Goal: Task Accomplishment & Management: Manage account settings

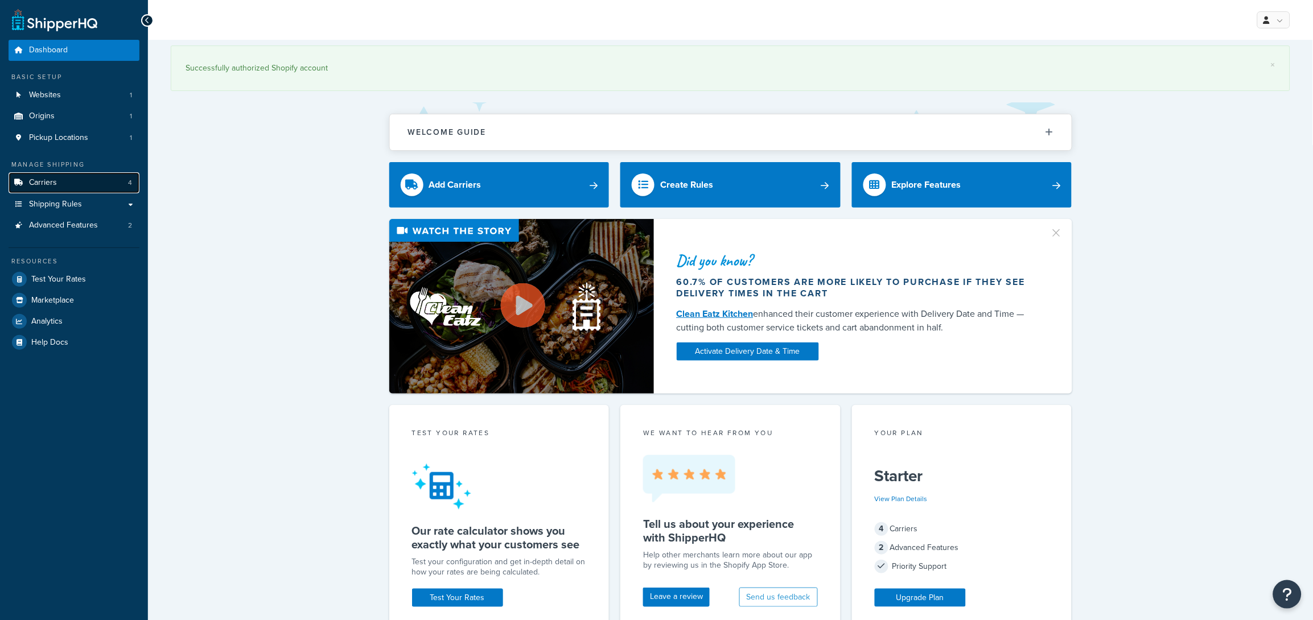
click at [55, 180] on span "Carriers" at bounding box center [43, 183] width 28 height 10
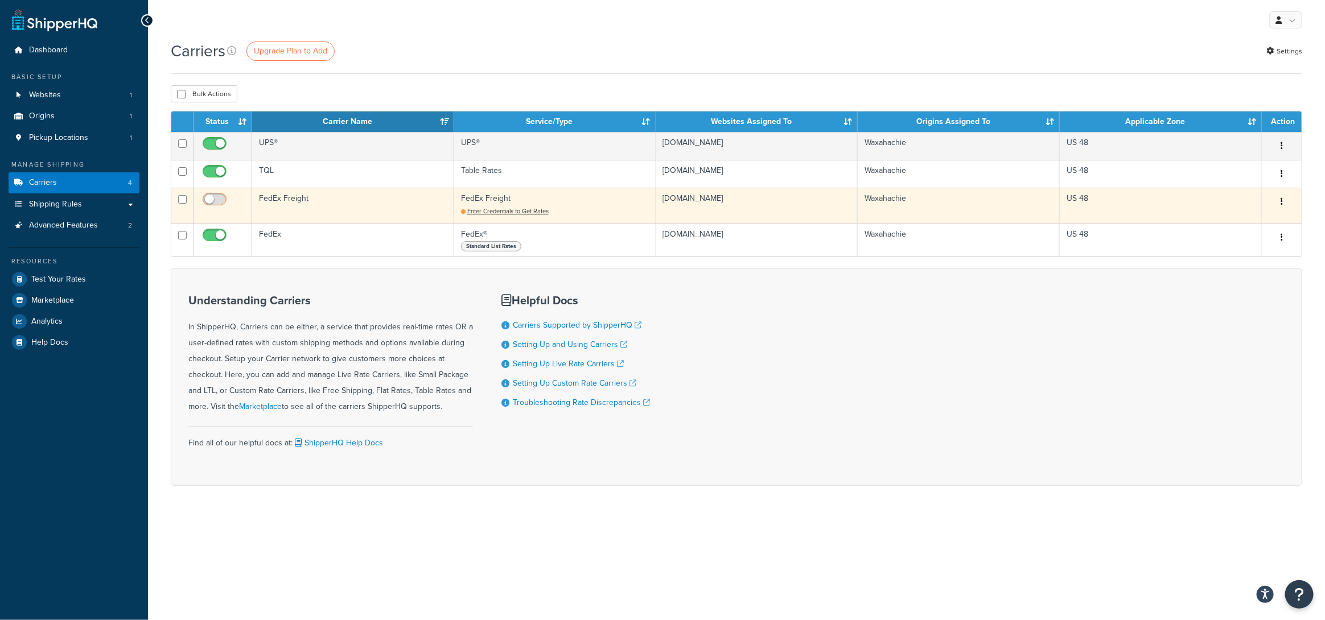
click at [213, 197] on input "checkbox" at bounding box center [215, 202] width 31 height 14
checkbox input "false"
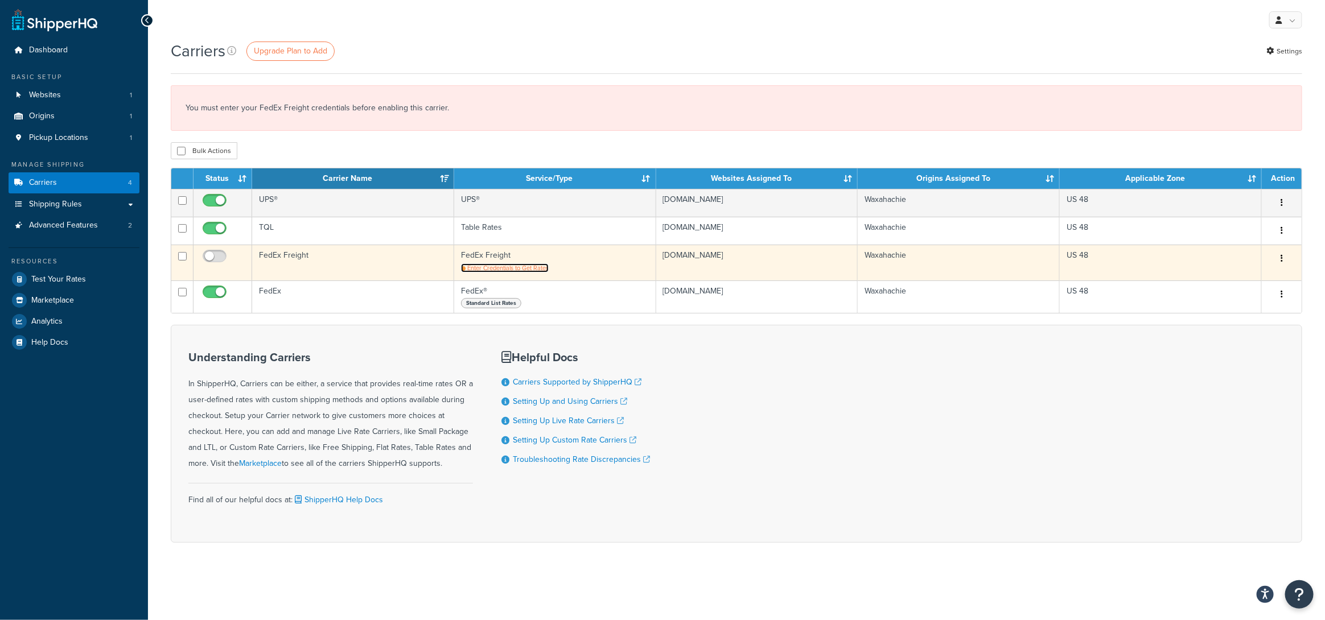
click at [531, 271] on span "Enter Credentials to Get Rates" at bounding box center [507, 267] width 81 height 9
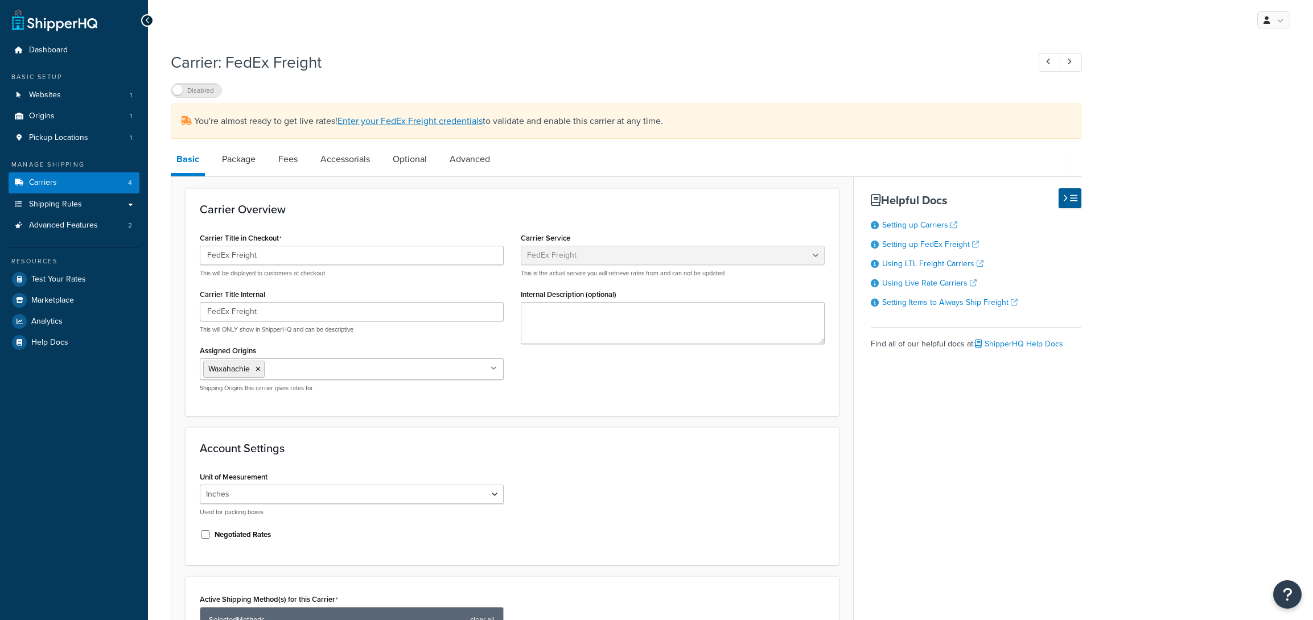
select select "fedExFreight"
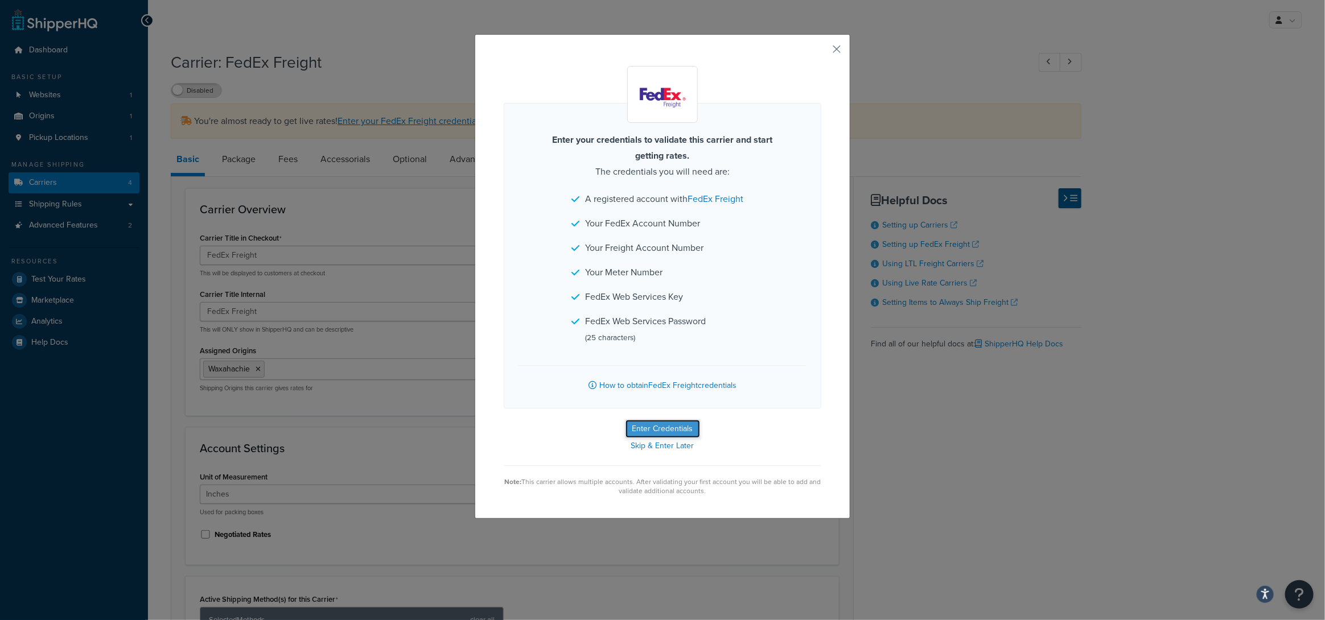
click at [671, 428] on button "Enter Credentials" at bounding box center [662, 429] width 75 height 18
select select "SKID"
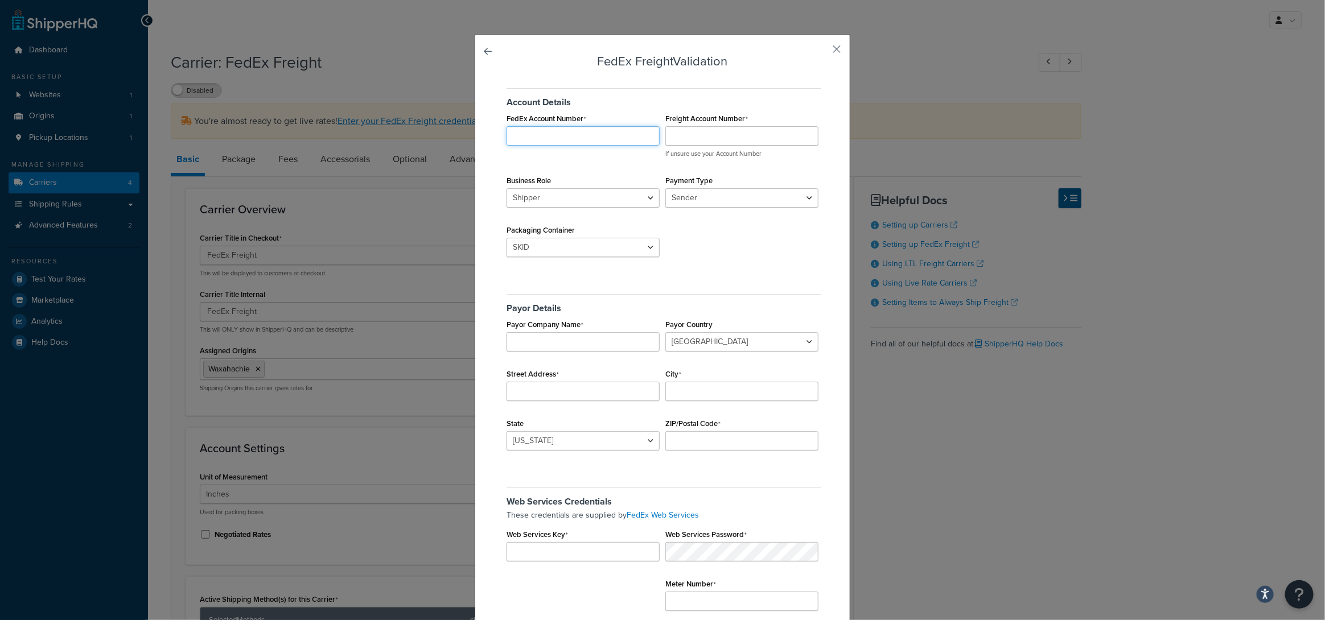
click at [570, 138] on input "FedEx Account Number" at bounding box center [582, 135] width 153 height 19
type input "206948123"
type input "9"
type input "206948123"
click at [639, 203] on select "Shipper Consignee" at bounding box center [582, 197] width 153 height 19
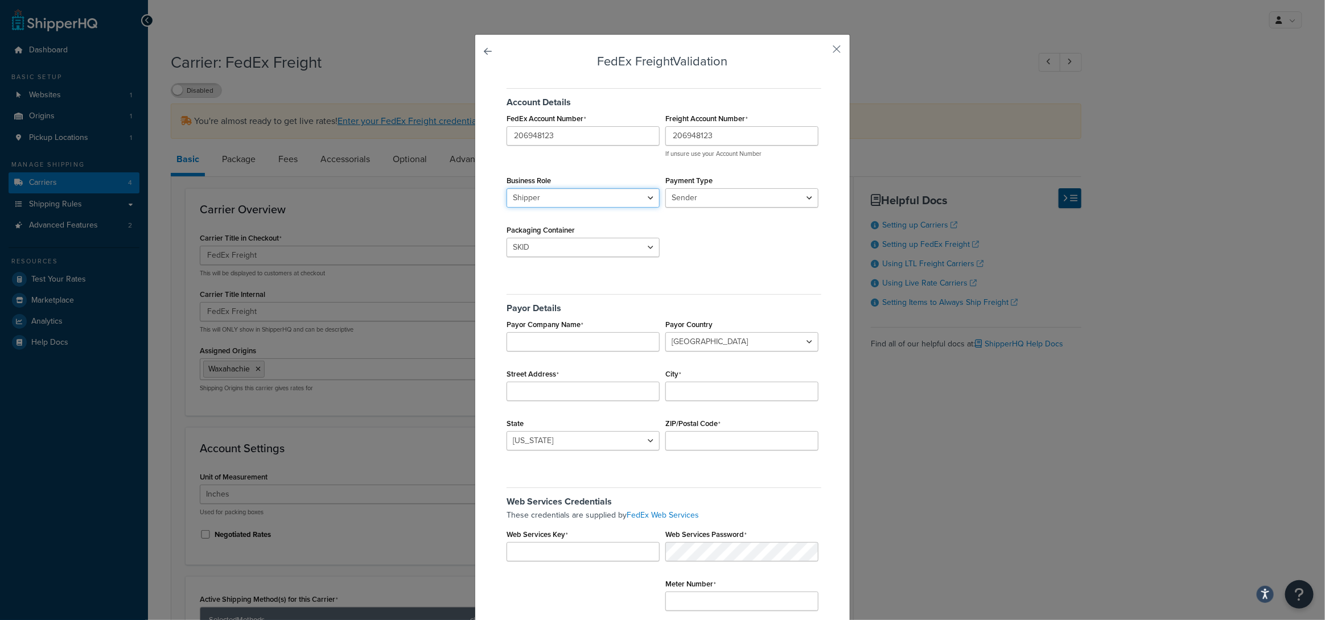
click at [506, 188] on select "Shipper Consignee" at bounding box center [582, 197] width 153 height 19
click at [710, 200] on select "Sender Third Party" at bounding box center [741, 197] width 153 height 19
click at [665, 188] on select "Sender Third Party" at bounding box center [741, 197] width 153 height 19
click at [646, 243] on select "BAG BARREL BASKET BOX BUCKET CARTON CASE CONTAINER CYLINDER ENVELOPE HAMPER OTH…" at bounding box center [582, 247] width 153 height 19
click at [716, 249] on div "Account Details FedEx Account Number 206948123 Freight Account Number 206948123…" at bounding box center [662, 176] width 317 height 192
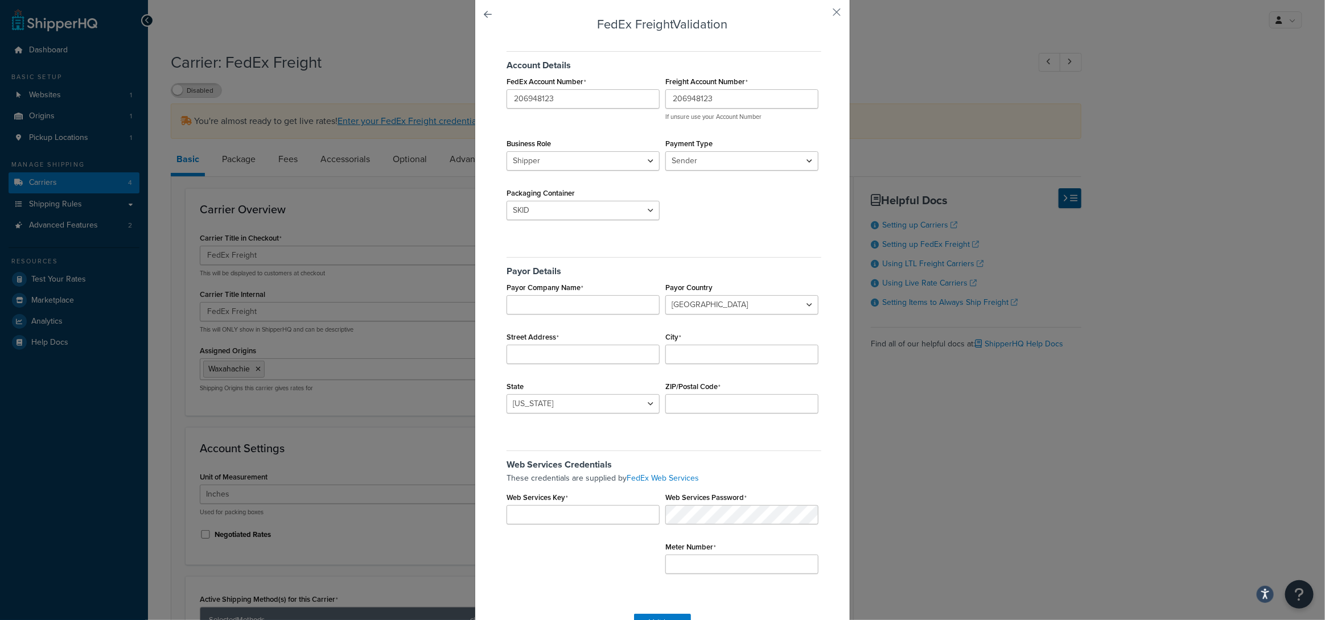
scroll to position [72, 0]
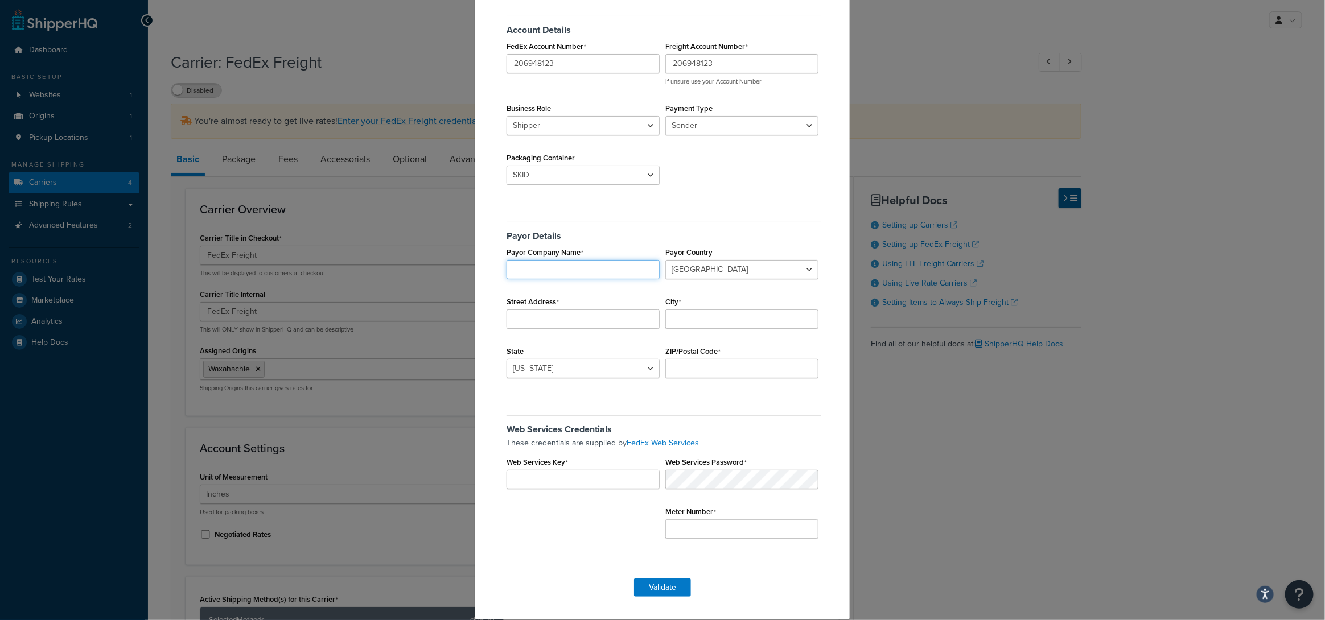
click at [567, 275] on input "Payor Company Name" at bounding box center [582, 269] width 153 height 19
type input "Direct Pallet Racking"
select select "US"
select select "AL"
type input "2211 Trade Dr"
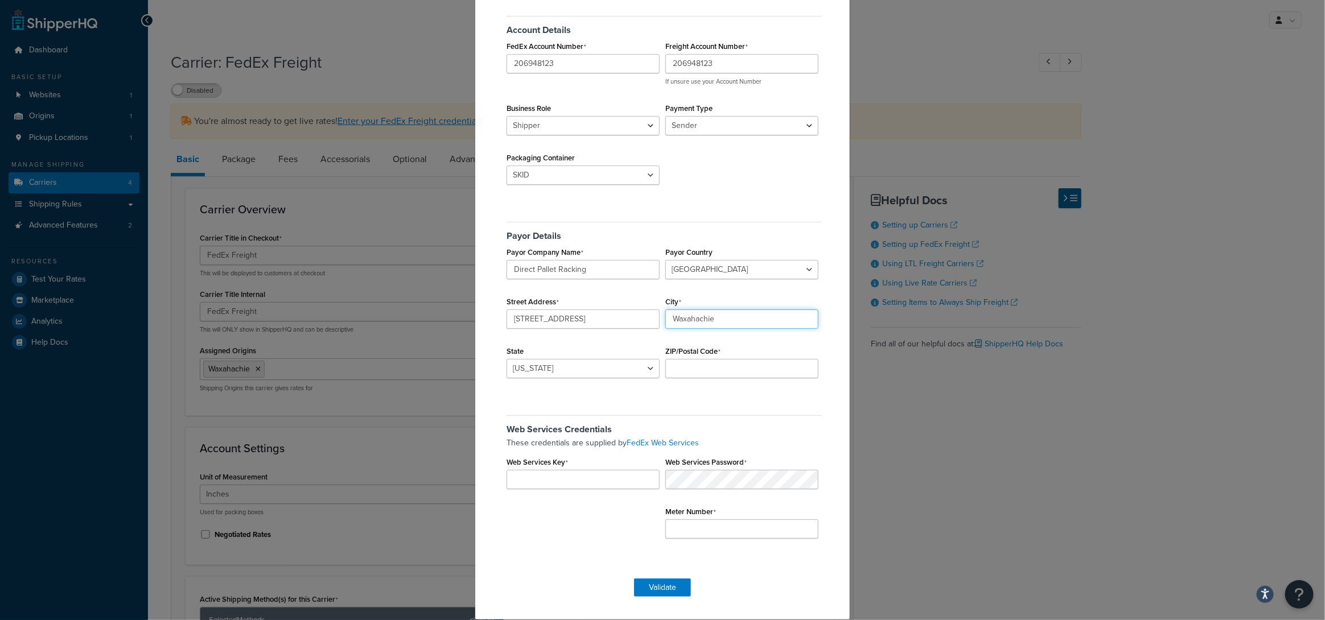
type input "Waxahachie"
select select "TX"
type input "75167"
click at [574, 413] on div "Web Services Credentials These credentials are supplied by FedEx Web Services W…" at bounding box center [662, 480] width 317 height 147
click at [746, 543] on div "Web Services Credentials These credentials are supplied by FedEx Web Services W…" at bounding box center [662, 480] width 317 height 147
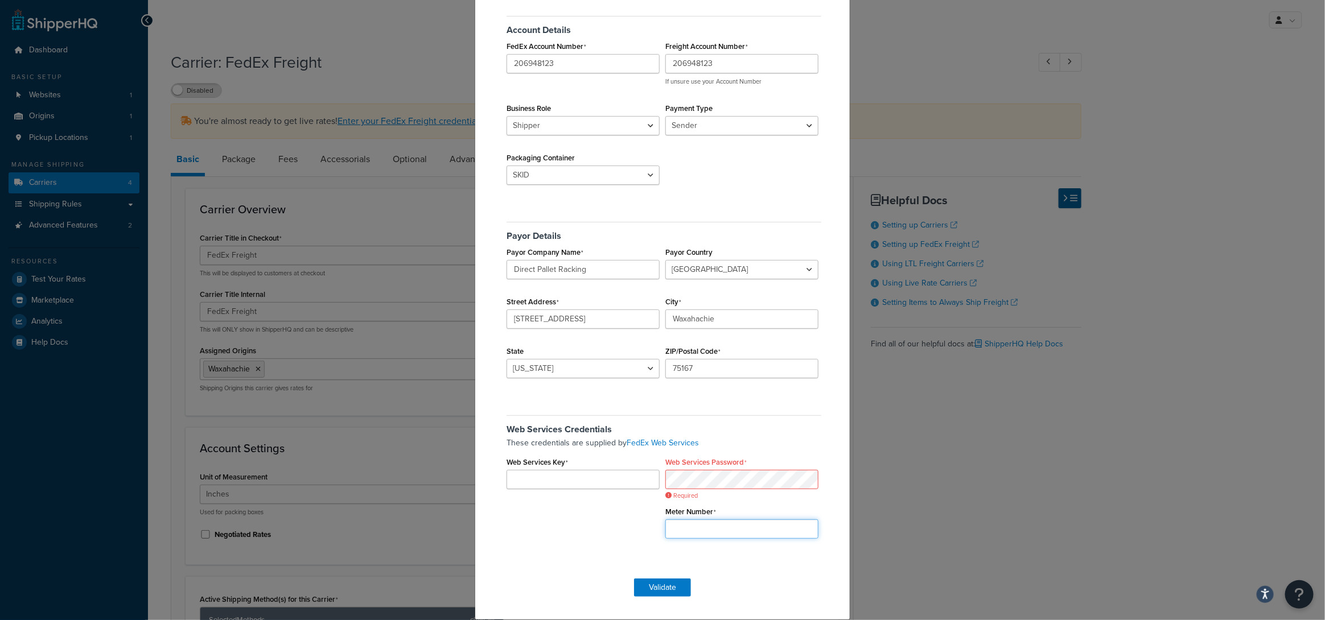
click at [665, 525] on input "Meter Number" at bounding box center [741, 528] width 153 height 19
paste input "265008429"
type input "265008429"
click at [578, 473] on input "Web Services Key" at bounding box center [582, 479] width 153 height 19
paste input "sR6hR6iczn5BZkGR"
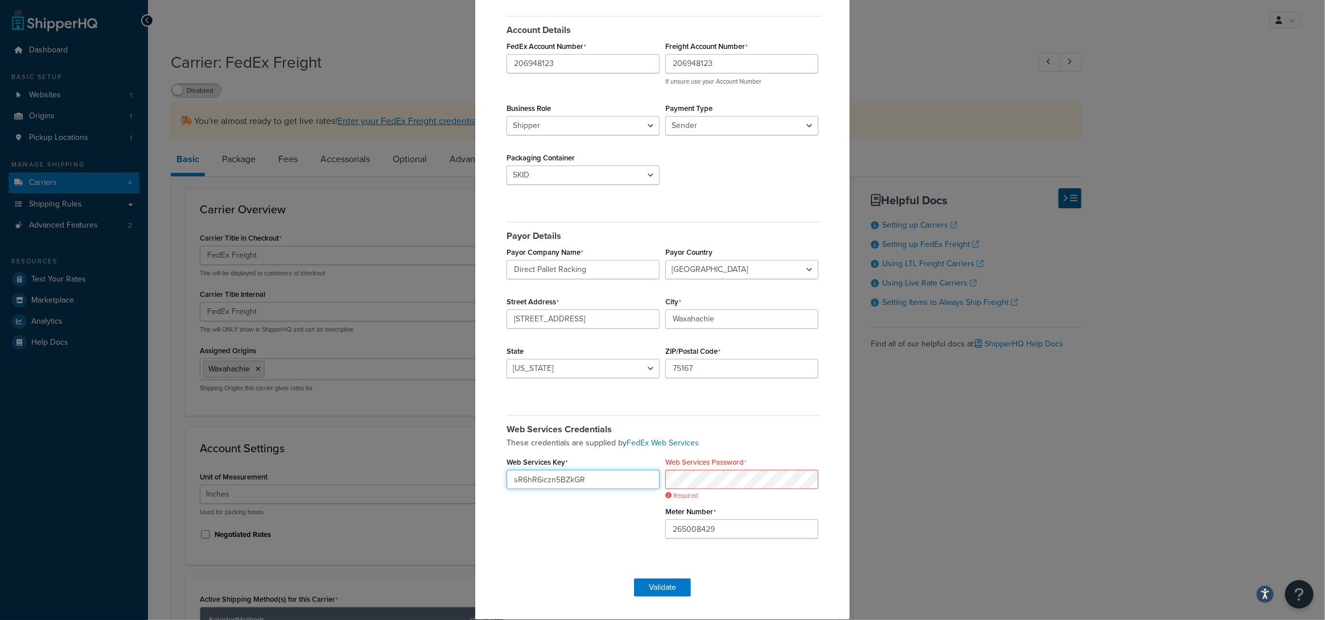
type input "sR6hR6iczn5BZkGR"
click at [677, 588] on button "Validate" at bounding box center [662, 588] width 57 height 18
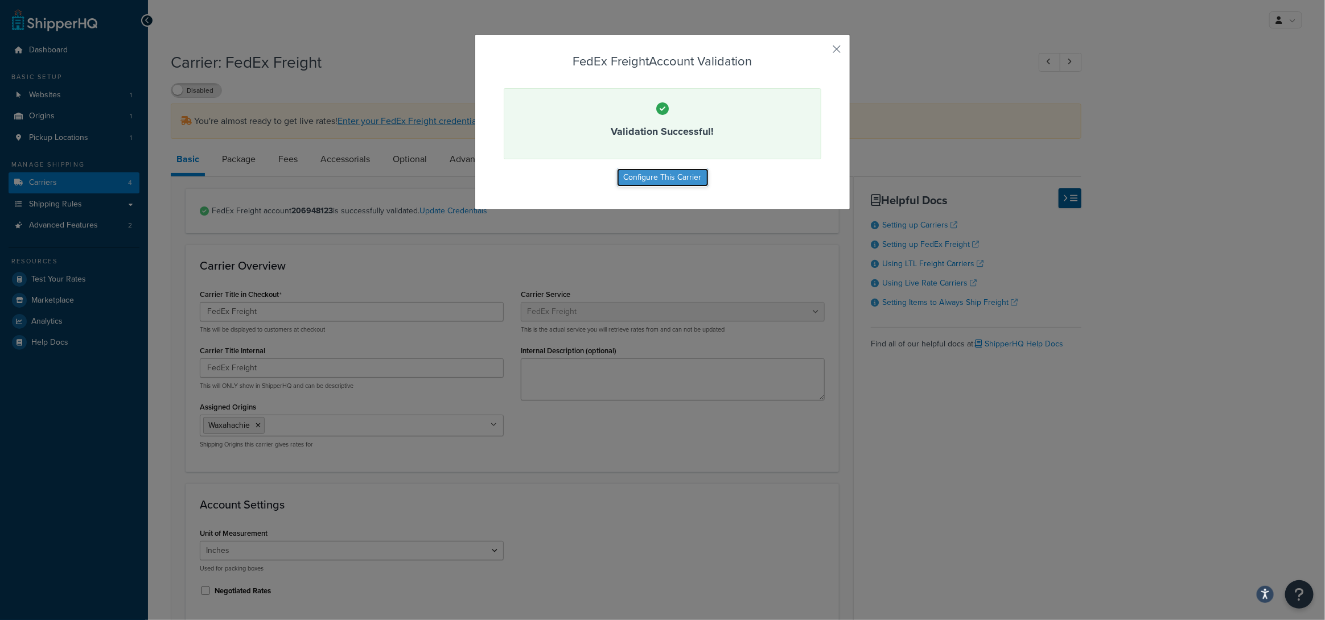
click at [653, 176] on button "Configure This Carrier" at bounding box center [663, 177] width 92 height 18
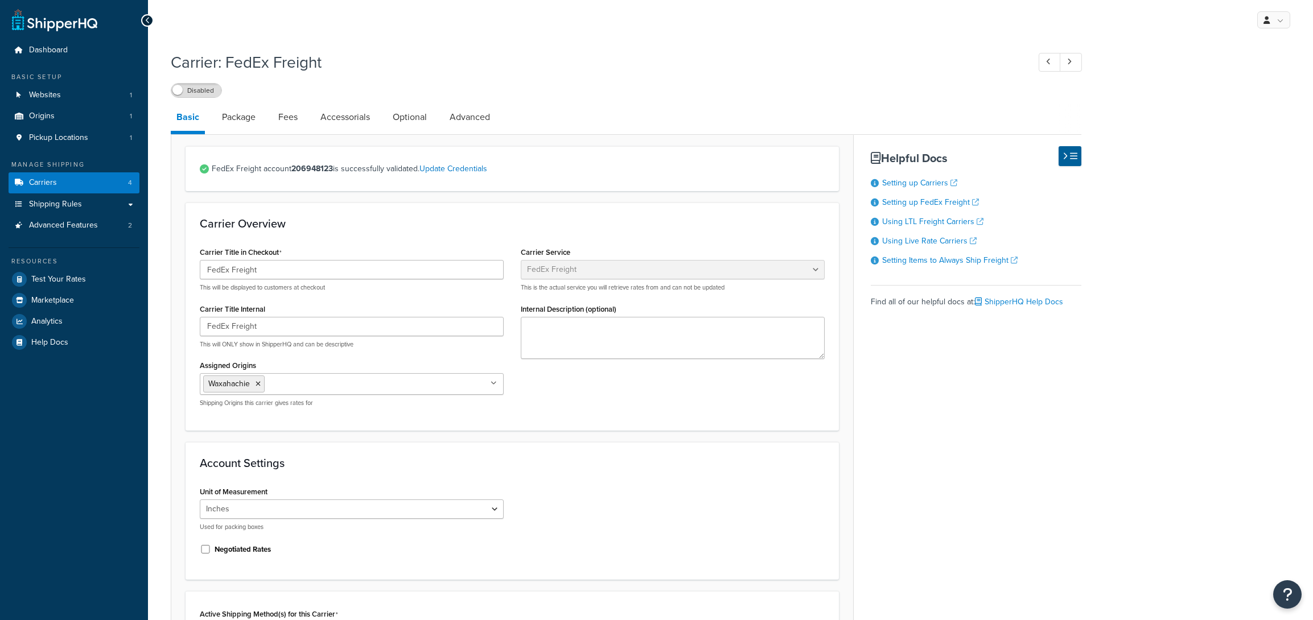
select select "fedExFreight"
click at [181, 90] on span at bounding box center [177, 90] width 10 height 10
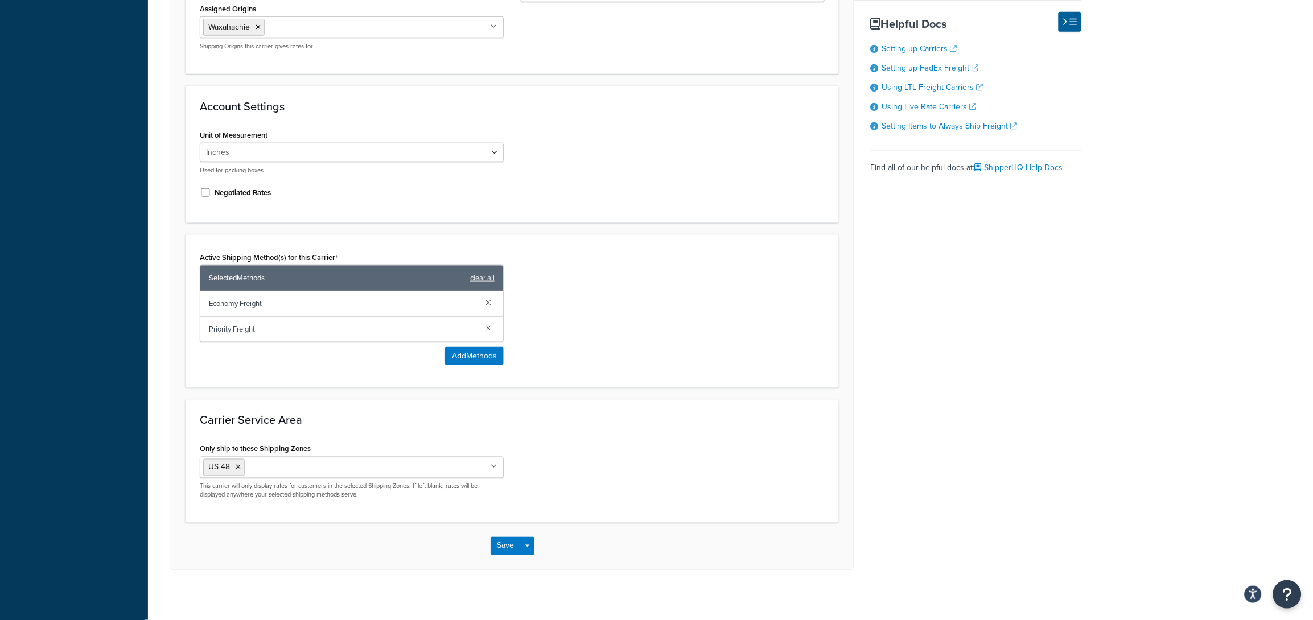
scroll to position [365, 0]
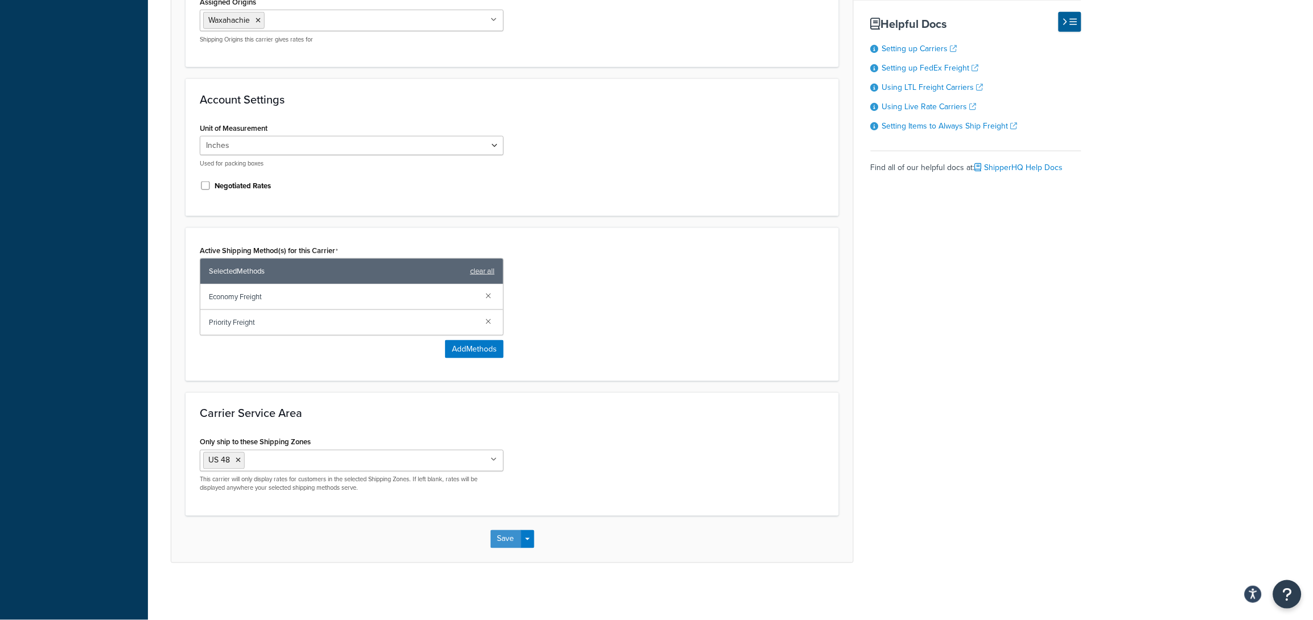
click at [513, 544] on button "Save" at bounding box center [505, 539] width 31 height 18
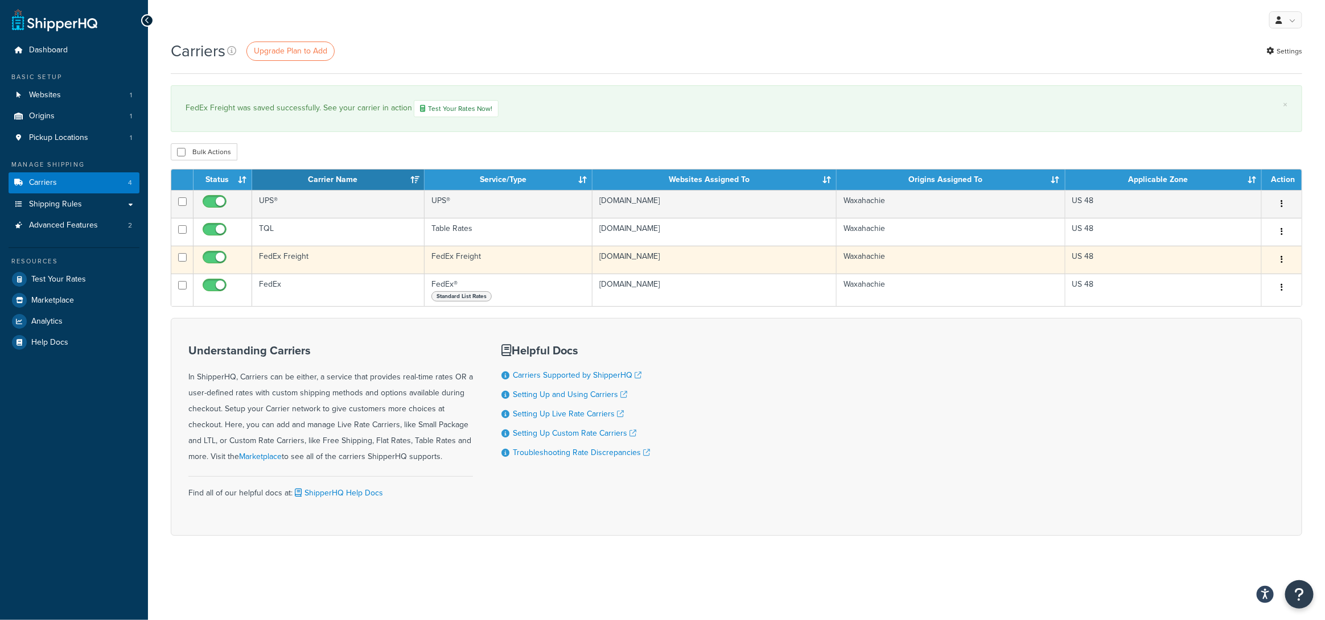
click at [299, 255] on td "FedEx Freight" at bounding box center [338, 260] width 172 height 28
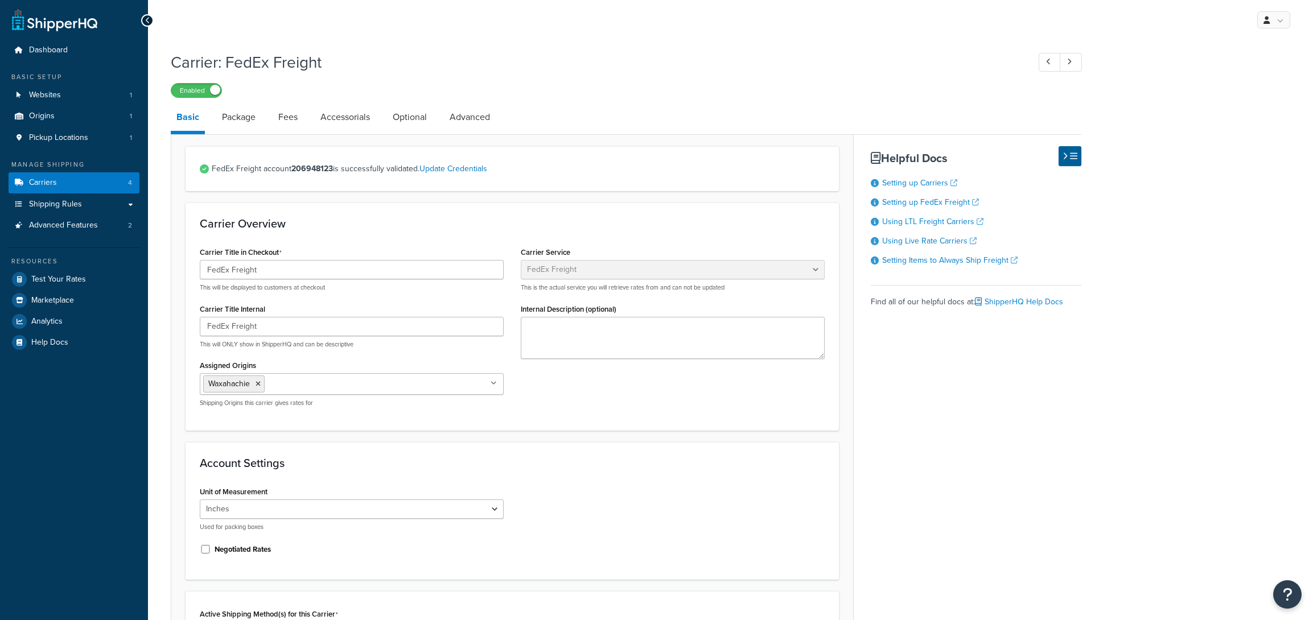
select select "fedExFreight"
click at [242, 116] on link "Package" at bounding box center [238, 117] width 45 height 27
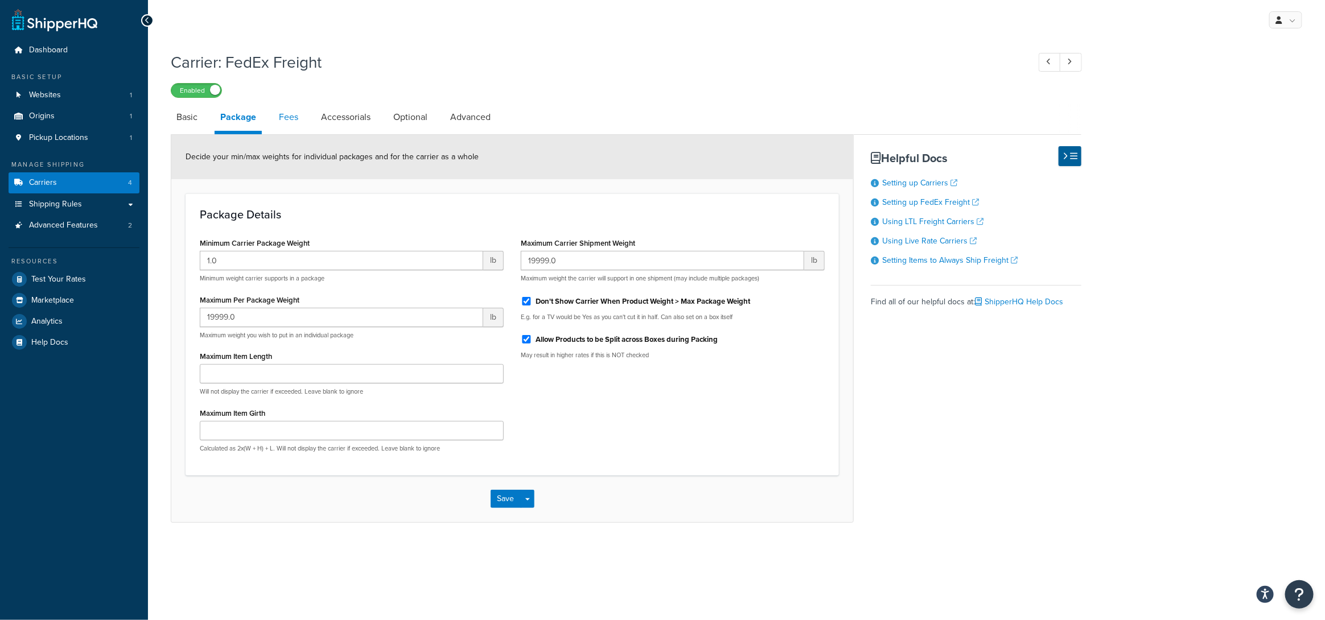
click at [291, 126] on link "Fees" at bounding box center [288, 117] width 31 height 27
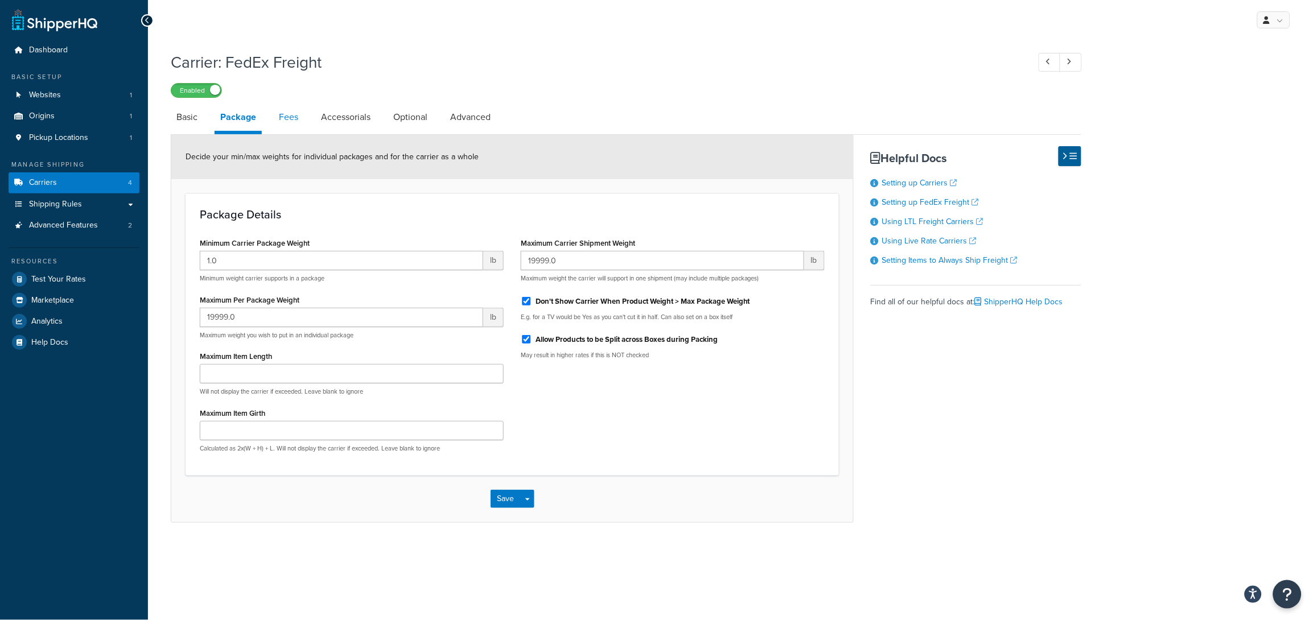
select select "AFTER"
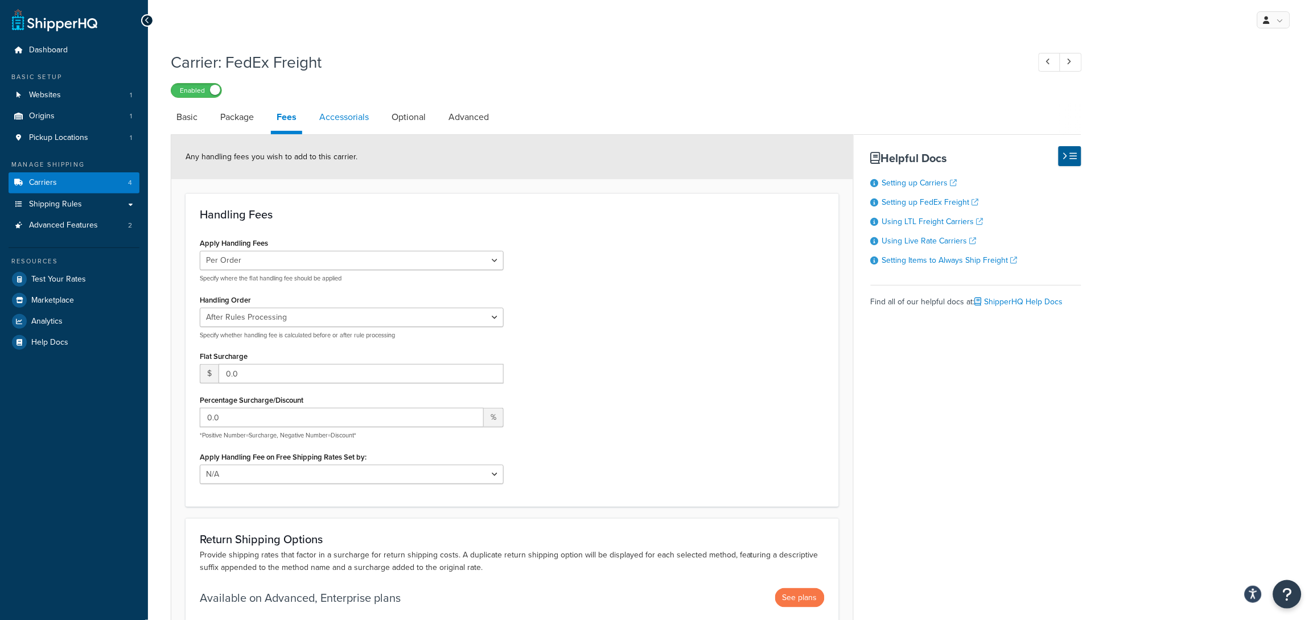
click at [370, 117] on link "Accessorials" at bounding box center [344, 117] width 61 height 27
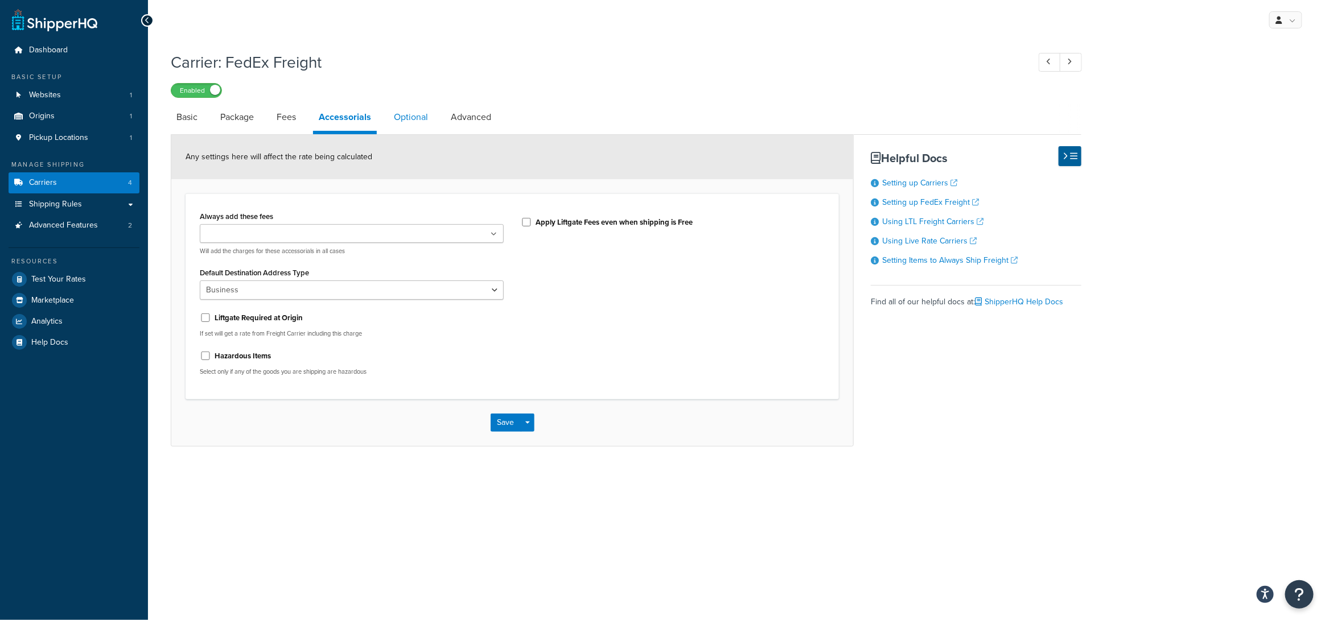
click at [414, 118] on link "Optional" at bounding box center [411, 117] width 46 height 27
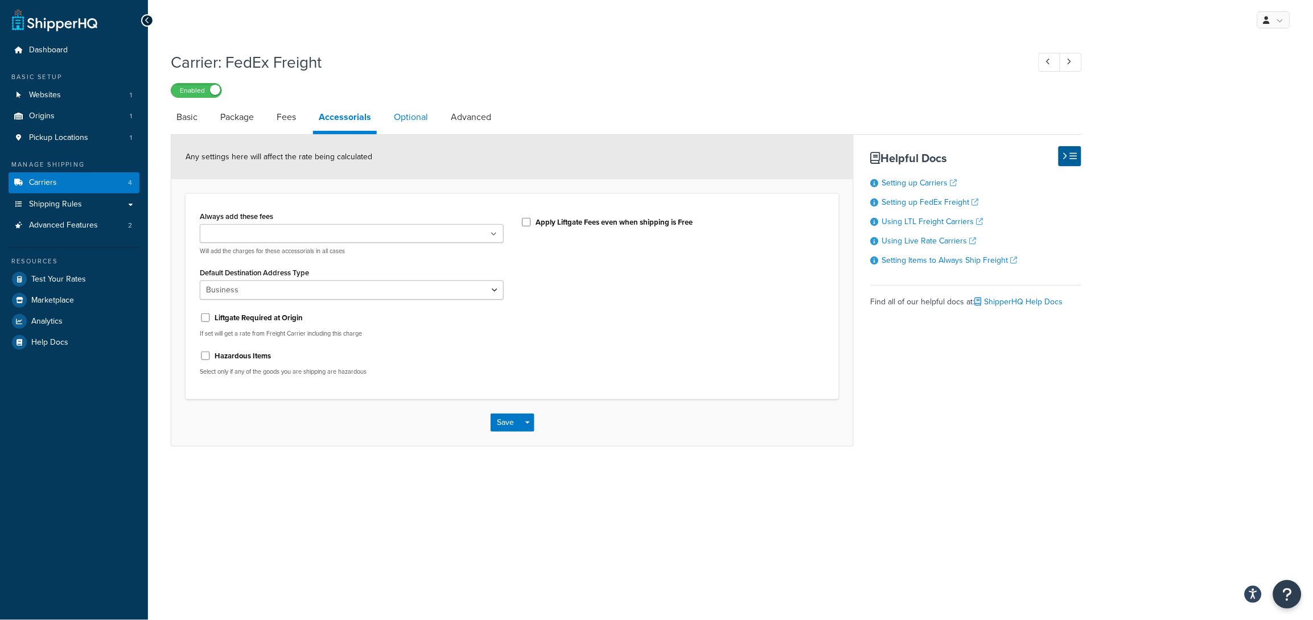
select select "55"
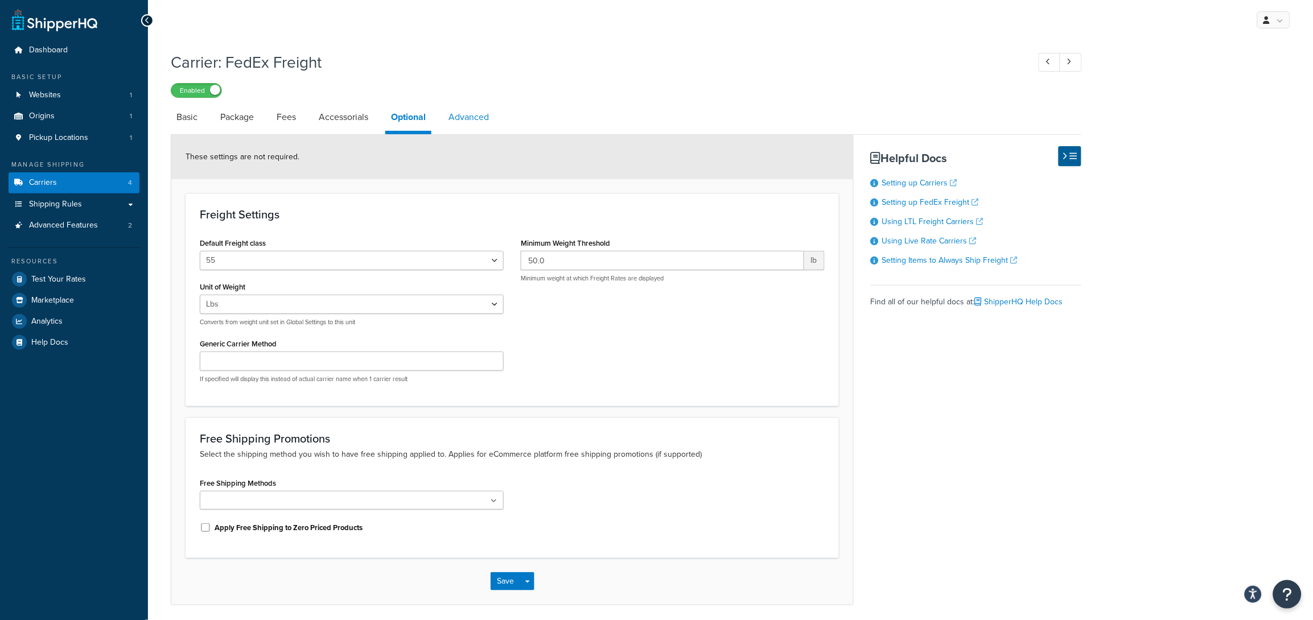
click at [464, 125] on link "Advanced" at bounding box center [469, 117] width 52 height 27
select select "false"
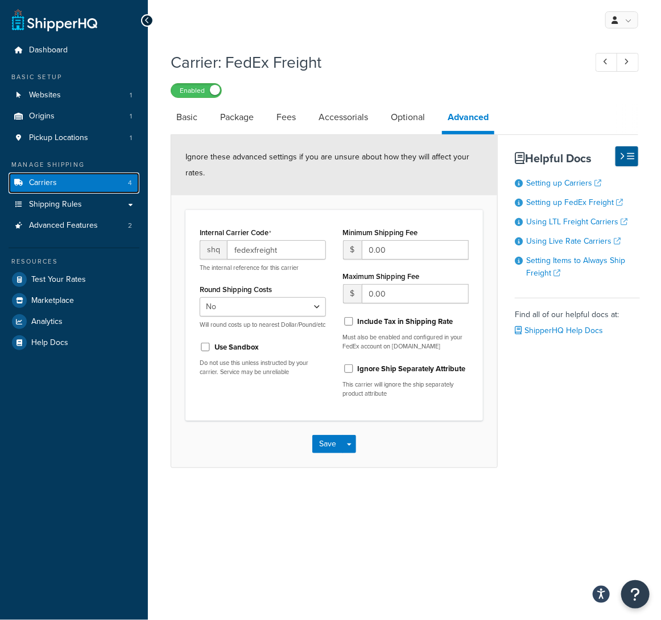
click at [44, 180] on span "Carriers" at bounding box center [43, 183] width 28 height 10
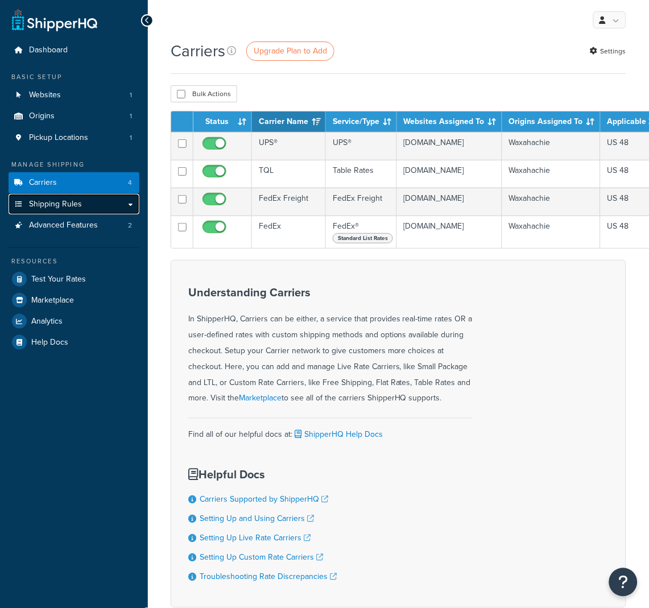
click at [50, 212] on link "Shipping Rules" at bounding box center [74, 204] width 131 height 21
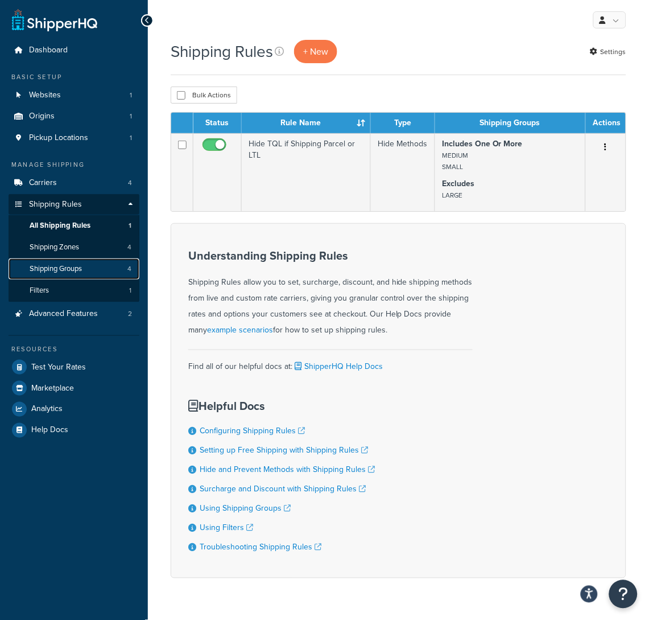
click at [62, 265] on span "Shipping Groups" at bounding box center [56, 269] width 52 height 10
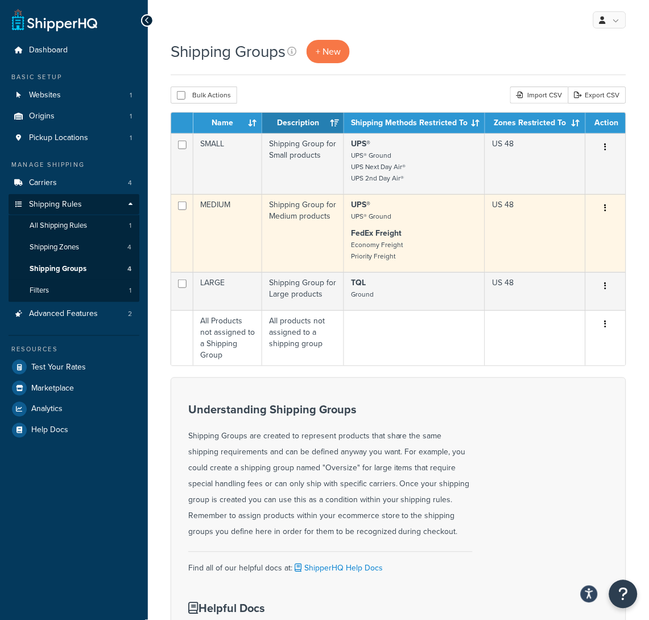
click at [411, 215] on p "UPS® UPS® Ground" at bounding box center [414, 210] width 127 height 23
click at [605, 207] on icon "button" at bounding box center [606, 208] width 2 height 8
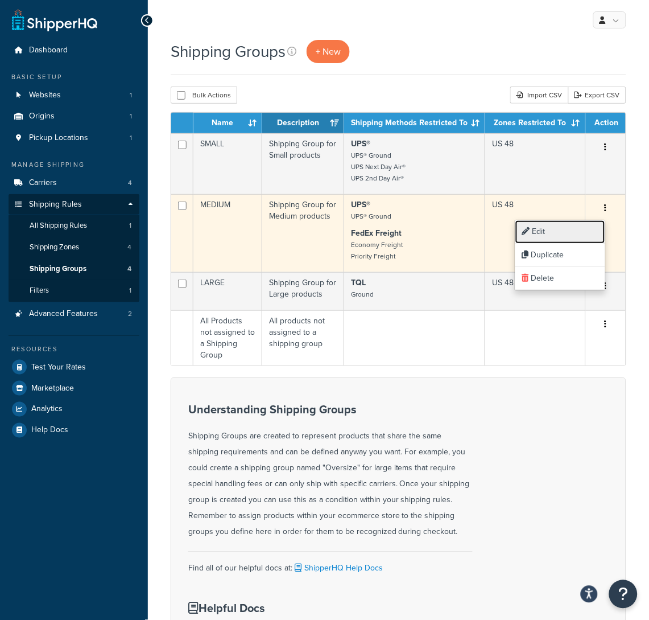
click at [558, 229] on link "Edit" at bounding box center [560, 231] width 90 height 23
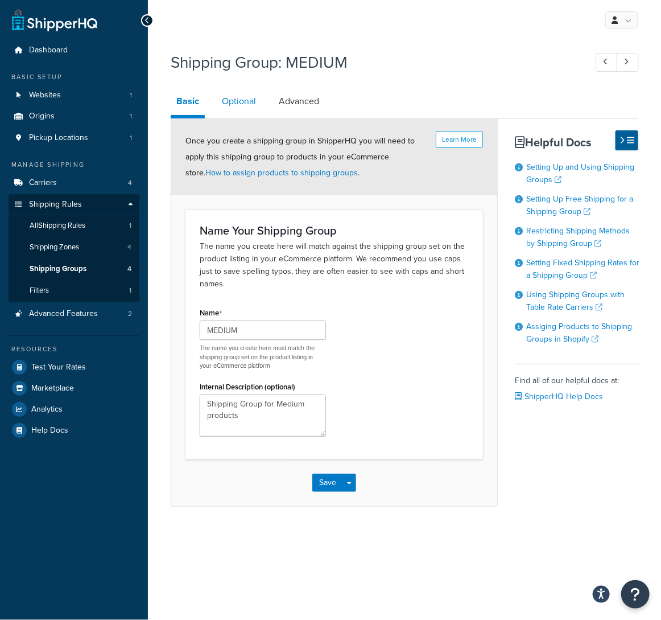
click at [248, 105] on link "Optional" at bounding box center [239, 101] width 46 height 27
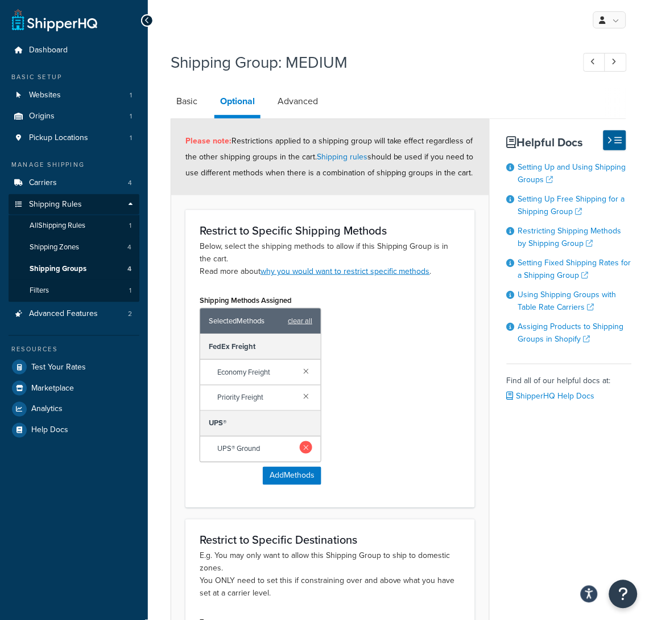
click at [304, 447] on link at bounding box center [306, 447] width 13 height 13
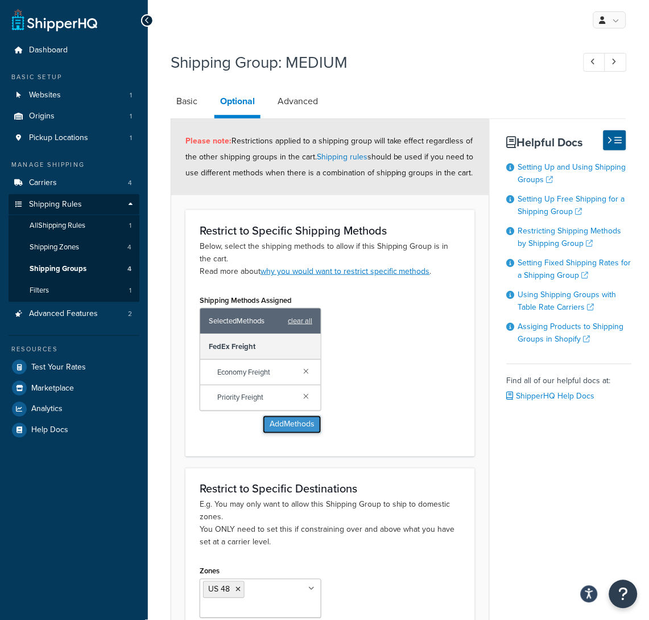
click at [294, 426] on button "Add Methods" at bounding box center [292, 424] width 59 height 18
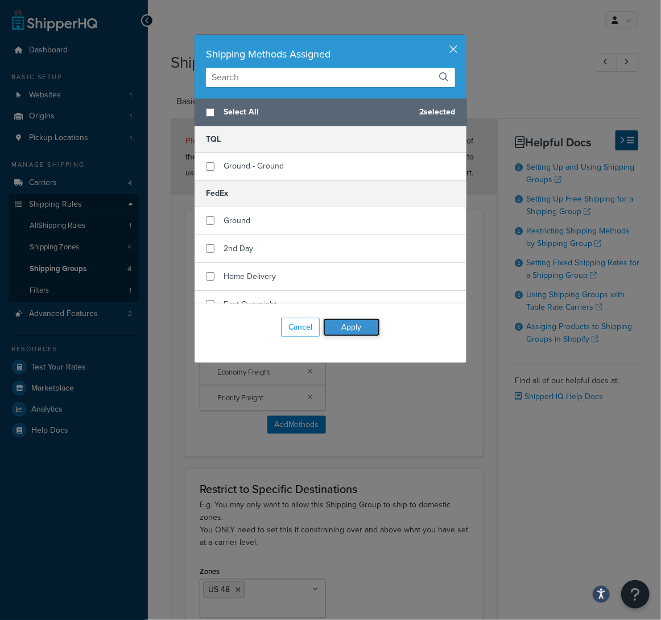
click at [358, 330] on button "Apply" at bounding box center [351, 327] width 57 height 18
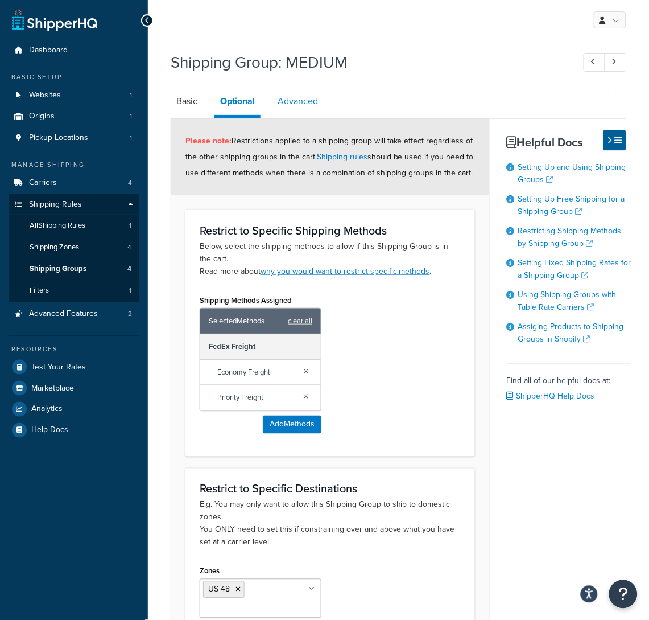
click at [297, 97] on link "Advanced" at bounding box center [298, 101] width 52 height 27
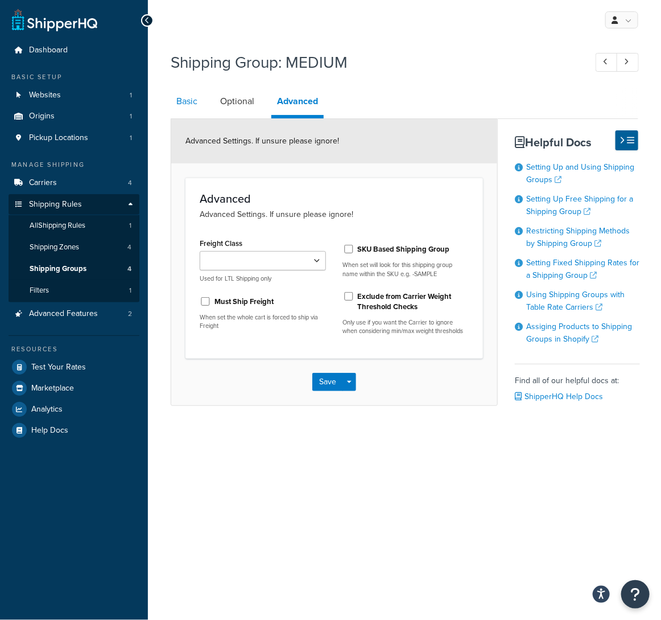
click at [188, 102] on link "Basic" at bounding box center [187, 101] width 32 height 27
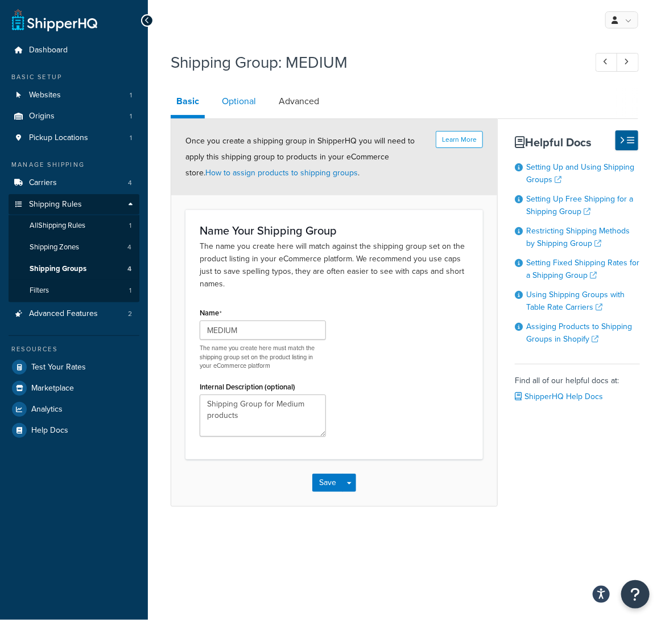
click at [233, 102] on link "Optional" at bounding box center [239, 101] width 46 height 27
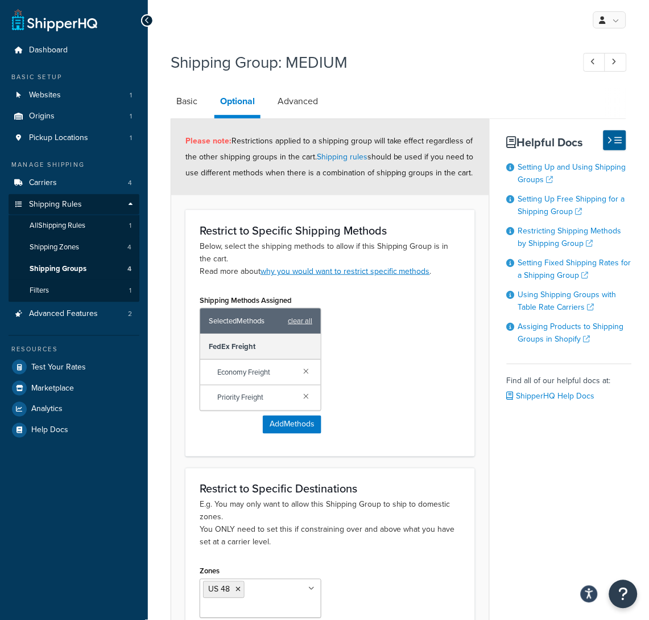
scroll to position [147, 0]
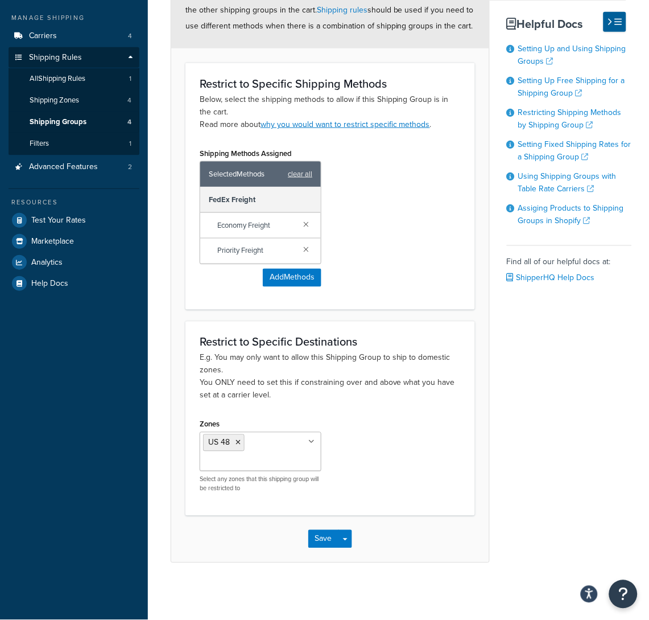
click at [329, 529] on div "Save Save Dropdown Save and Edit Save and Duplicate Save and Create New" at bounding box center [330, 538] width 318 height 47
click at [326, 537] on button "Save" at bounding box center [323, 539] width 31 height 18
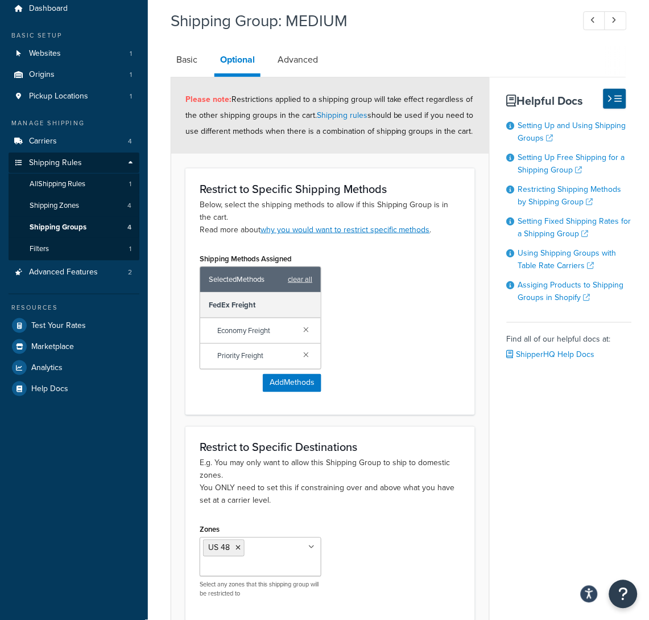
scroll to position [130, 0]
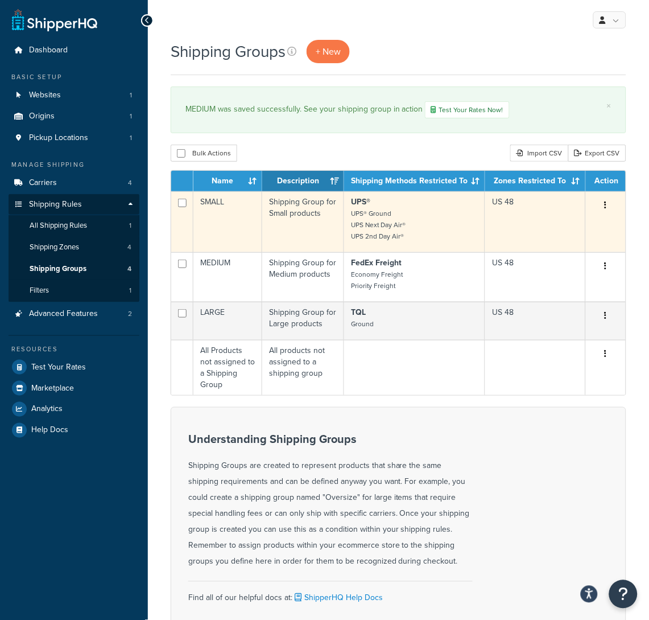
click at [326, 236] on td "Shipping Group for Small products" at bounding box center [303, 221] width 82 height 61
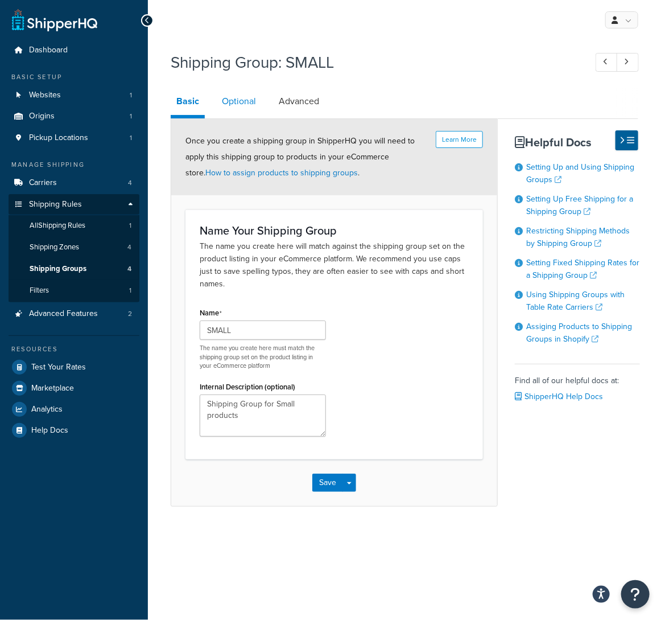
click at [236, 102] on link "Optional" at bounding box center [239, 101] width 46 height 27
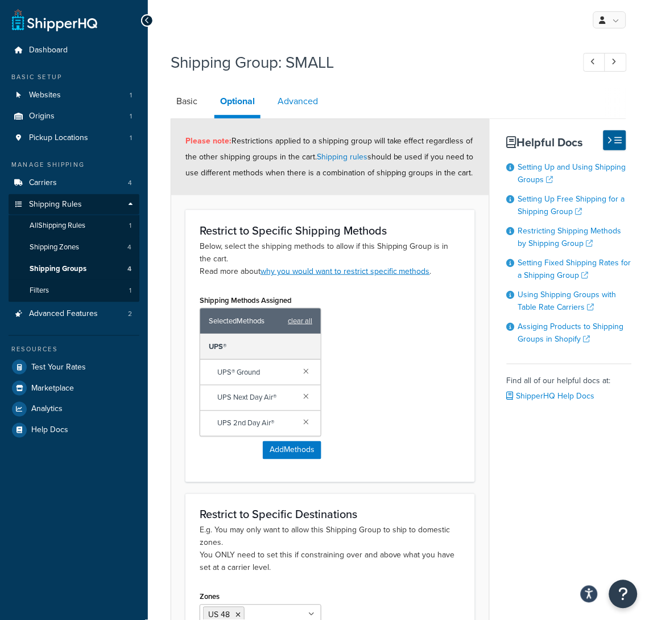
click at [290, 102] on link "Advanced" at bounding box center [298, 101] width 52 height 27
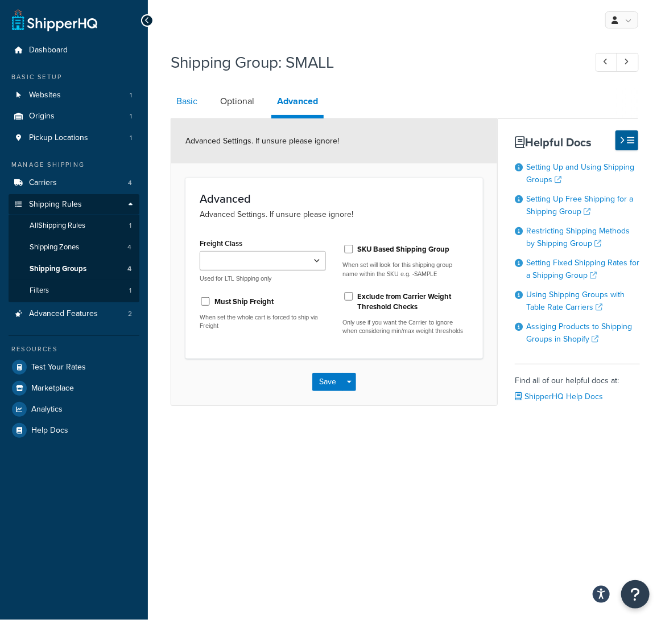
click at [197, 100] on link "Basic" at bounding box center [187, 101] width 32 height 27
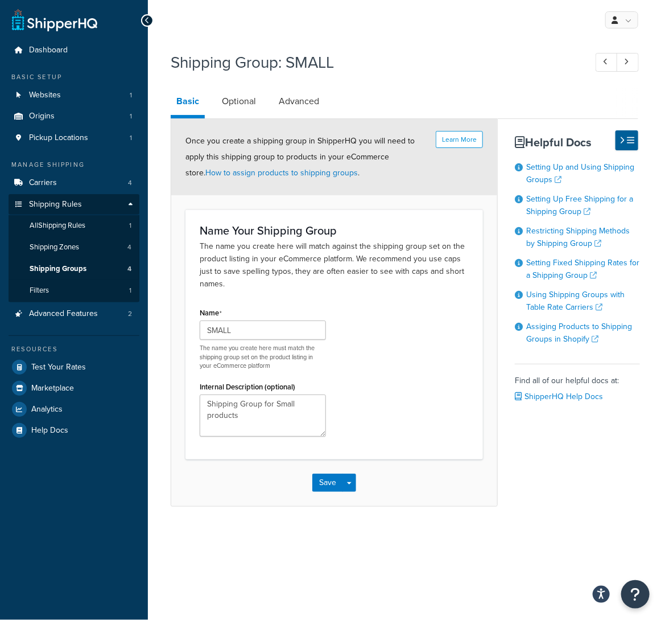
click at [148, 20] on icon at bounding box center [147, 21] width 5 height 8
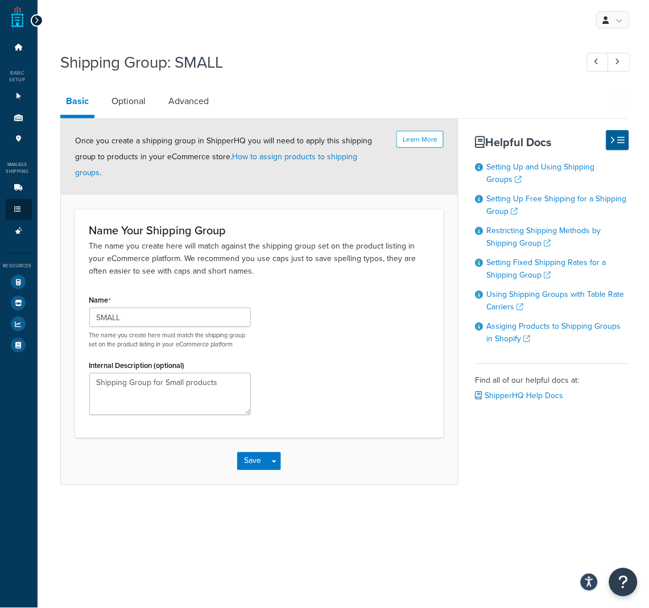
click at [36, 20] on icon at bounding box center [36, 21] width 5 height 8
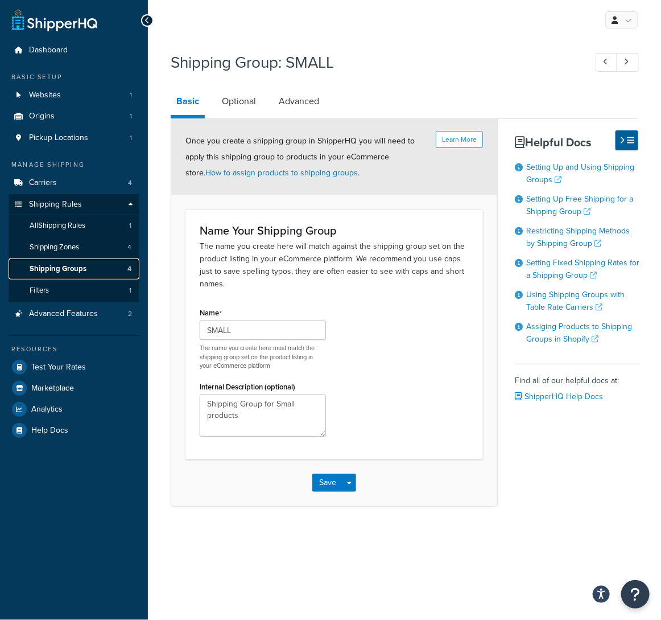
click at [66, 264] on span "Shipping Groups" at bounding box center [58, 269] width 57 height 10
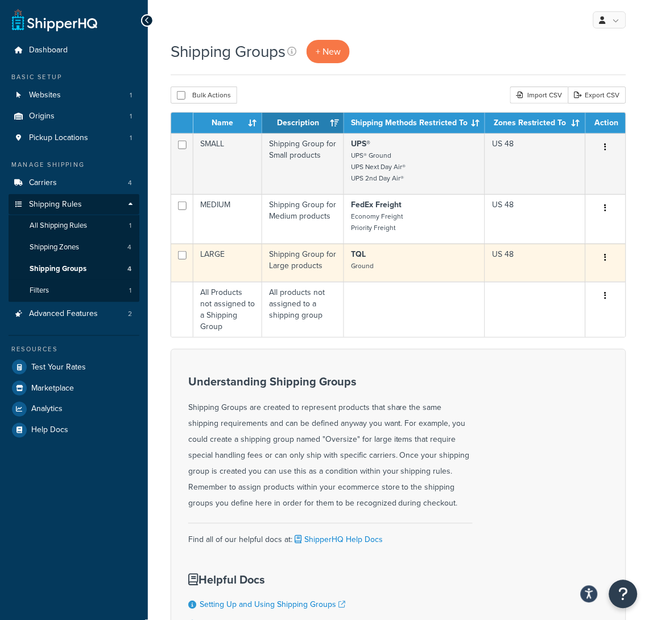
click at [245, 251] on td "LARGE" at bounding box center [227, 263] width 69 height 38
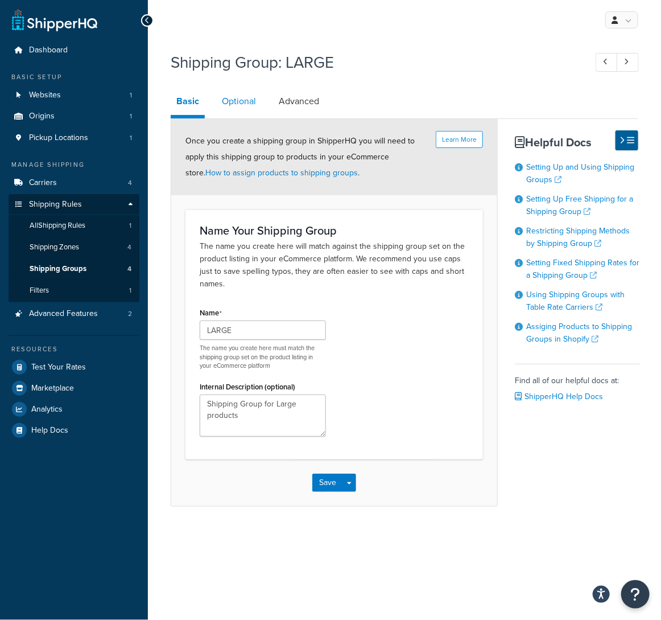
click at [239, 104] on link "Optional" at bounding box center [239, 101] width 46 height 27
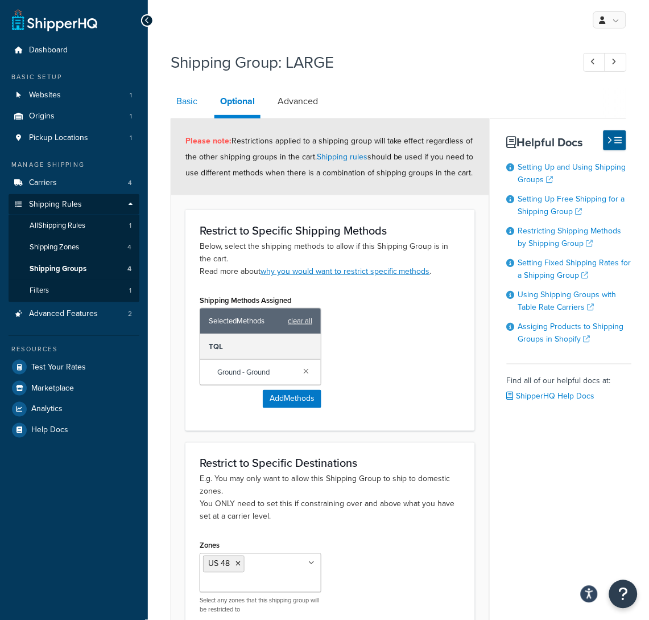
click at [186, 100] on link "Basic" at bounding box center [187, 101] width 32 height 27
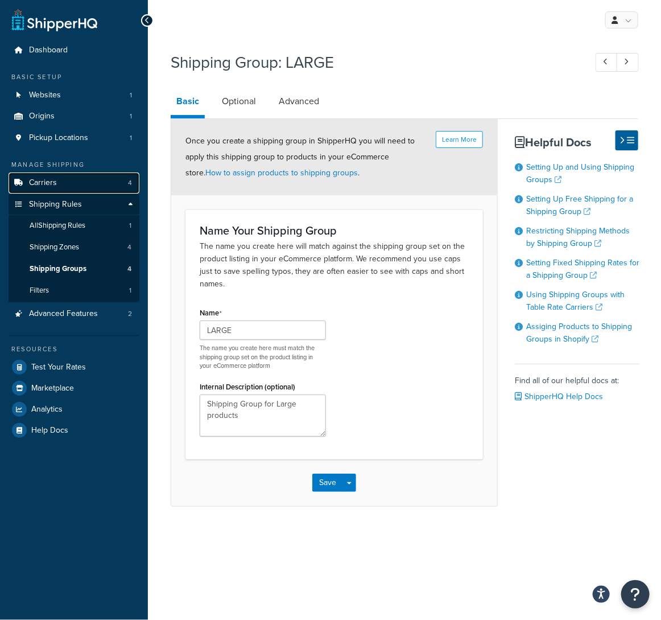
click at [80, 179] on link "Carriers 4" at bounding box center [74, 182] width 131 height 21
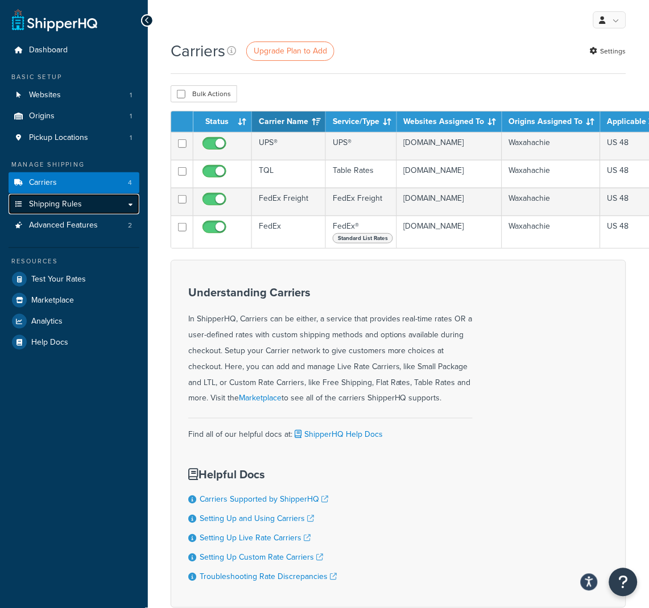
click at [85, 202] on link "Shipping Rules" at bounding box center [74, 204] width 131 height 21
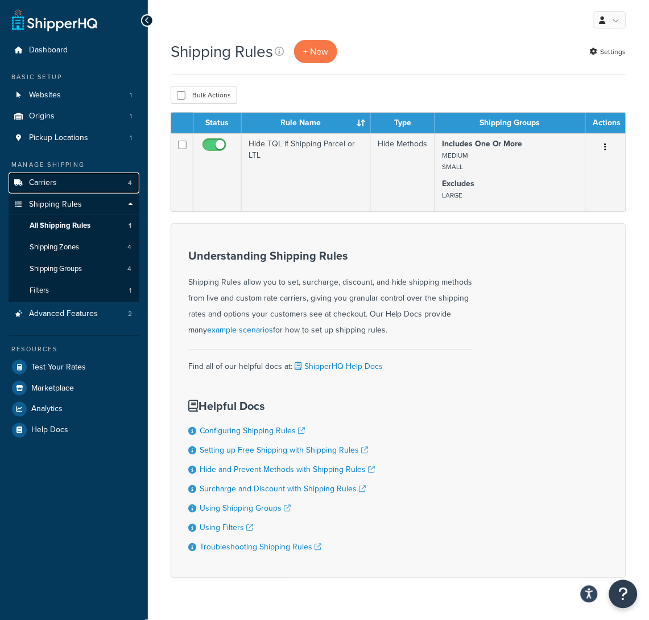
click at [59, 178] on link "Carriers 4" at bounding box center [74, 182] width 131 height 21
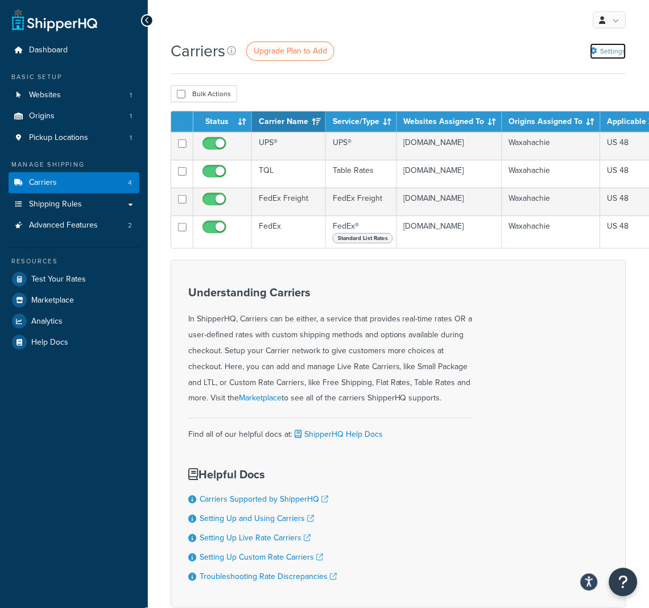
click at [614, 54] on link "Settings" at bounding box center [609, 51] width 36 height 16
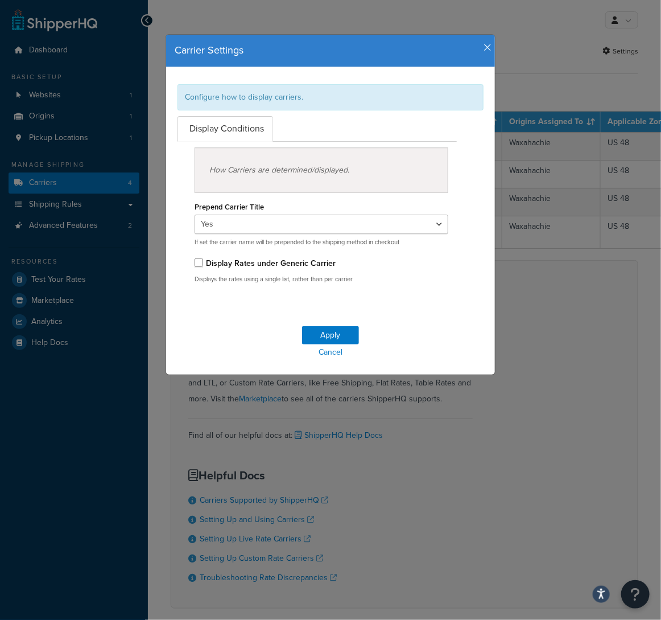
click at [484, 47] on icon "button" at bounding box center [488, 48] width 8 height 10
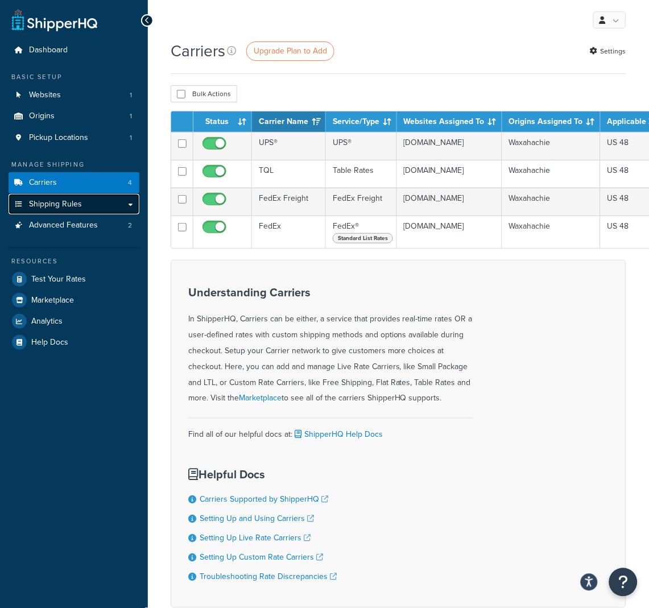
click at [64, 204] on span "Shipping Rules" at bounding box center [55, 205] width 53 height 10
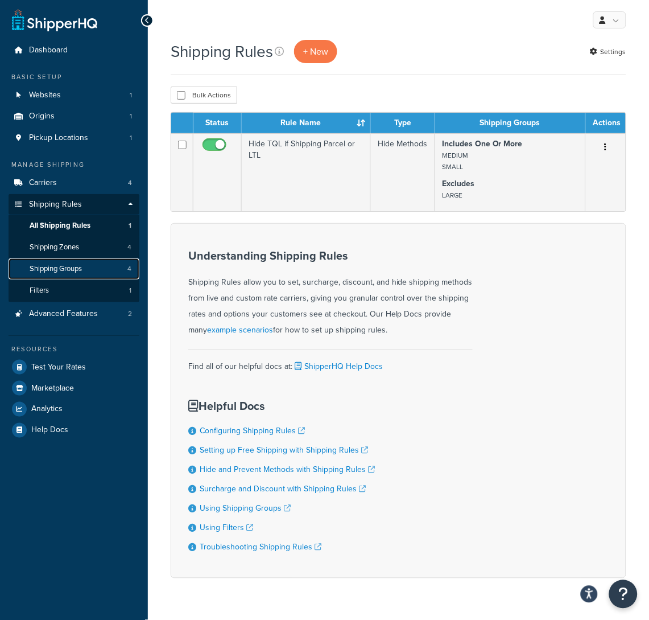
click at [72, 271] on span "Shipping Groups" at bounding box center [56, 269] width 52 height 10
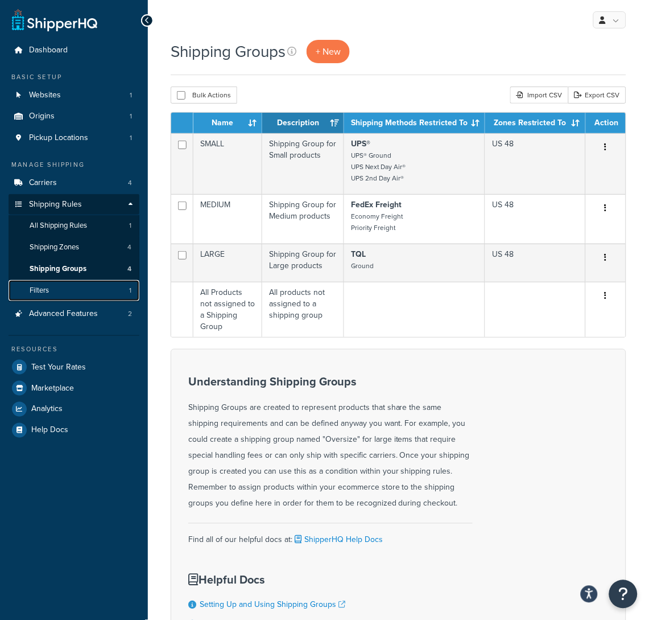
click at [64, 287] on link "Filters 1" at bounding box center [74, 290] width 131 height 21
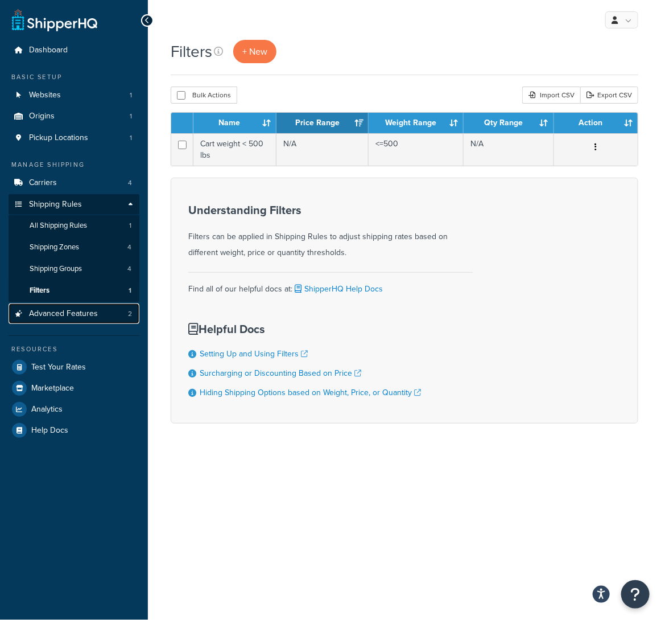
click at [71, 316] on span "Advanced Features" at bounding box center [63, 314] width 69 height 10
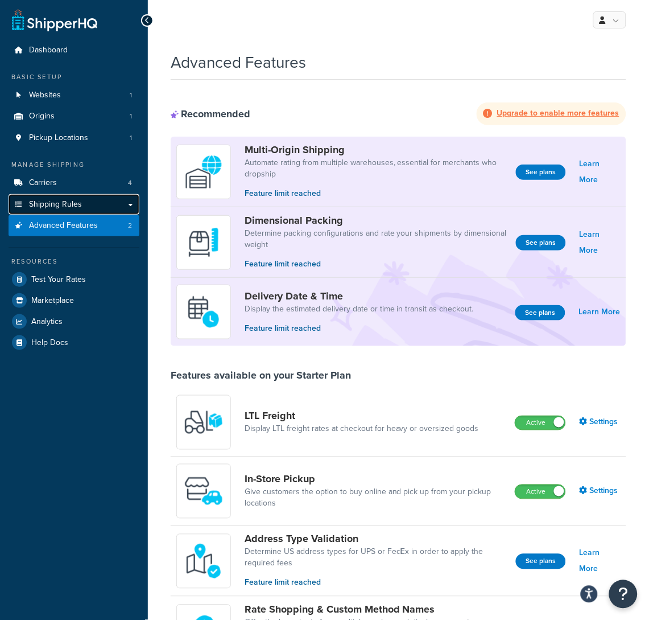
click at [40, 203] on span "Shipping Rules" at bounding box center [55, 205] width 53 height 10
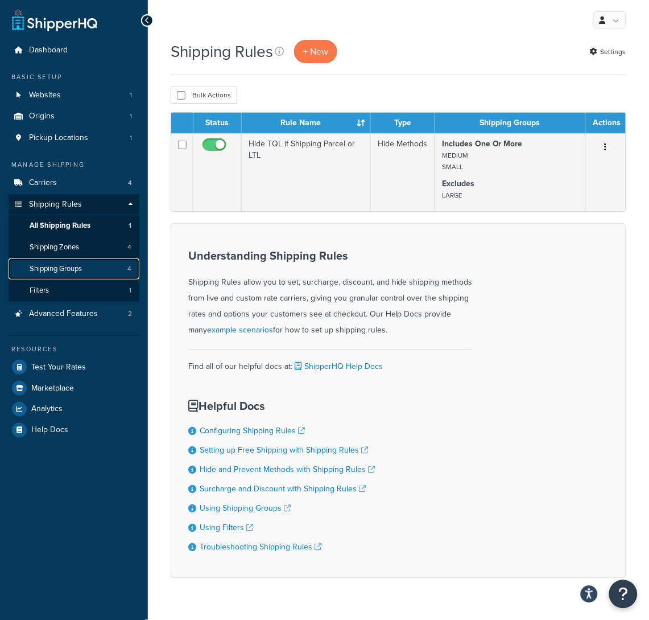
click at [73, 269] on span "Shipping Groups" at bounding box center [56, 269] width 52 height 10
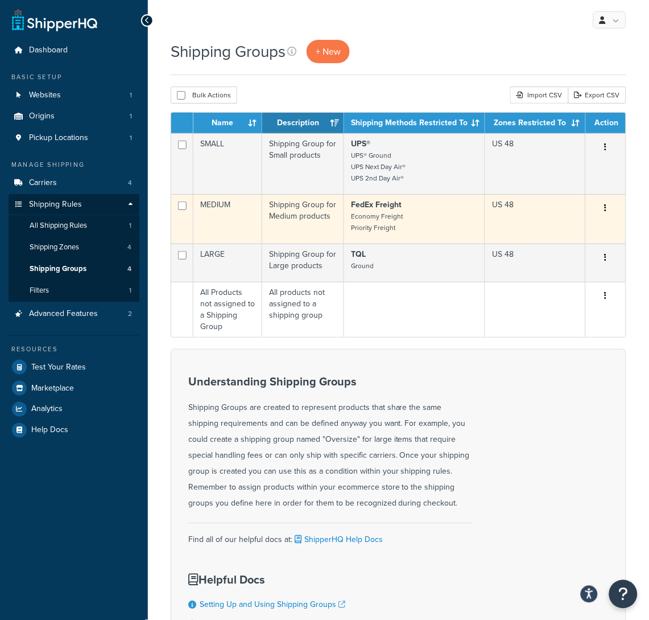
click at [286, 228] on td "Shipping Group for Medium products" at bounding box center [303, 219] width 82 height 50
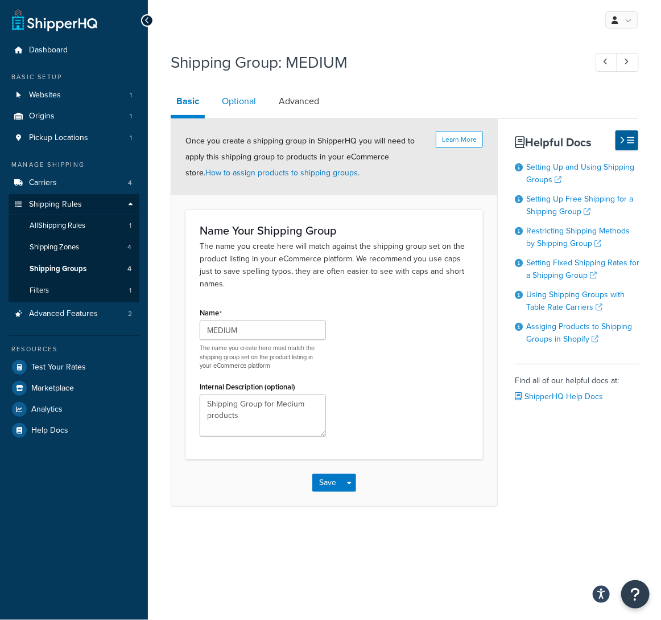
click at [227, 107] on link "Optional" at bounding box center [239, 101] width 46 height 27
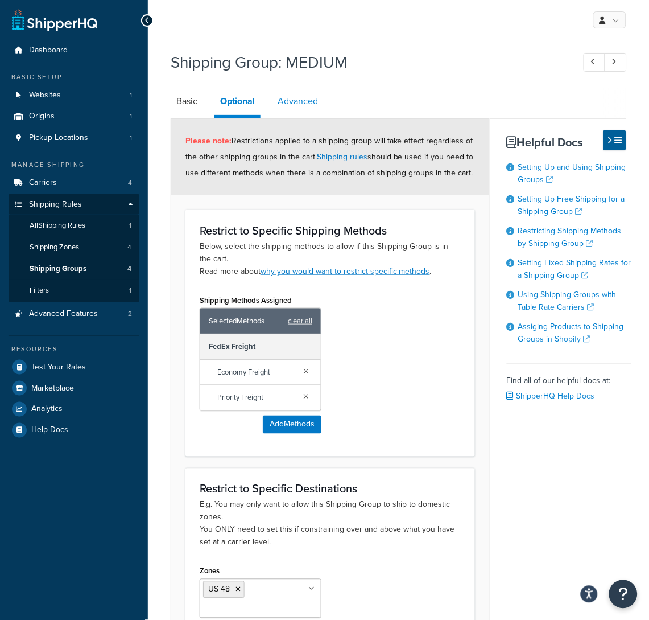
click at [311, 105] on link "Advanced" at bounding box center [298, 101] width 52 height 27
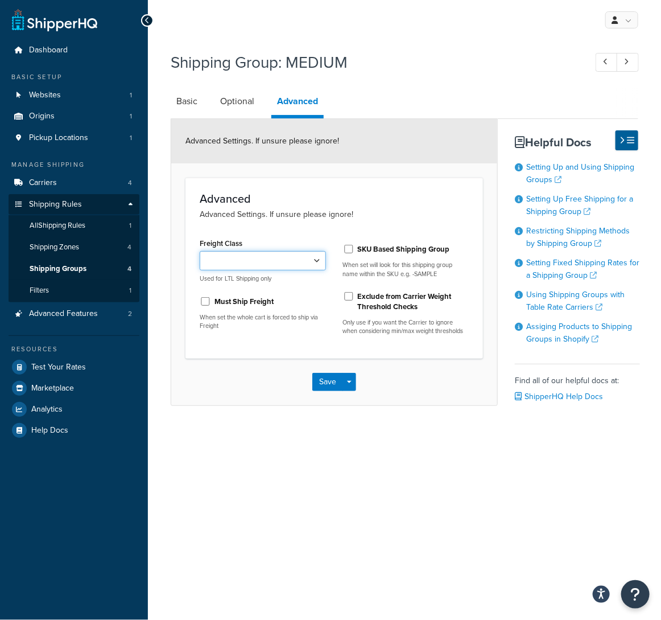
click at [316, 261] on select "50 55 60 65 70 77.5 85 92.5 100 110 125 150 175 200 250 300 400 500" at bounding box center [263, 260] width 126 height 19
select select "55"
click at [200, 251] on select "50 55 60 65 70 77.5 85 92.5 100 110 125 150 175 200 250 300 400 500" at bounding box center [263, 260] width 126 height 19
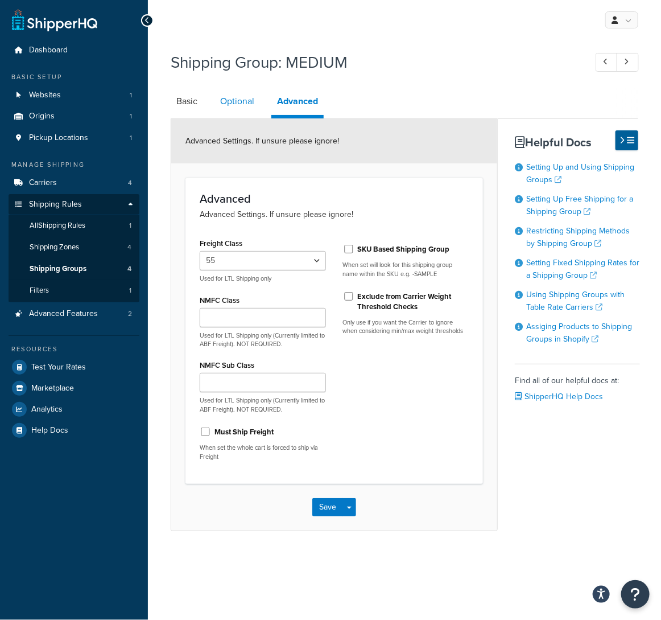
click at [236, 101] on link "Optional" at bounding box center [238, 101] width 46 height 27
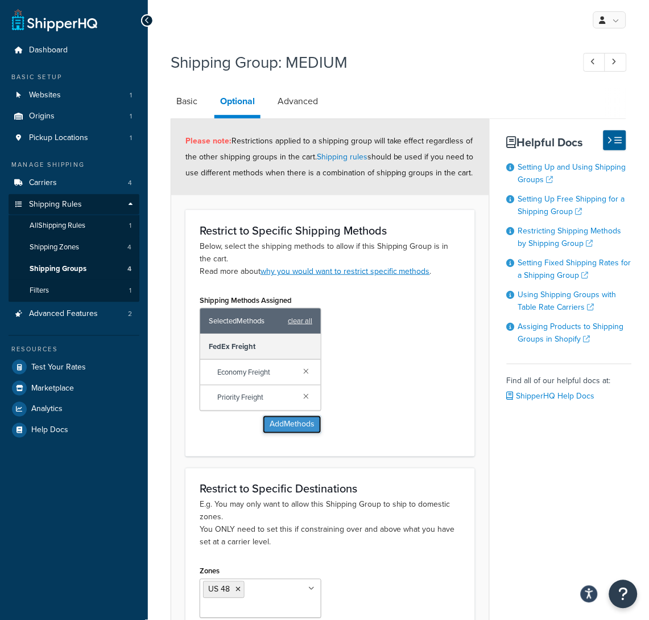
click at [301, 424] on button "Add Methods" at bounding box center [292, 424] width 59 height 18
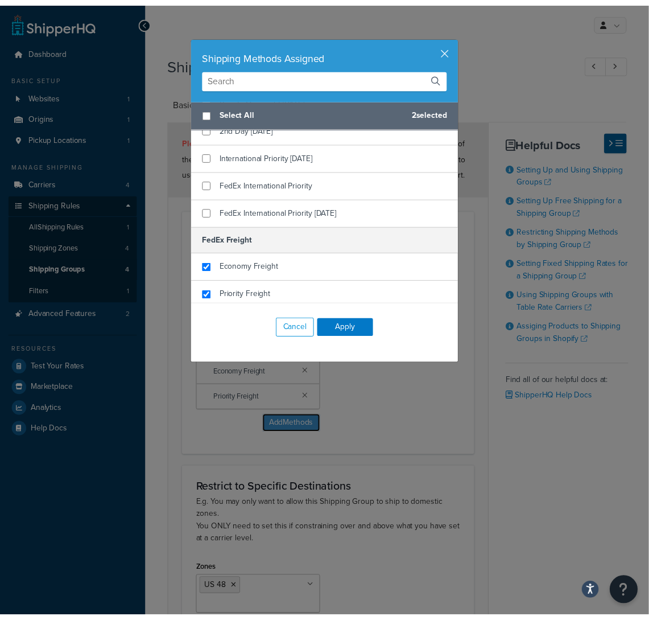
scroll to position [332, 0]
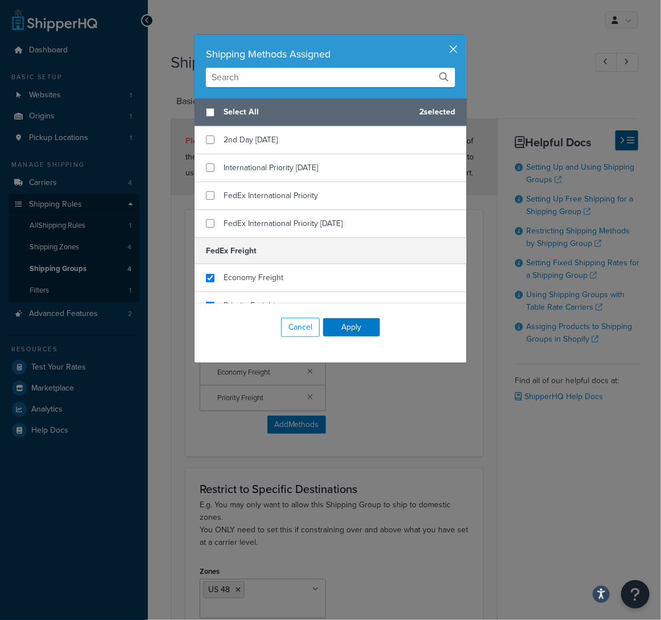
click at [464, 38] on button "button" at bounding box center [465, 36] width 3 height 3
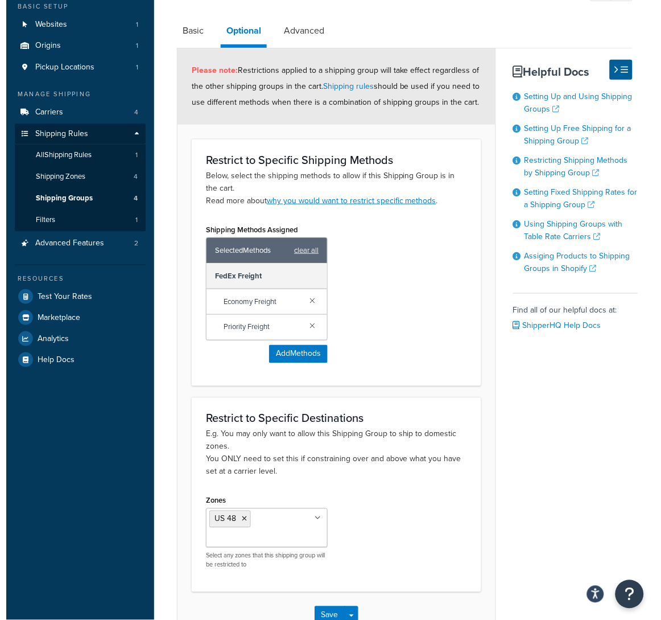
scroll to position [0, 0]
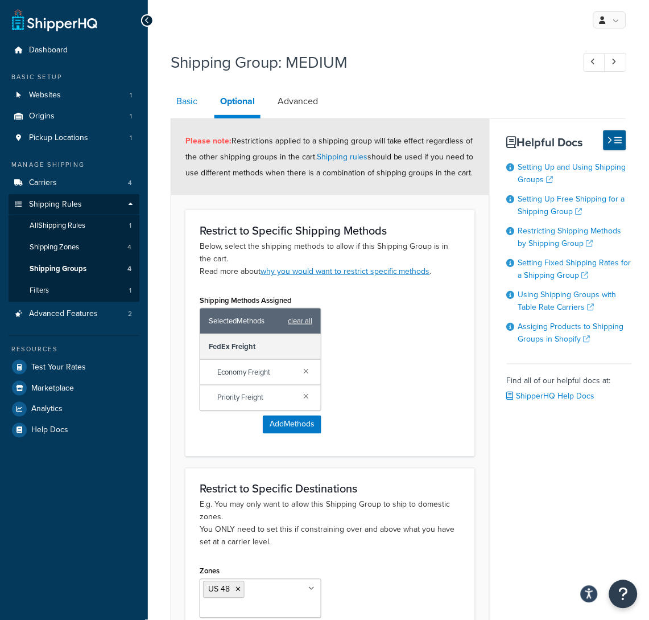
click at [195, 96] on link "Basic" at bounding box center [187, 101] width 32 height 27
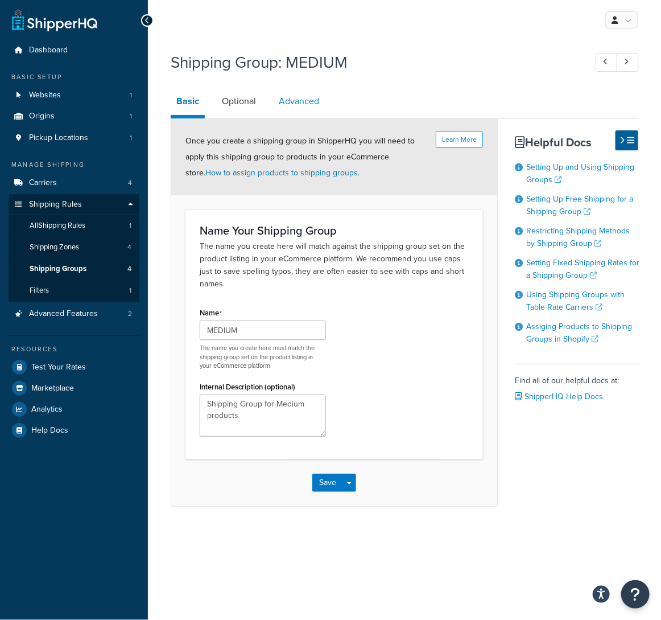
click at [300, 109] on link "Advanced" at bounding box center [299, 101] width 52 height 27
select select "55"
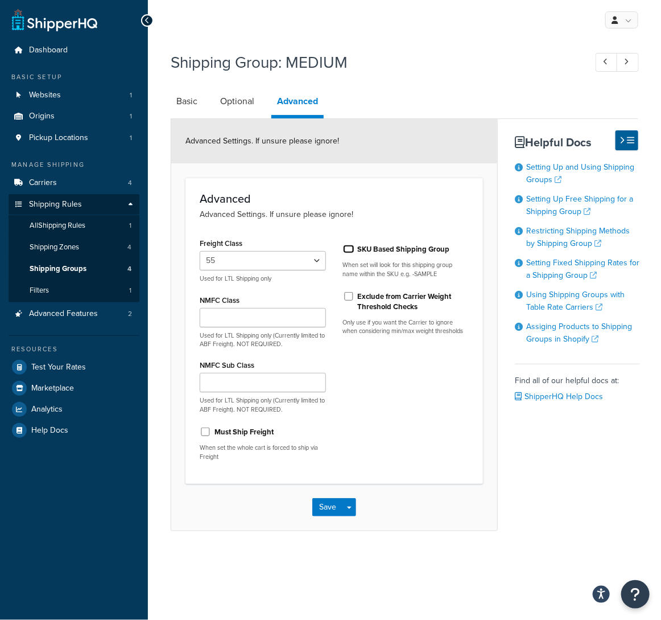
click at [349, 248] on input "SKU Based Shipping Group" at bounding box center [348, 249] width 11 height 9
checkbox input "true"
click at [327, 508] on button "Save" at bounding box center [327, 507] width 31 height 18
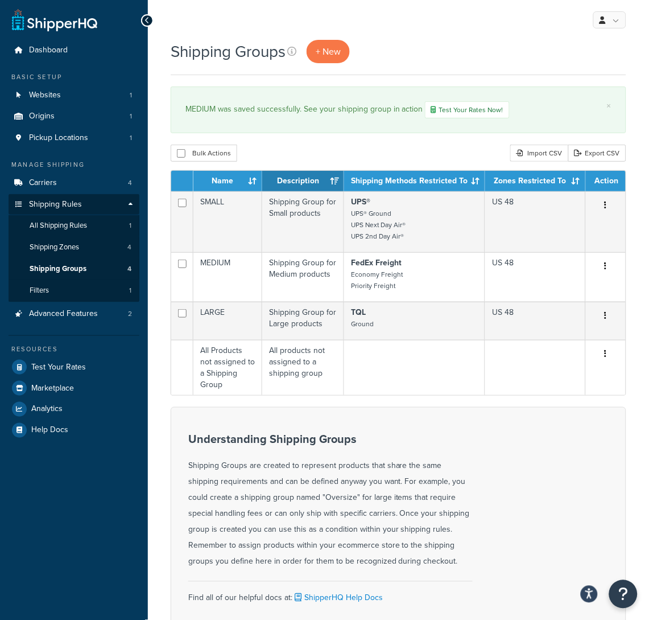
click at [438, 469] on div "Understanding Shipping Groups Shipping Groups are created to represent products…" at bounding box center [330, 501] width 284 height 137
click at [83, 372] on span "Test Your Rates" at bounding box center [58, 367] width 55 height 10
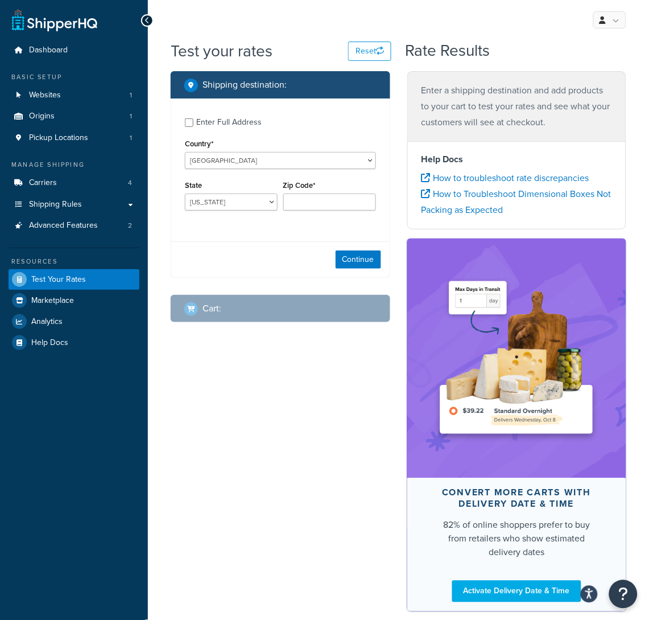
click at [206, 122] on div "Enter Full Address" at bounding box center [228, 122] width 65 height 16
click at [193, 122] on input "Enter Full Address" at bounding box center [189, 122] width 9 height 9
checkbox input "true"
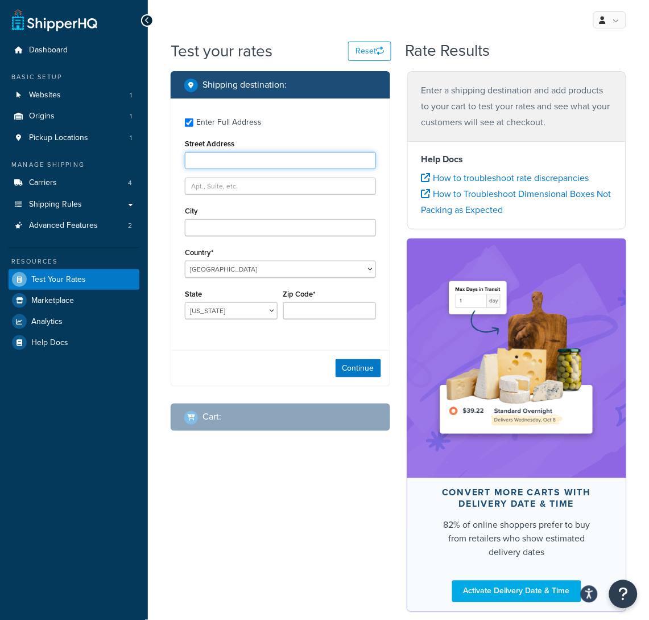
click at [250, 161] on input "Street Address" at bounding box center [280, 160] width 191 height 17
type input "[GEOGRAPHIC_DATA]"
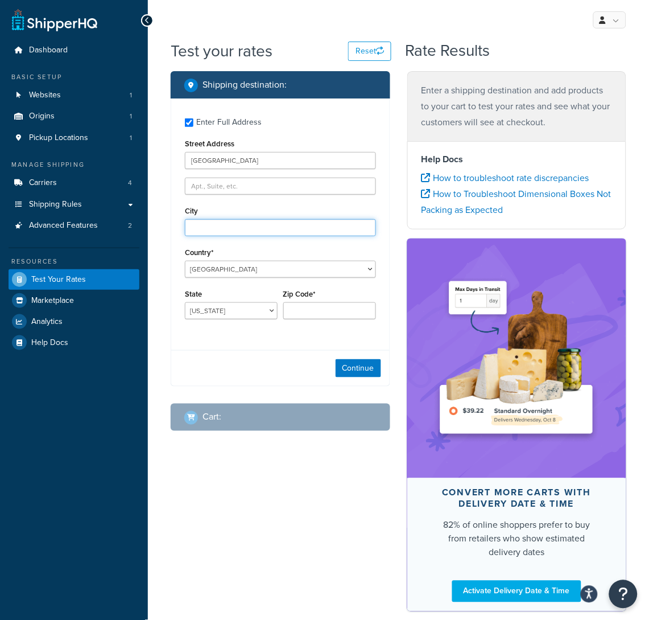
click at [278, 230] on input "City" at bounding box center [280, 227] width 191 height 17
type input "Reading"
click at [258, 248] on div "Country* United States United Kingdom Afghanistan Åland Islands Albania Algeria…" at bounding box center [280, 261] width 191 height 33
click at [255, 312] on select "Alabama Alaska American Samoa Arizona Arkansas Armed Forces Americas Armed Forc…" at bounding box center [231, 310] width 93 height 17
select select "PA"
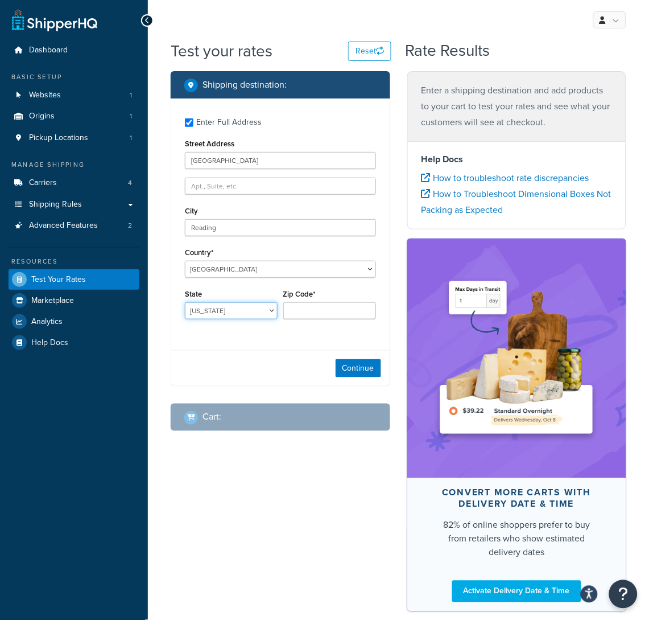
click at [185, 302] on select "Alabama Alaska American Samoa Arizona Arkansas Armed Forces Americas Armed Forc…" at bounding box center [231, 310] width 93 height 17
click at [316, 304] on input "Zip Code*" at bounding box center [329, 310] width 93 height 17
type input "19506"
drag, startPoint x: 275, startPoint y: 369, endPoint x: 291, endPoint y: 367, distance: 16.6
click at [275, 369] on div "Continue" at bounding box center [280, 368] width 218 height 36
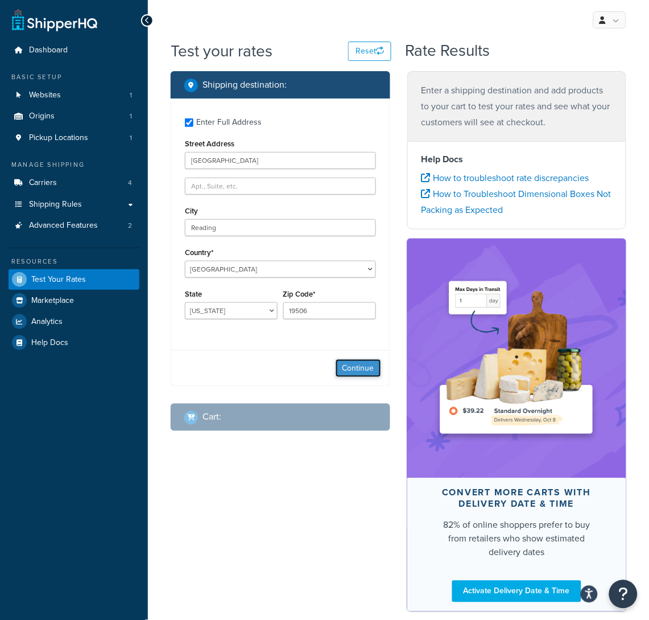
click at [365, 372] on button "Continue" at bounding box center [359, 368] width 46 height 18
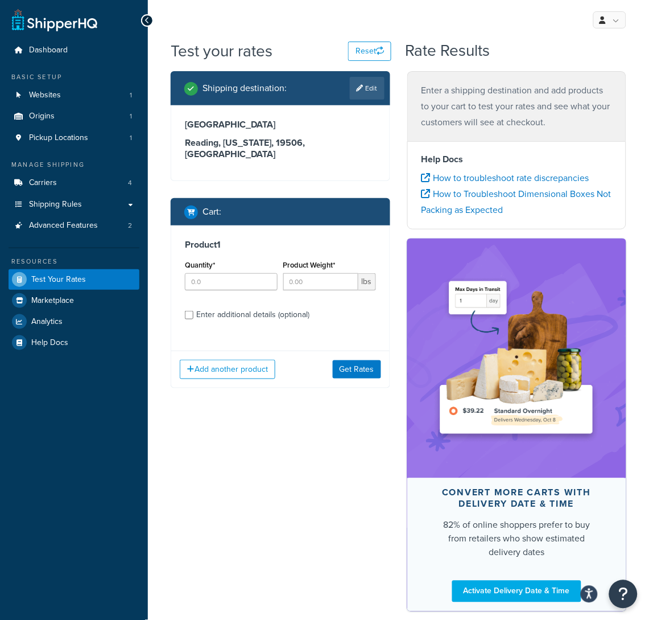
click at [252, 273] on div at bounding box center [231, 281] width 93 height 17
click at [245, 273] on input "Quantity*" at bounding box center [231, 281] width 93 height 17
type input "1"
type input "585"
click at [294, 329] on div "Product 1 Quantity* 1 Product Weight* 585 lbs Enter additional details (optiona…" at bounding box center [280, 283] width 218 height 117
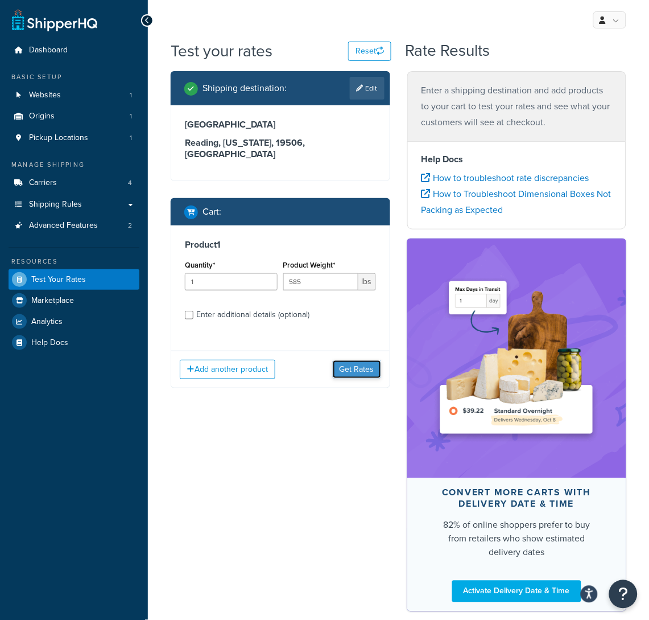
click at [364, 363] on button "Get Rates" at bounding box center [357, 369] width 48 height 18
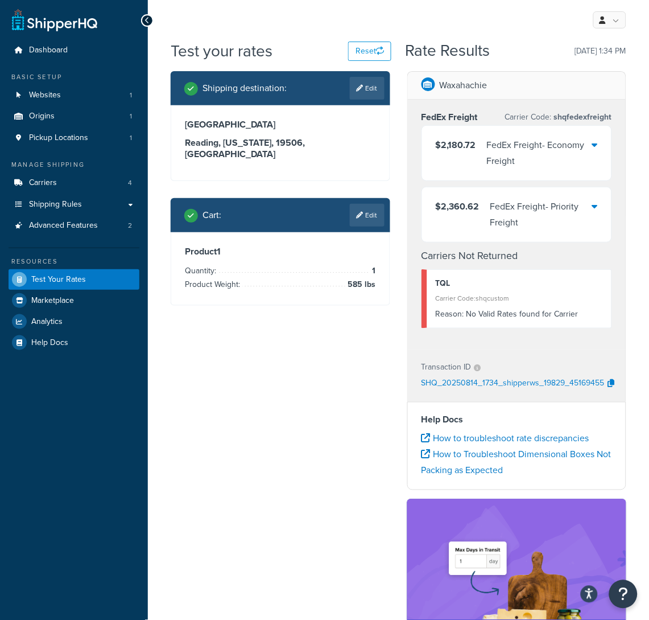
click at [593, 211] on icon at bounding box center [595, 205] width 6 height 9
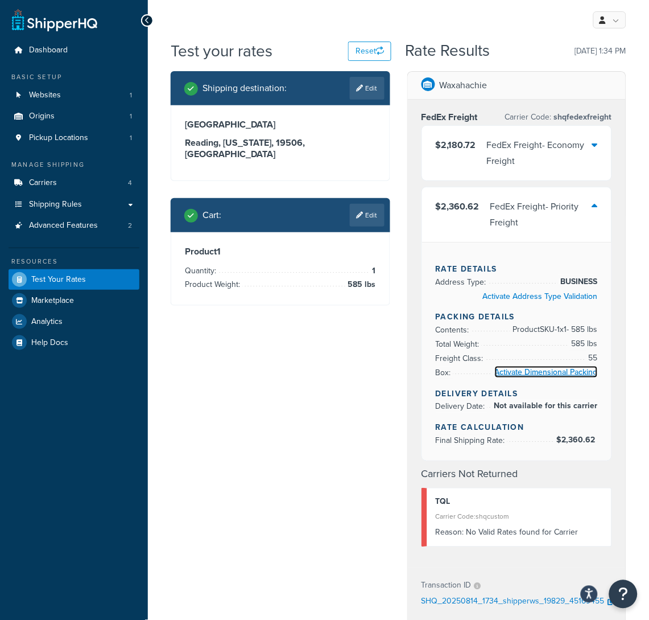
click at [529, 375] on link "Activate Dimensional Packing" at bounding box center [546, 372] width 103 height 12
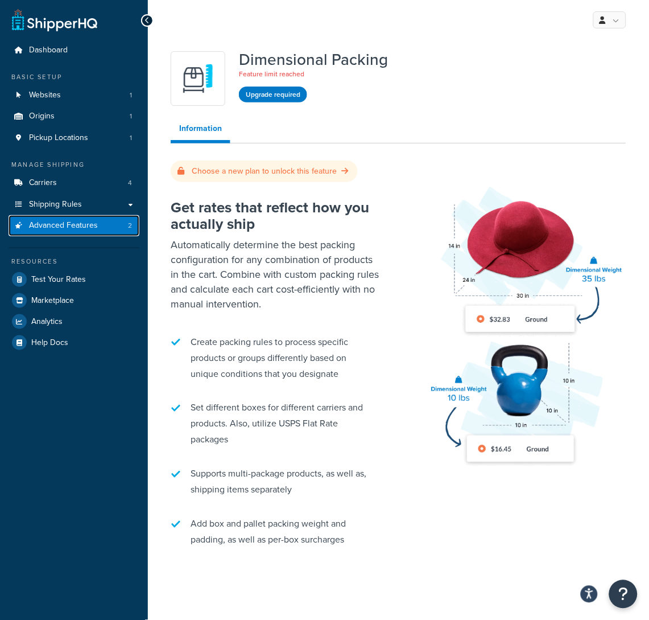
click at [98, 225] on link "Advanced Features 2" at bounding box center [74, 225] width 131 height 21
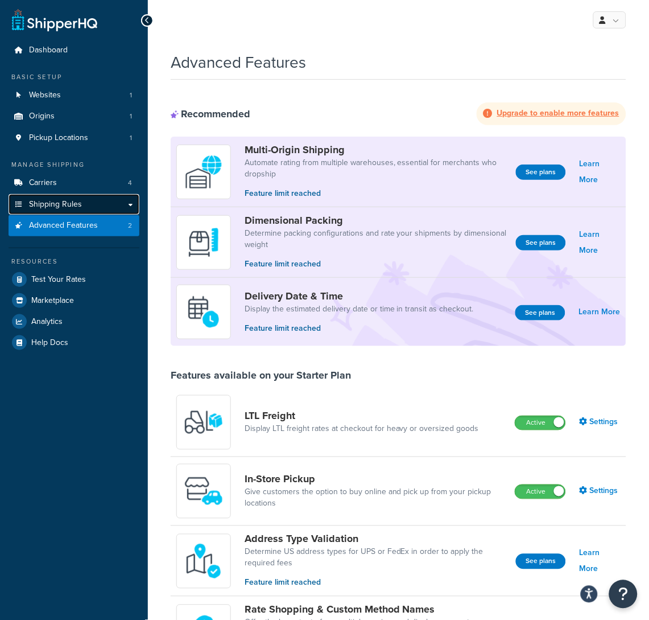
click at [50, 200] on span "Shipping Rules" at bounding box center [55, 205] width 53 height 10
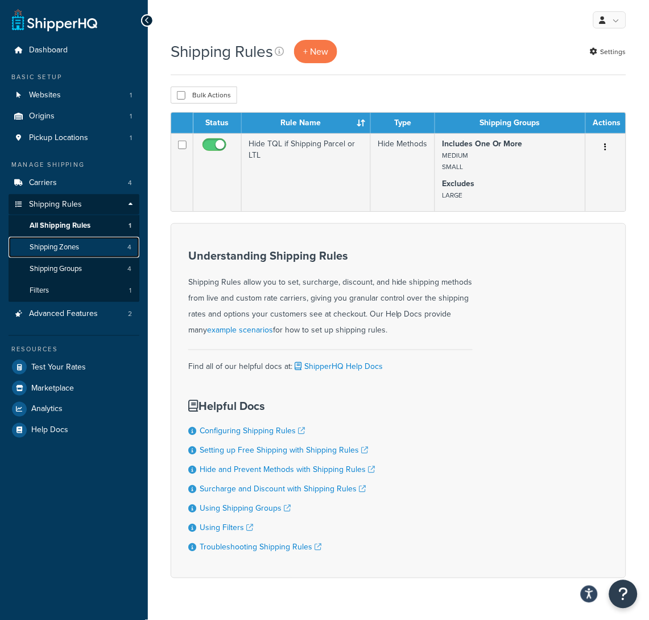
click at [75, 249] on span "Shipping Zones" at bounding box center [55, 247] width 50 height 10
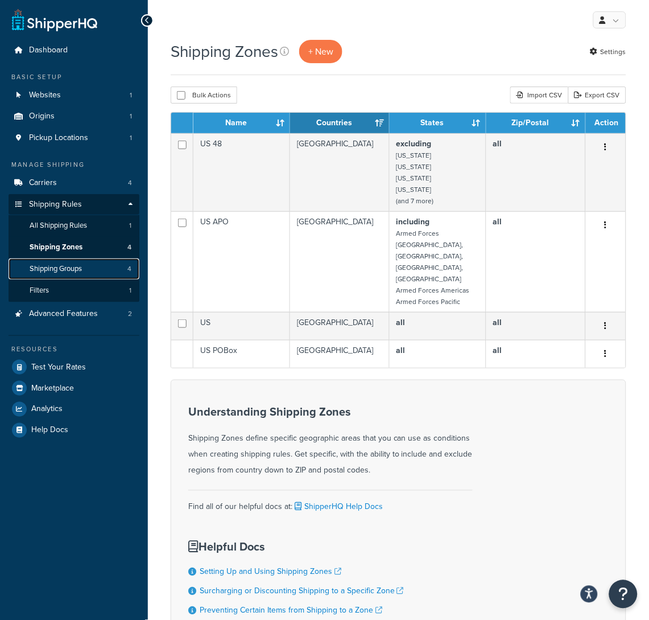
click at [85, 270] on link "Shipping Groups 4" at bounding box center [74, 268] width 131 height 21
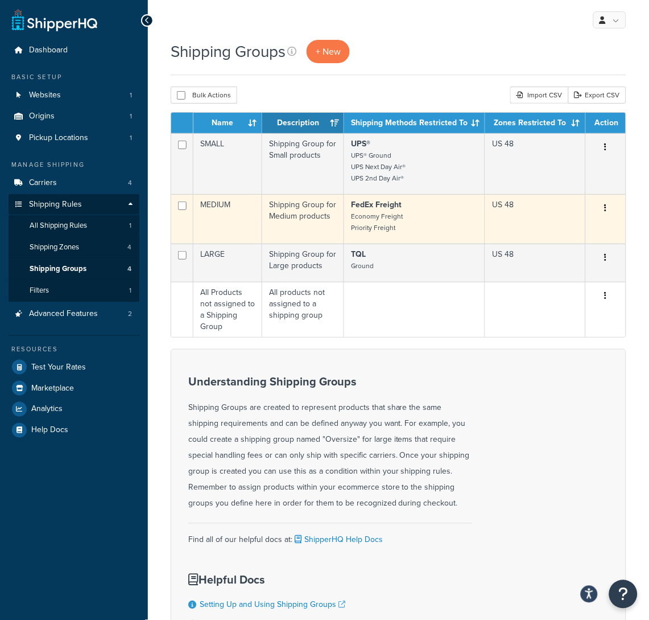
click at [394, 208] on strong "FedEx Freight" at bounding box center [376, 205] width 51 height 12
click at [603, 207] on button "button" at bounding box center [606, 208] width 16 height 18
click at [548, 227] on link "Edit" at bounding box center [560, 231] width 90 height 23
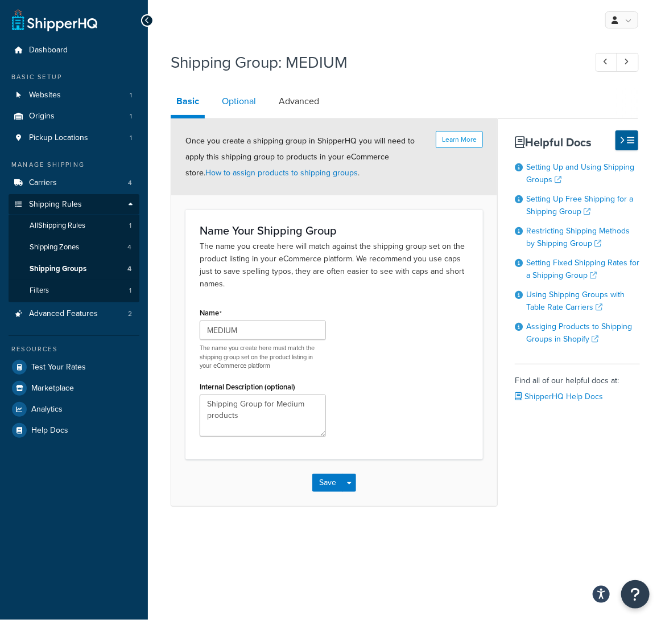
click at [228, 101] on link "Optional" at bounding box center [239, 101] width 46 height 27
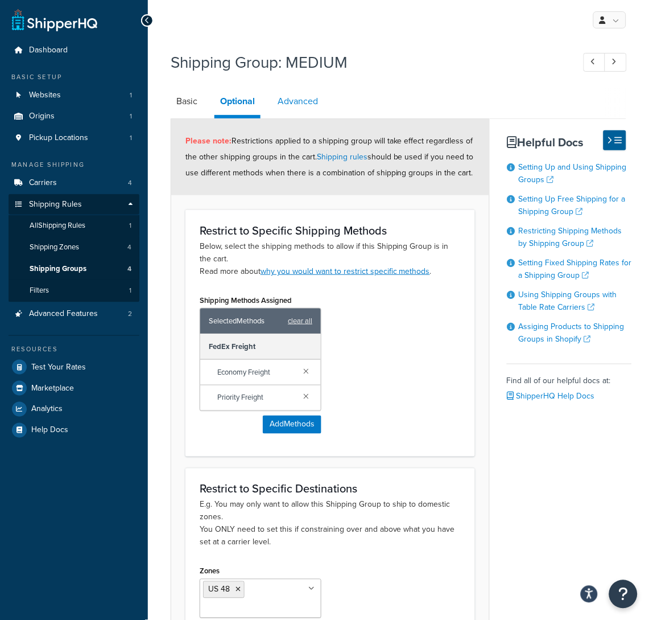
click at [307, 106] on link "Advanced" at bounding box center [298, 101] width 52 height 27
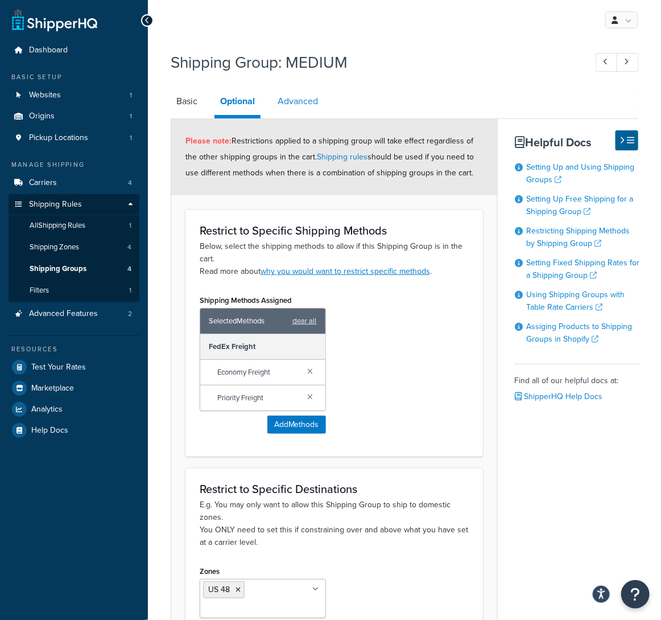
select select "55"
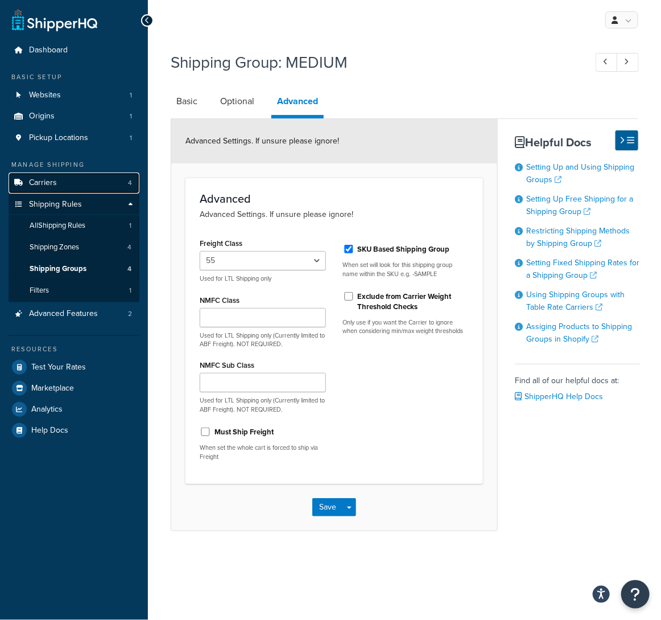
click at [48, 191] on link "Carriers 4" at bounding box center [74, 182] width 131 height 21
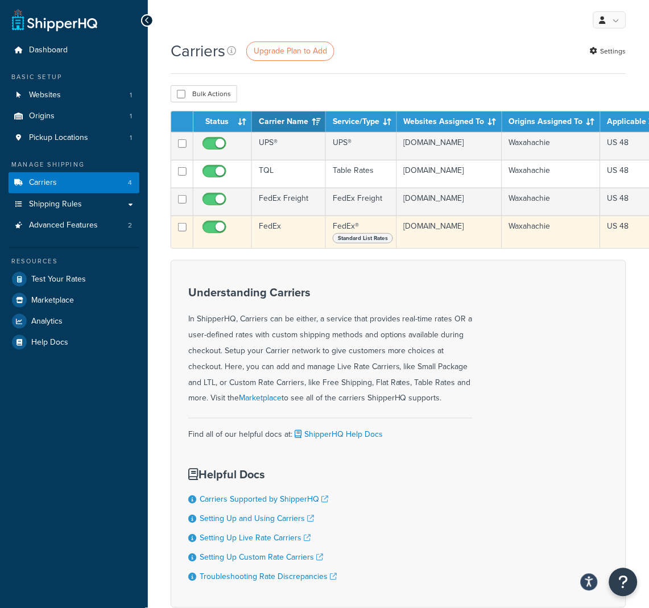
click at [220, 237] on input "checkbox" at bounding box center [215, 230] width 31 height 14
checkbox input "false"
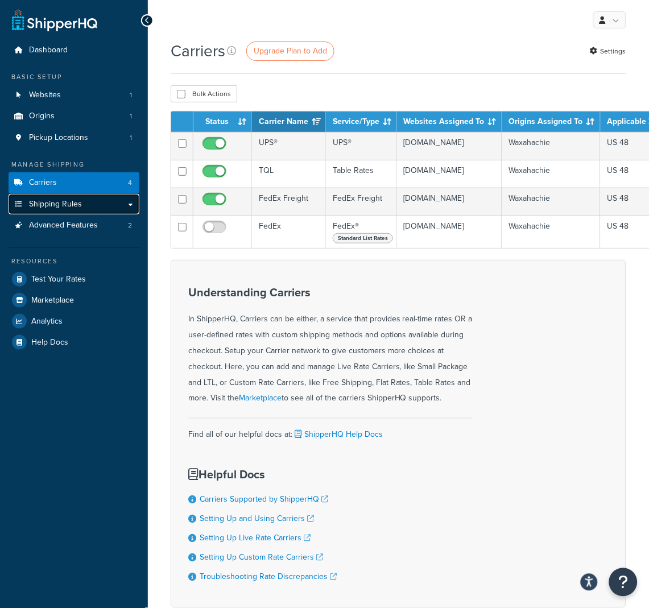
click at [53, 204] on span "Shipping Rules" at bounding box center [55, 205] width 53 height 10
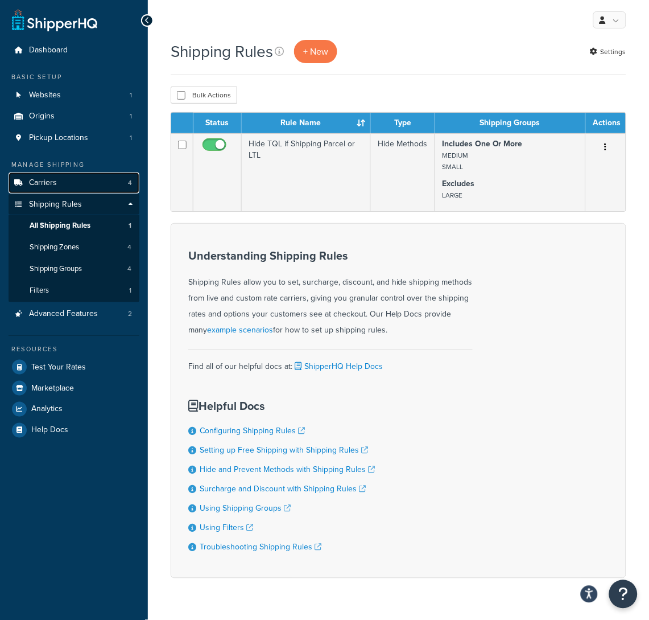
click at [51, 180] on span "Carriers" at bounding box center [43, 183] width 28 height 10
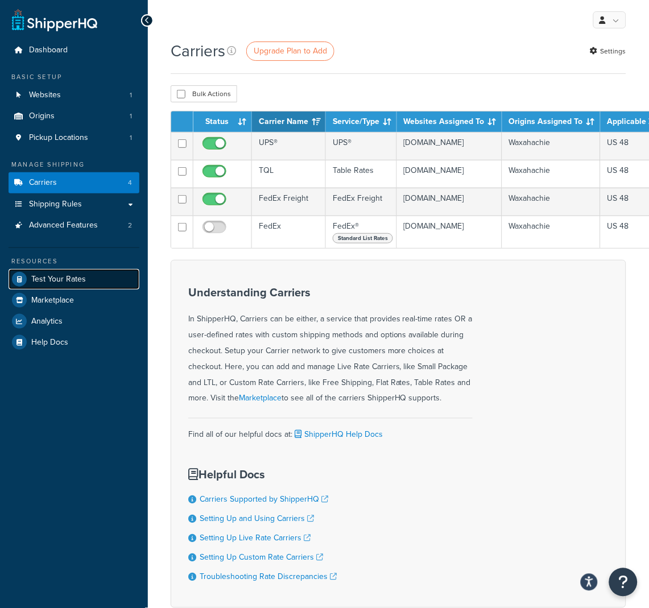
click at [73, 282] on span "Test Your Rates" at bounding box center [58, 280] width 55 height 10
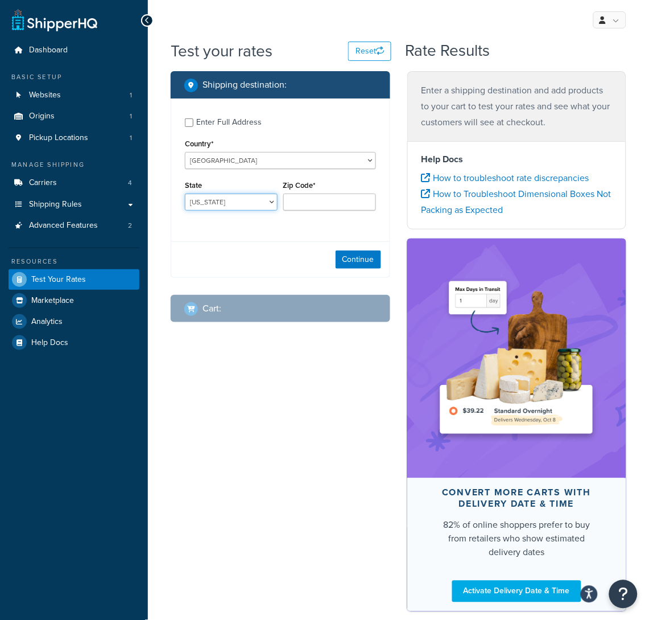
click at [259, 206] on select "[US_STATE] [US_STATE] [US_STATE] [US_STATE] [US_STATE] Armed Forces Americas Ar…" at bounding box center [231, 201] width 93 height 17
select select "PA"
click at [185, 193] on select "[US_STATE] [US_STATE] [US_STATE] [US_STATE] [US_STATE] Armed Forces Americas Ar…" at bounding box center [231, 201] width 93 height 17
click at [70, 188] on link "Carriers 4" at bounding box center [74, 182] width 131 height 21
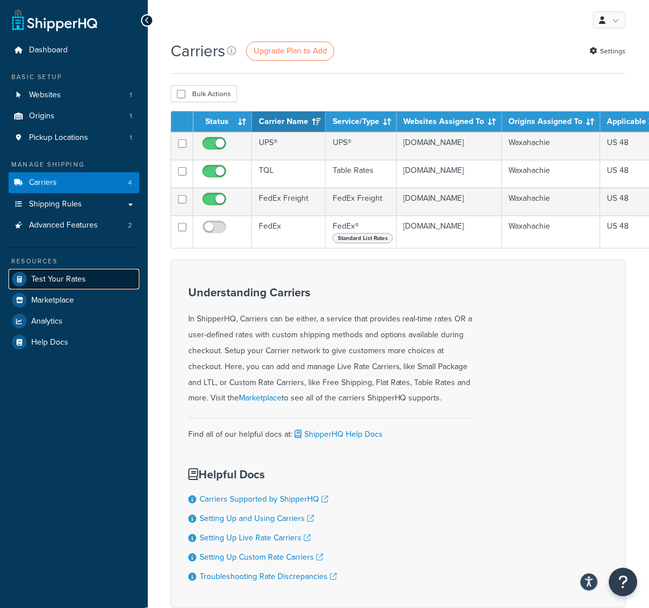
click at [80, 275] on span "Test Your Rates" at bounding box center [58, 280] width 55 height 10
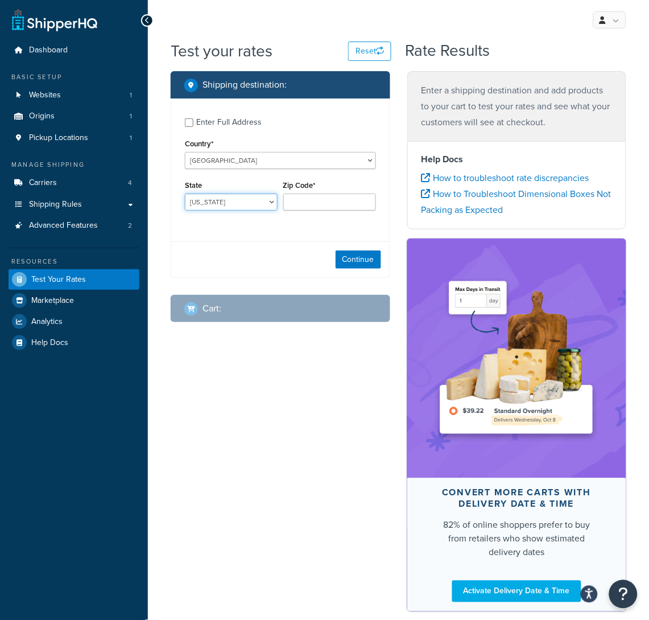
click at [261, 204] on select "[US_STATE] [US_STATE] [US_STATE] [US_STATE] [US_STATE] Armed Forces Americas Ar…" at bounding box center [231, 201] width 93 height 17
click at [232, 126] on div "Enter Full Address" at bounding box center [228, 122] width 65 height 16
click at [193, 126] on input "Enter Full Address" at bounding box center [189, 122] width 9 height 9
checkbox input "true"
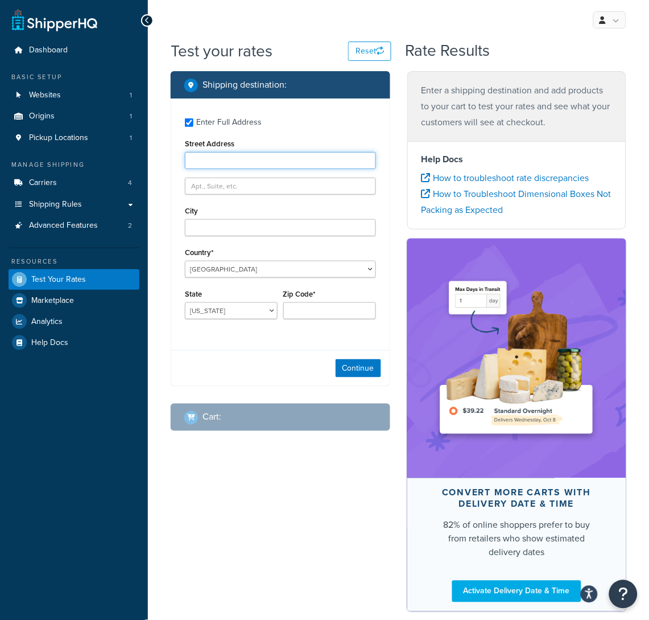
click at [236, 162] on input "Street Address" at bounding box center [280, 160] width 191 height 17
type input "[GEOGRAPHIC_DATA]"
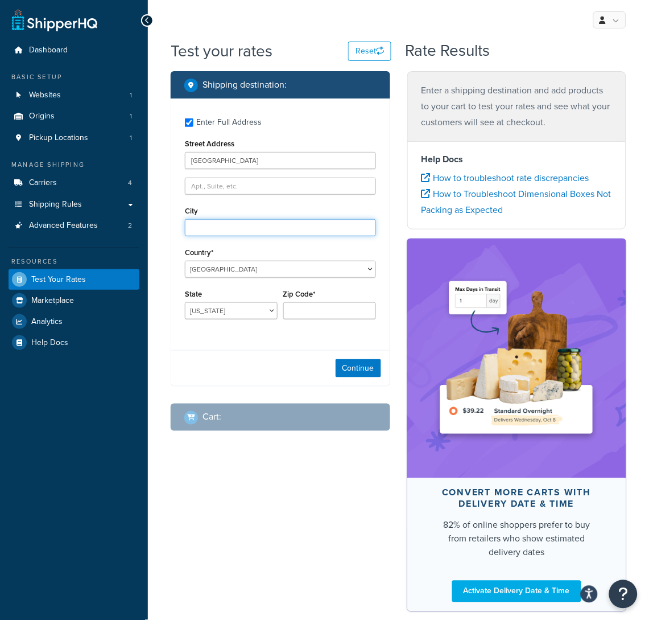
click at [264, 228] on input "City" at bounding box center [280, 227] width 191 height 17
type input "P"
type input "READING"
select select "PA"
type input "19506"
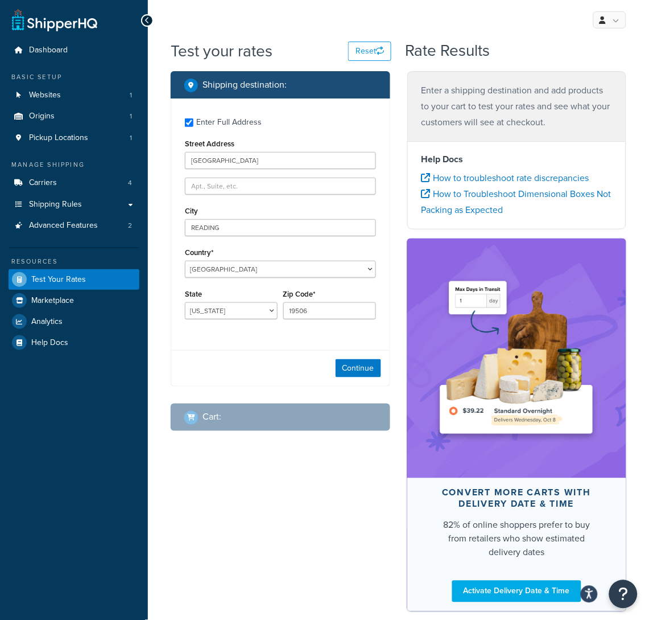
drag, startPoint x: 284, startPoint y: 357, endPoint x: 340, endPoint y: 358, distance: 56.4
click at [286, 357] on div "Continue" at bounding box center [280, 368] width 218 height 36
click at [360, 366] on button "Continue" at bounding box center [359, 368] width 46 height 18
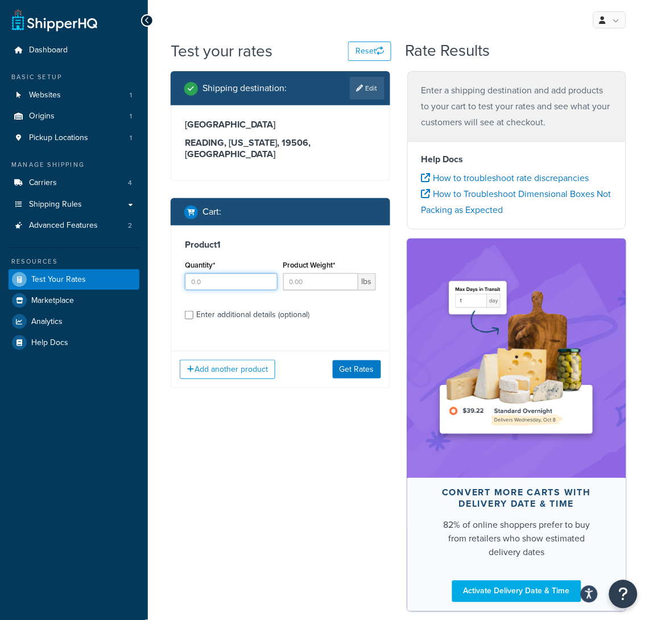
click at [239, 273] on input "Quantity*" at bounding box center [231, 281] width 93 height 17
type input "1"
type input "585"
click at [361, 360] on button "Get Rates" at bounding box center [357, 369] width 48 height 18
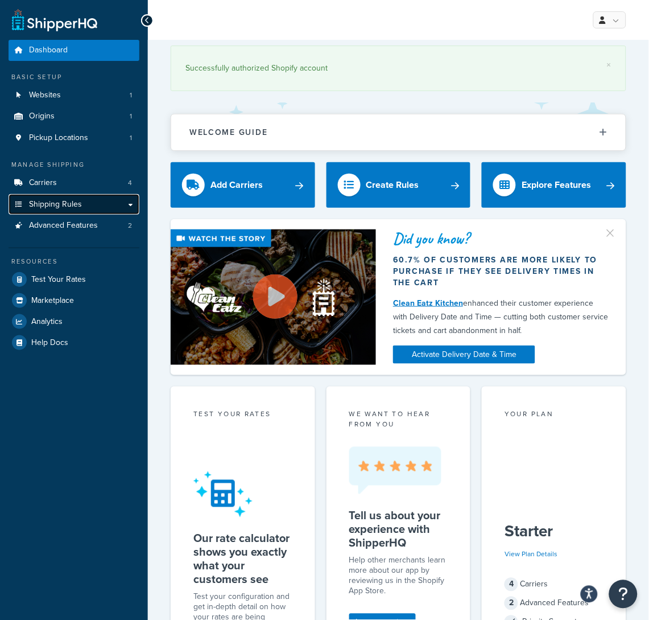
click at [68, 202] on span "Shipping Rules" at bounding box center [55, 205] width 53 height 10
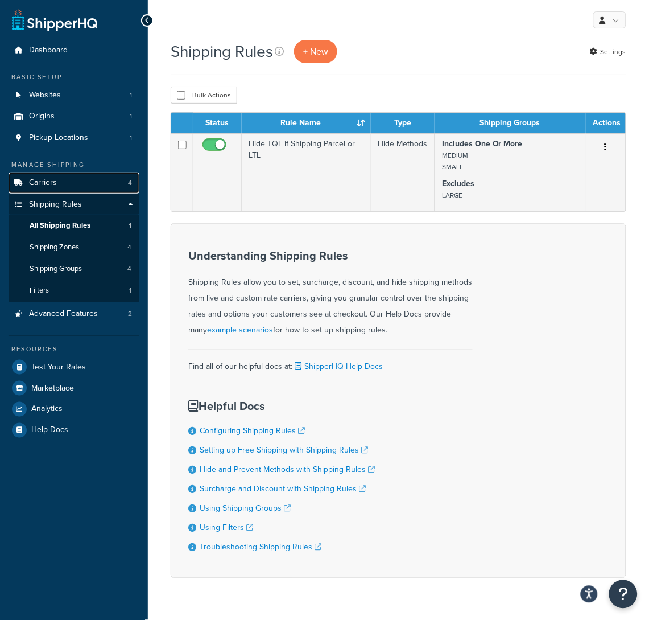
click at [55, 179] on span "Carriers" at bounding box center [43, 183] width 28 height 10
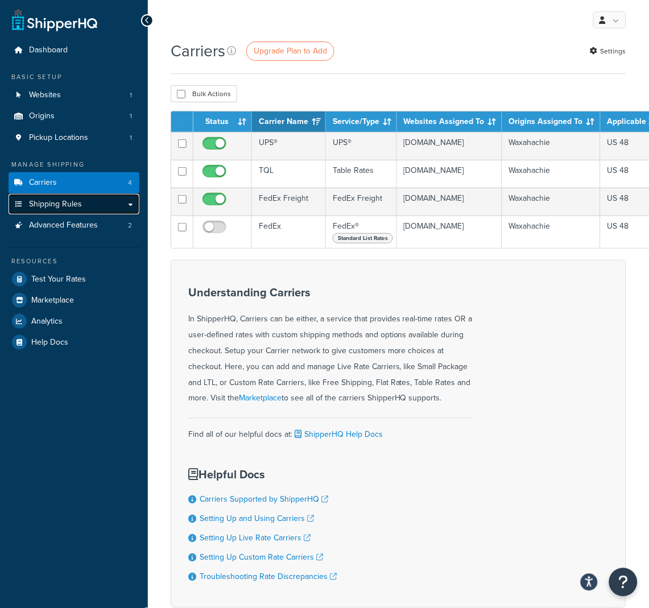
click at [65, 200] on span "Shipping Rules" at bounding box center [55, 205] width 53 height 10
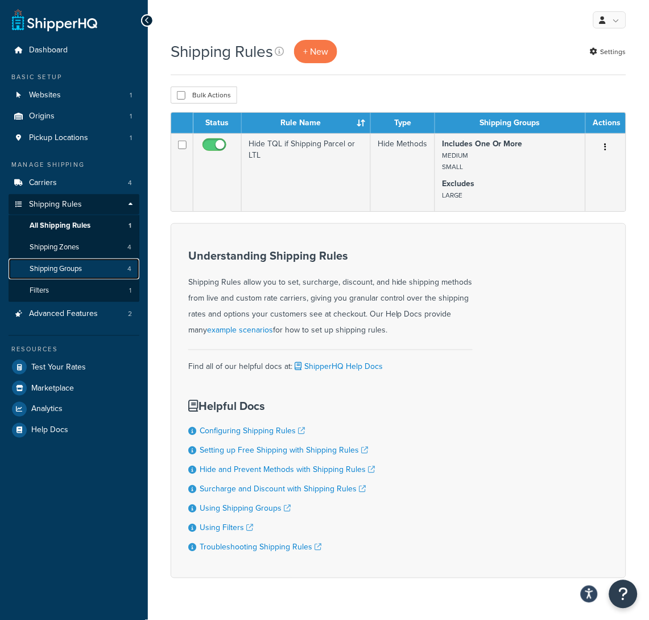
click at [86, 265] on link "Shipping Groups 4" at bounding box center [74, 268] width 131 height 21
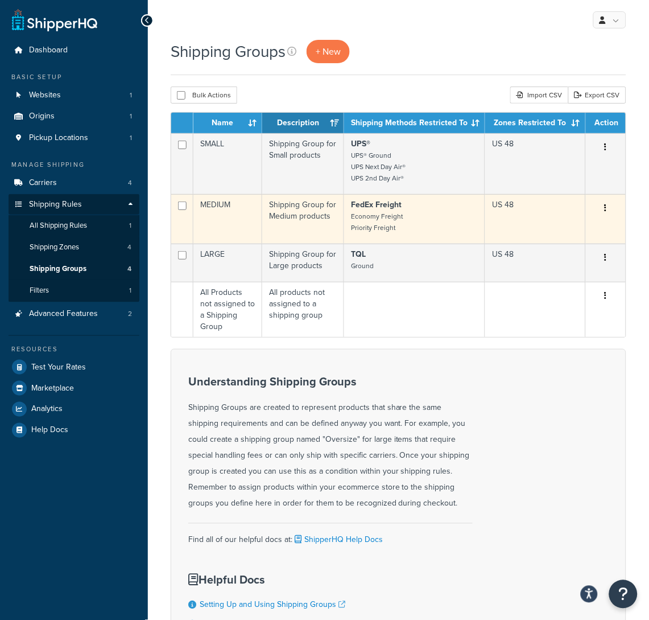
click at [292, 221] on td "Shipping Group for Medium products" at bounding box center [303, 219] width 82 height 50
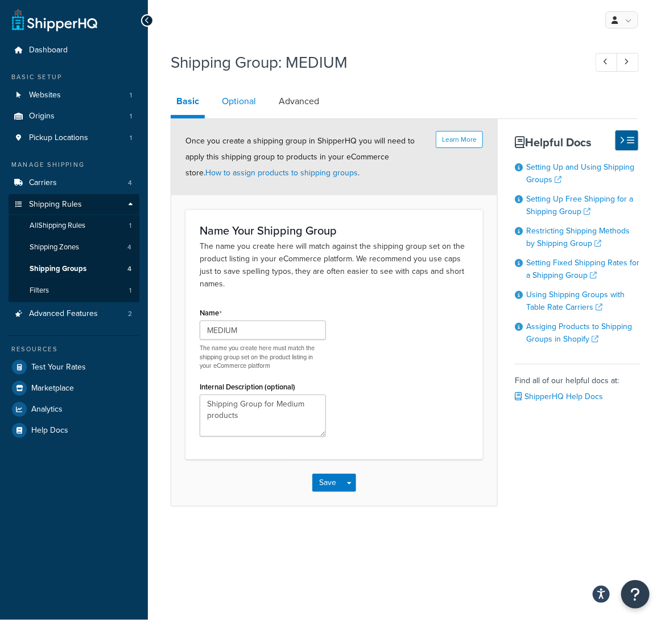
click at [245, 103] on link "Optional" at bounding box center [239, 101] width 46 height 27
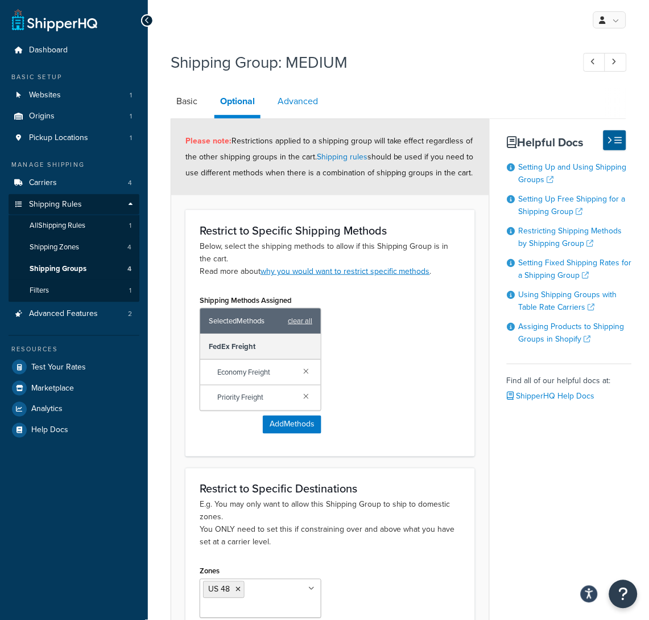
click at [294, 100] on link "Advanced" at bounding box center [298, 101] width 52 height 27
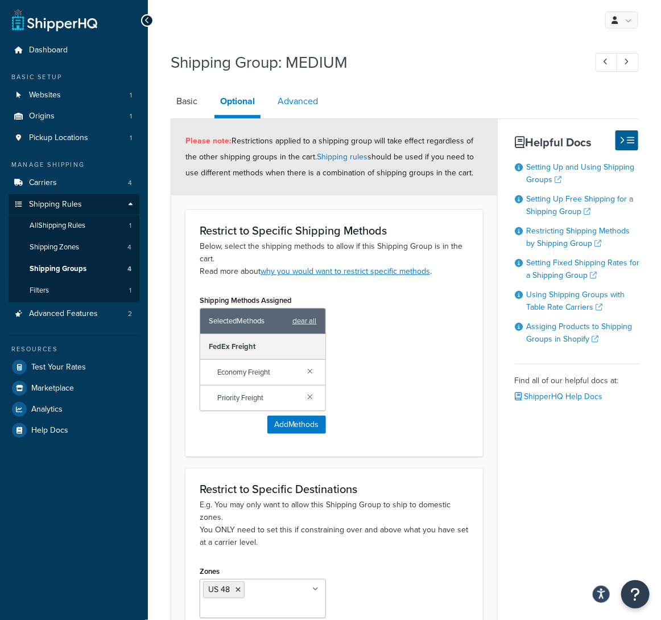
select select "55"
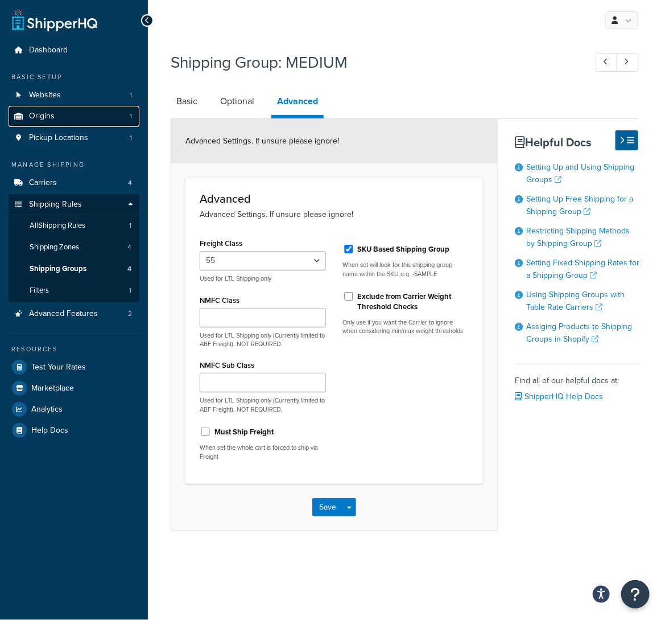
click at [79, 111] on link "Origins 1" at bounding box center [74, 116] width 131 height 21
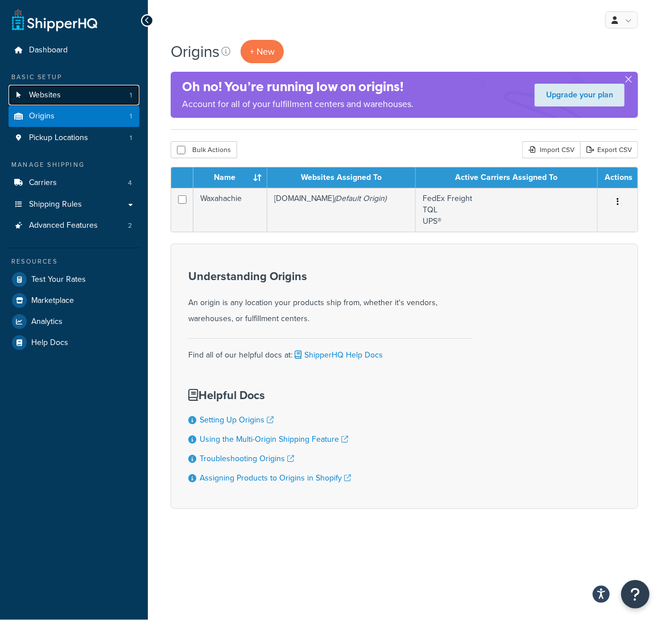
click at [85, 92] on link "Websites 1" at bounding box center [74, 95] width 131 height 21
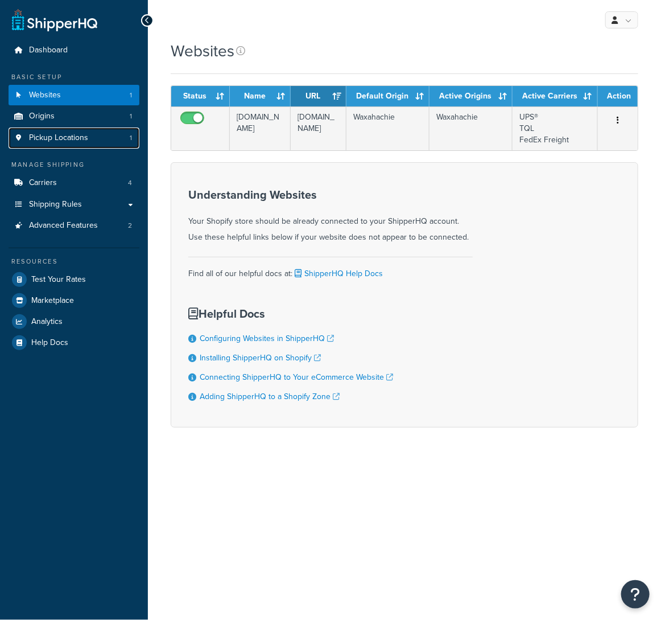
click at [67, 138] on span "Pickup Locations" at bounding box center [58, 138] width 59 height 10
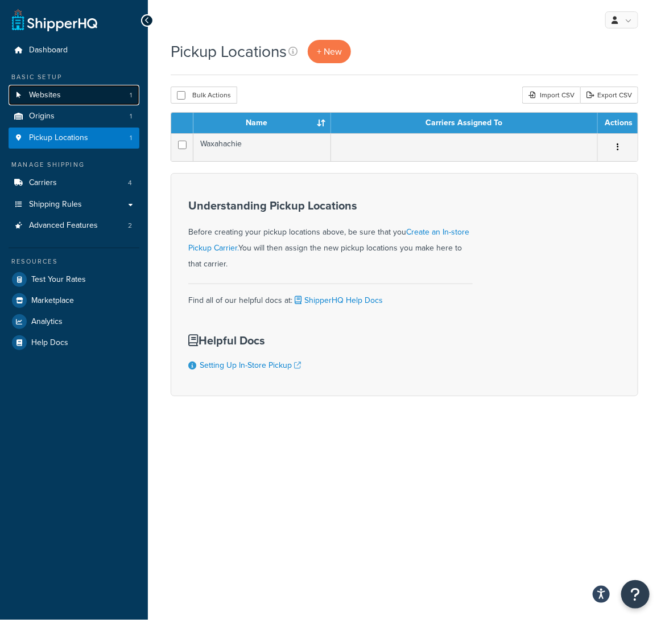
click at [59, 92] on span "Websites" at bounding box center [45, 95] width 32 height 10
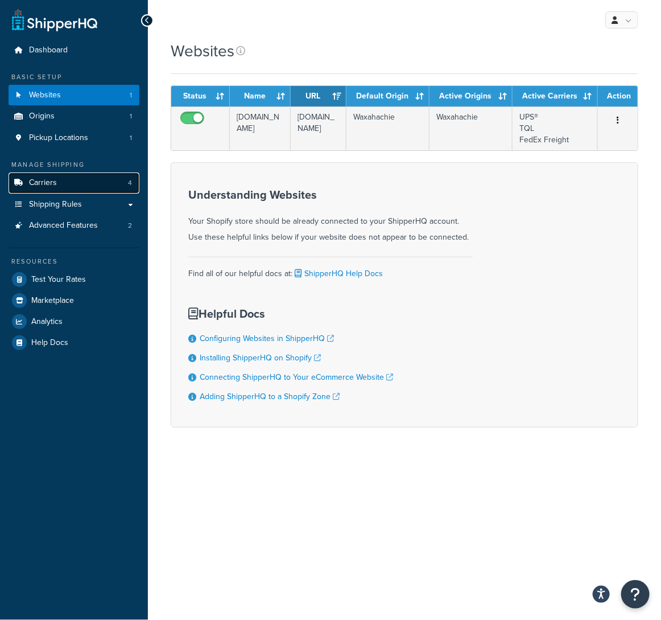
click at [61, 177] on link "Carriers 4" at bounding box center [74, 182] width 131 height 21
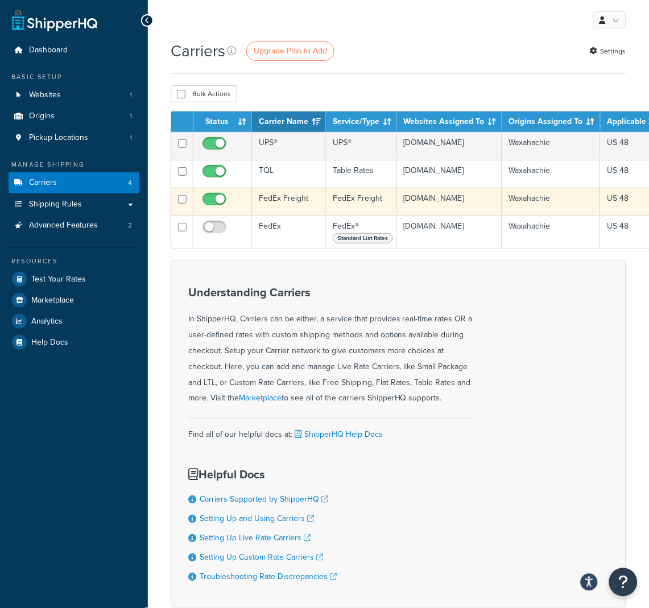
click at [294, 211] on td "FedEx Freight" at bounding box center [289, 202] width 74 height 28
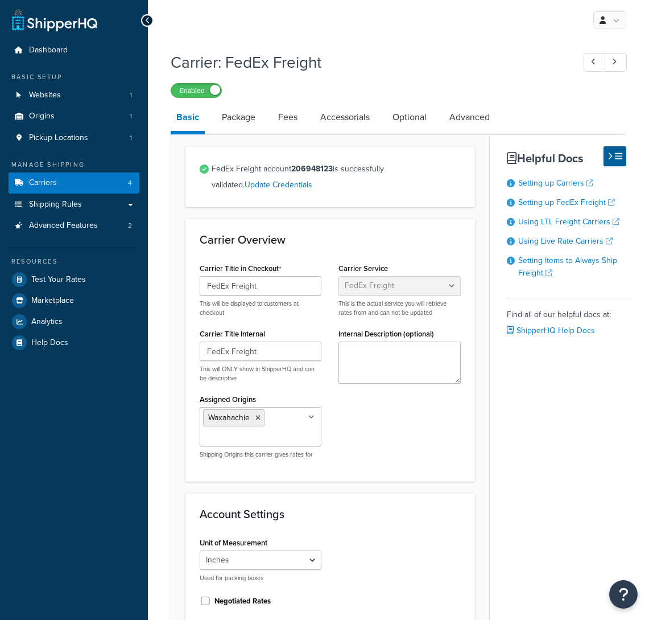
select select "fedExFreight"
click at [242, 117] on link "Package" at bounding box center [238, 117] width 45 height 27
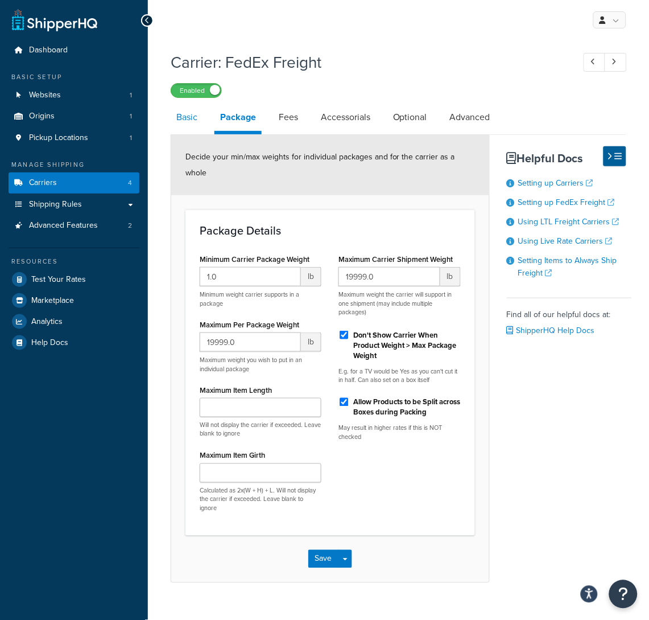
click at [187, 122] on link "Basic" at bounding box center [187, 117] width 32 height 27
select select "fedExFreight"
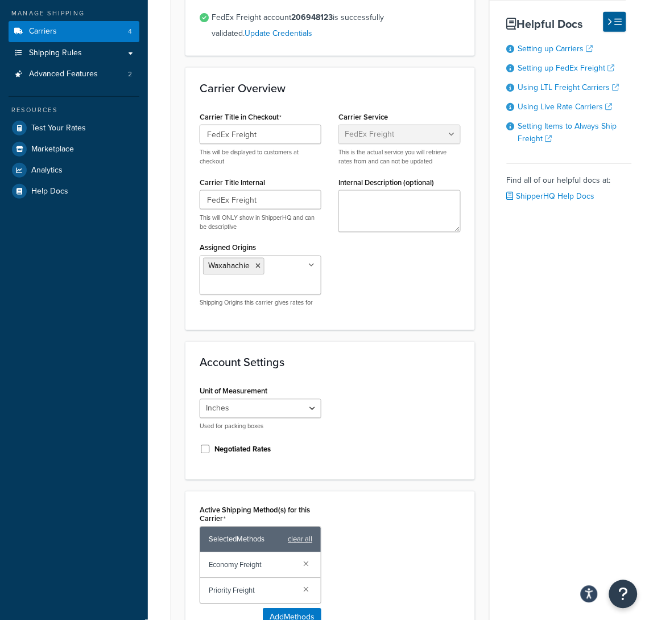
scroll to position [227, 0]
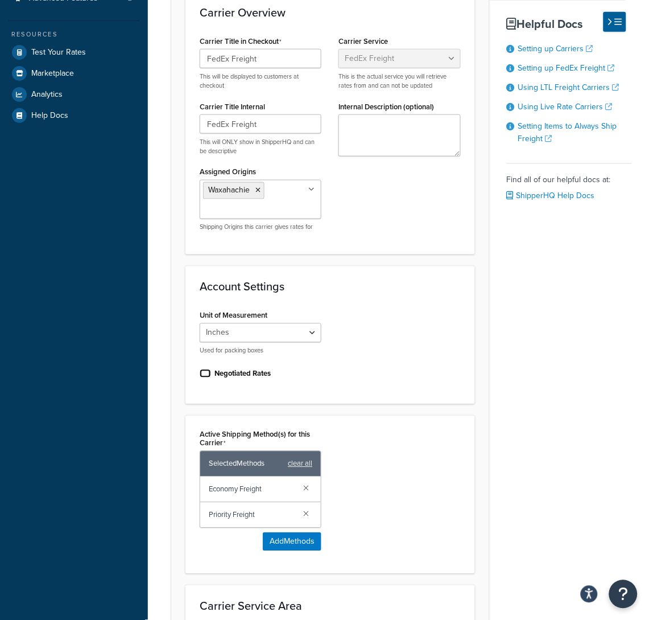
click at [204, 371] on input "Negotiated Rates" at bounding box center [205, 373] width 11 height 9
checkbox input "true"
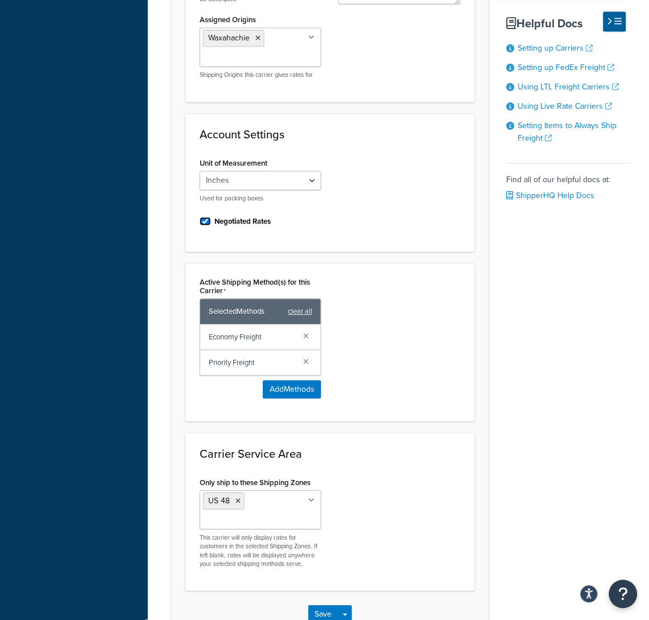
scroll to position [455, 0]
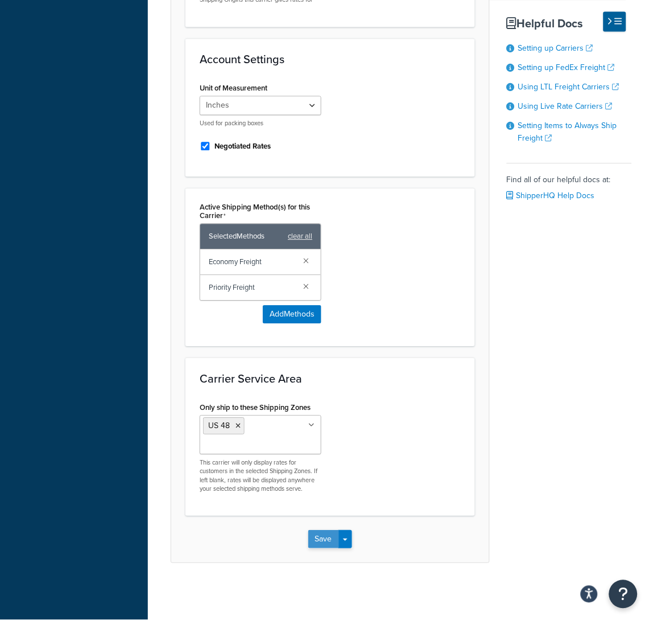
click at [321, 539] on button "Save" at bounding box center [323, 539] width 31 height 18
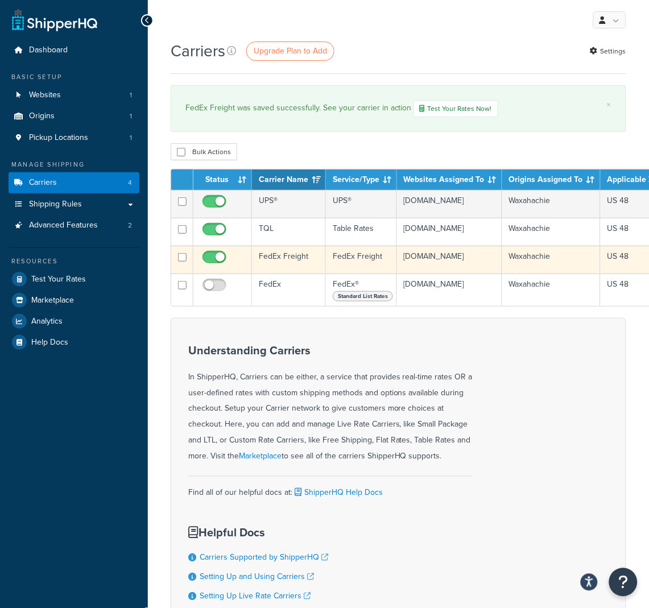
click at [285, 271] on td "FedEx Freight" at bounding box center [289, 260] width 74 height 28
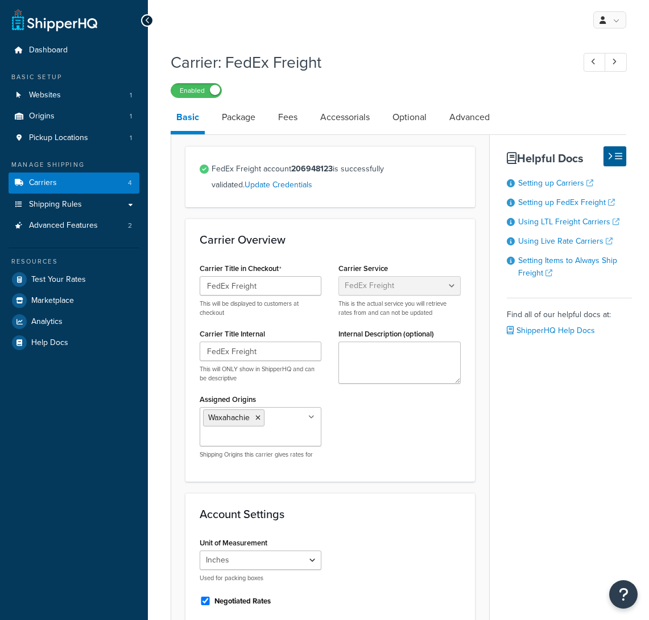
select select "fedExFreight"
click at [249, 112] on link "Package" at bounding box center [238, 117] width 45 height 27
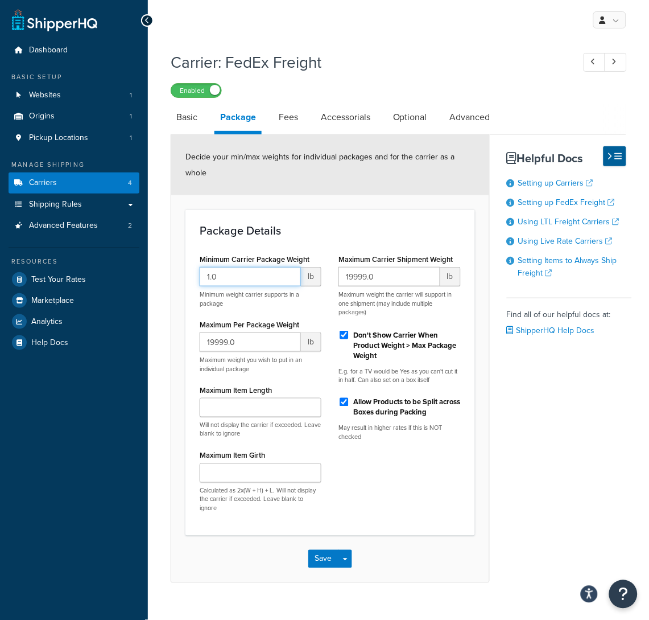
click at [268, 267] on input "1.0" at bounding box center [250, 276] width 101 height 19
click at [291, 116] on link "Fees" at bounding box center [288, 117] width 31 height 27
select select "AFTER"
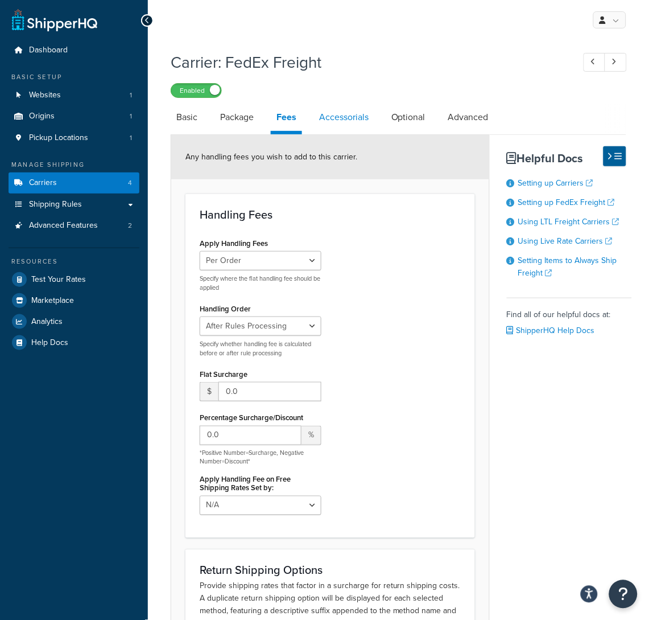
click at [357, 115] on link "Accessorials" at bounding box center [344, 117] width 61 height 27
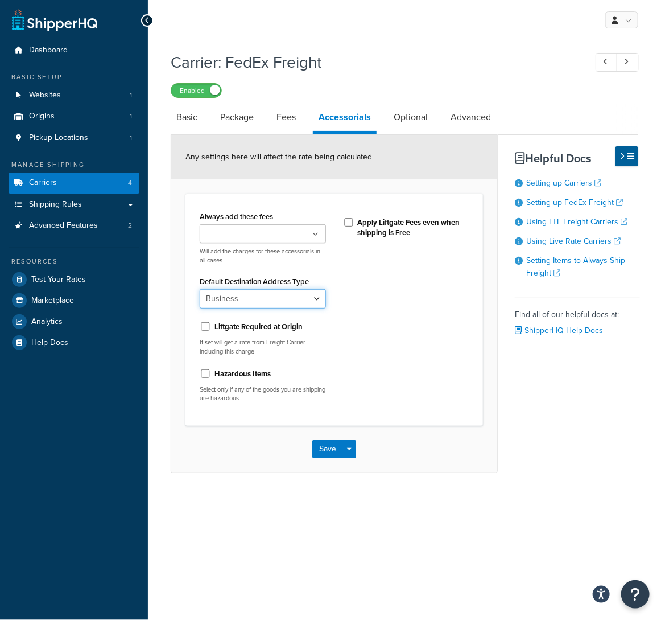
click at [316, 294] on select "Business Residential" at bounding box center [263, 298] width 126 height 19
click at [366, 294] on div "Always add these fees Liftgate Address Type Scheduled Appointment Inside Delive…" at bounding box center [334, 309] width 286 height 203
click at [411, 118] on link "Optional" at bounding box center [411, 117] width 46 height 27
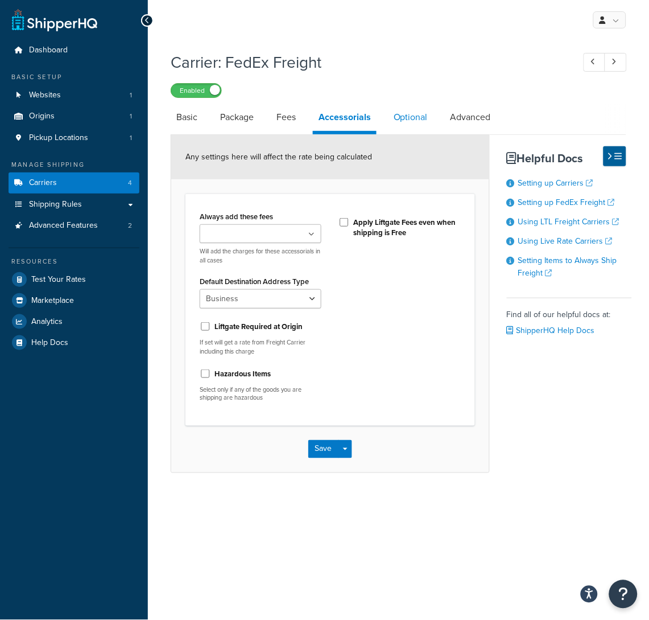
select select "55"
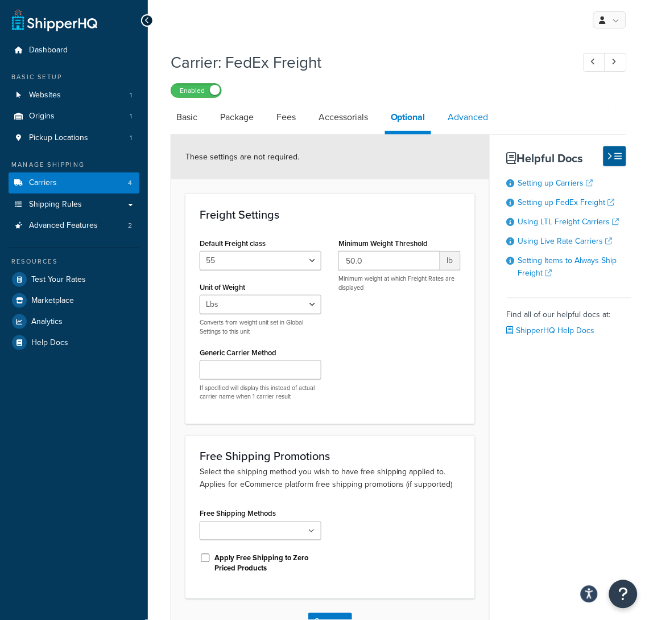
click at [470, 117] on link "Advanced" at bounding box center [469, 117] width 52 height 27
select select "false"
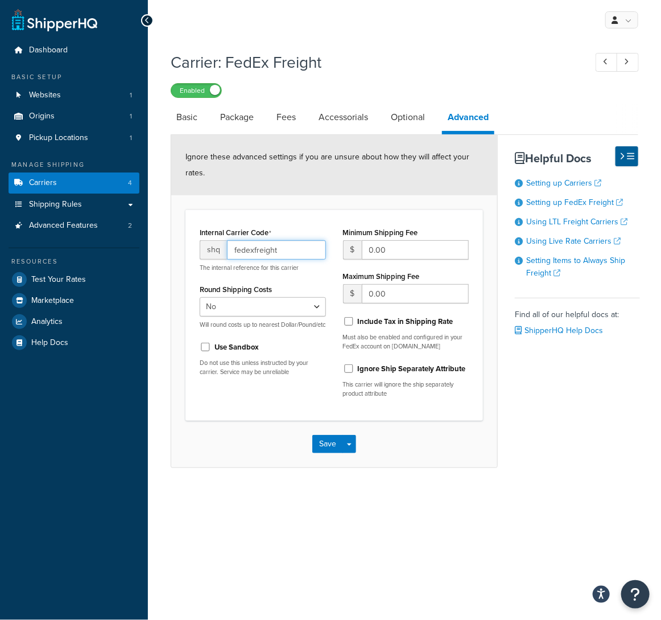
click at [284, 251] on input "fedexfreight" at bounding box center [276, 249] width 99 height 19
click at [293, 275] on div "Internal Carrier Code shq fedexfreight The internal reference for this carrier …" at bounding box center [262, 304] width 143 height 160
click at [629, 22] on link at bounding box center [621, 19] width 33 height 17
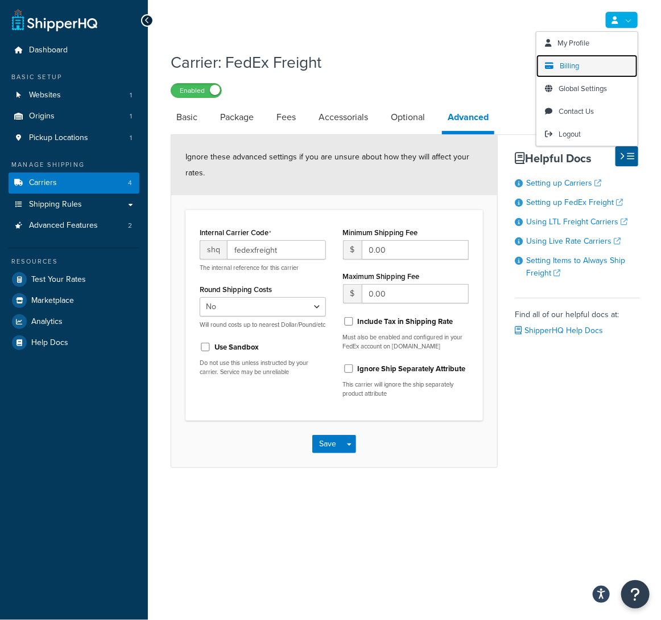
click at [578, 64] on span "Billing" at bounding box center [569, 65] width 19 height 11
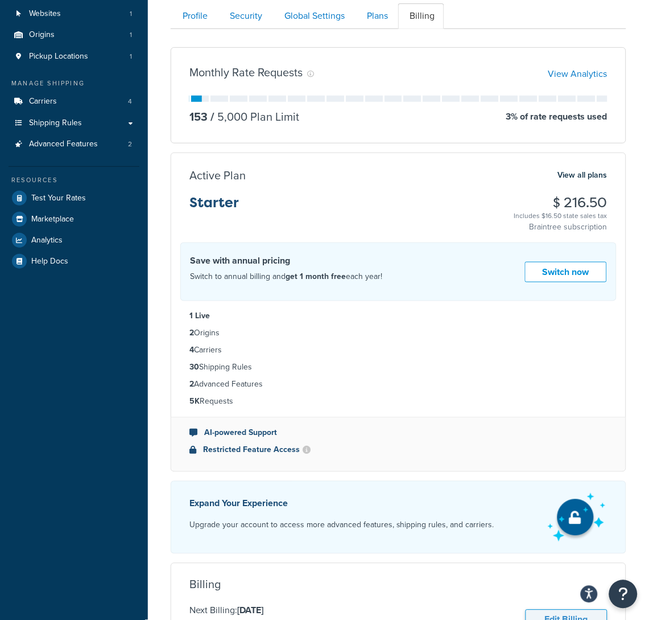
scroll to position [76, 0]
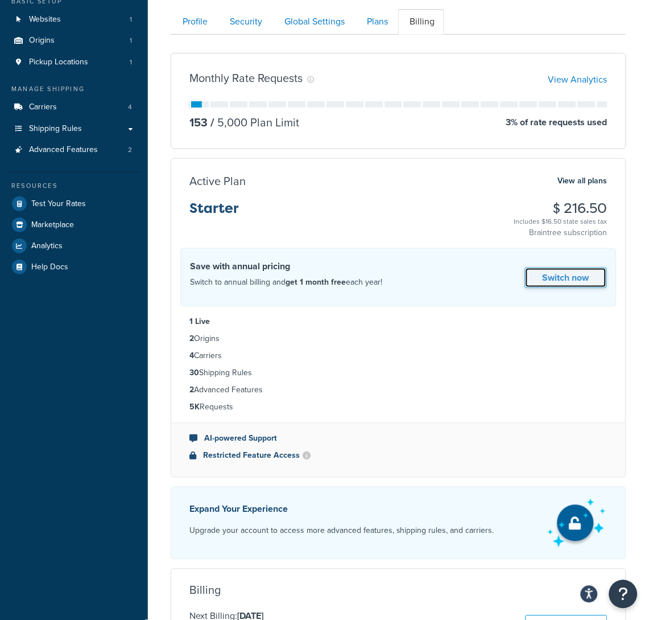
click at [548, 279] on link "Switch now" at bounding box center [566, 277] width 82 height 21
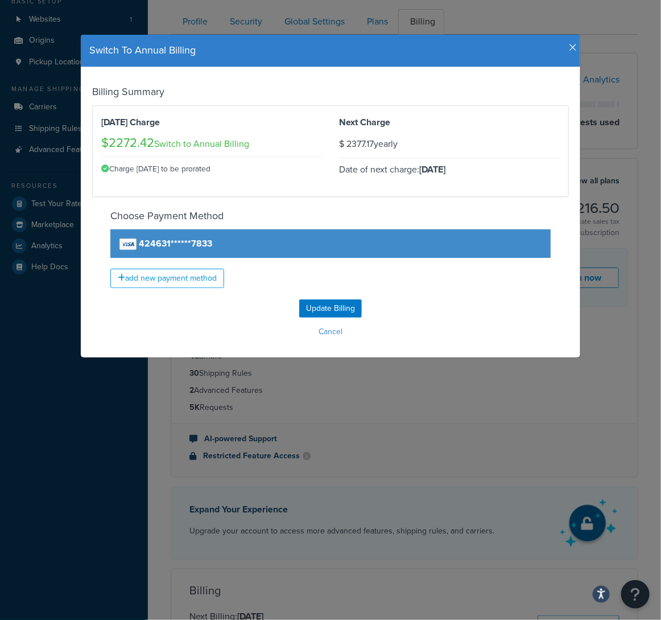
click at [569, 45] on icon "button" at bounding box center [573, 48] width 8 height 10
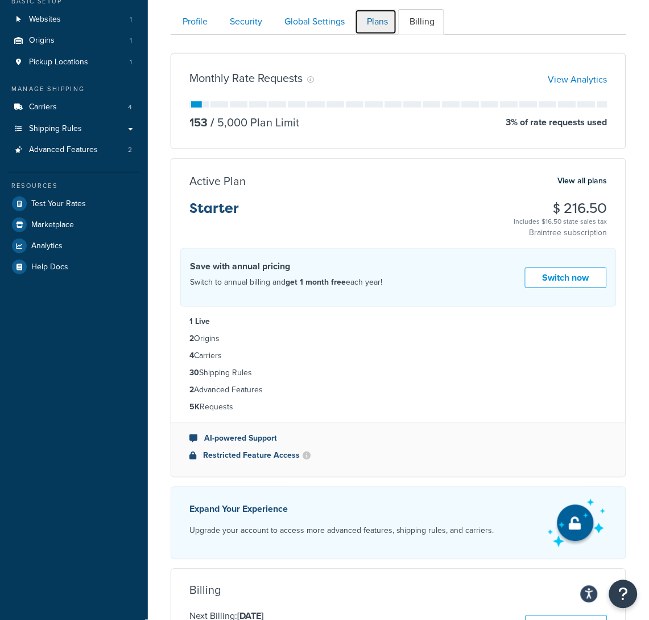
click at [372, 27] on link "Plans" at bounding box center [376, 22] width 42 height 26
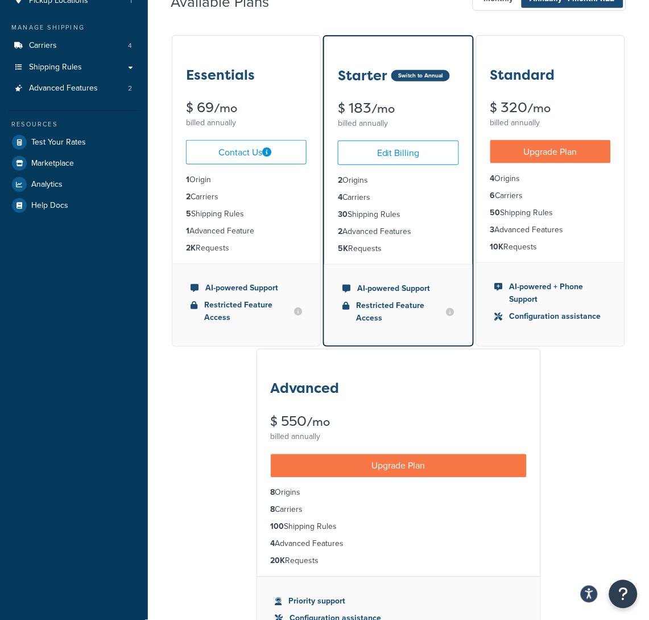
scroll to position [111, 0]
